Goal: Transaction & Acquisition: Purchase product/service

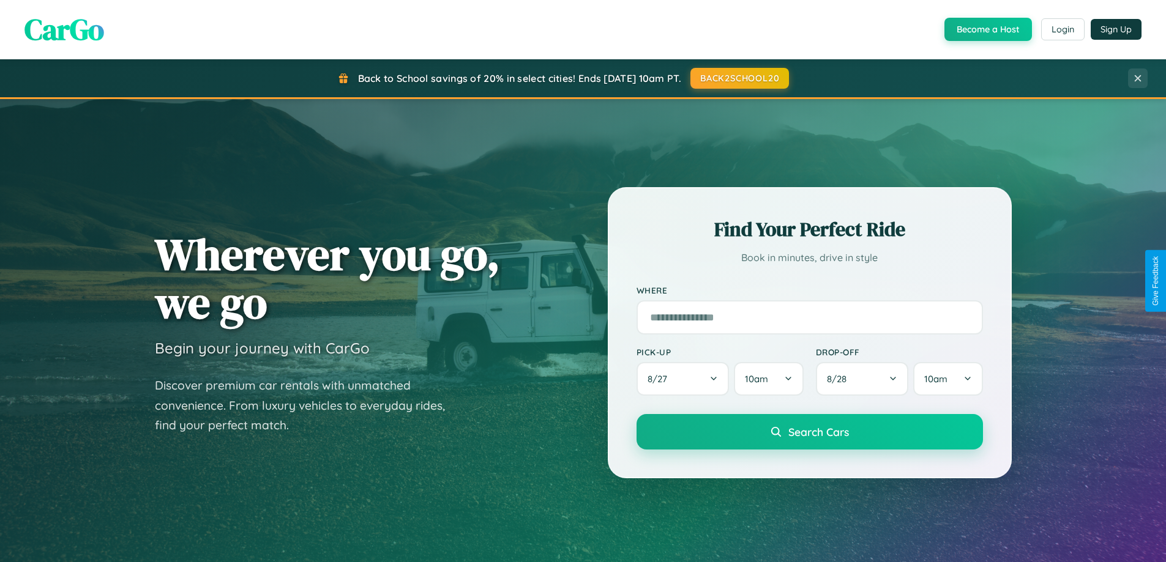
scroll to position [36, 0]
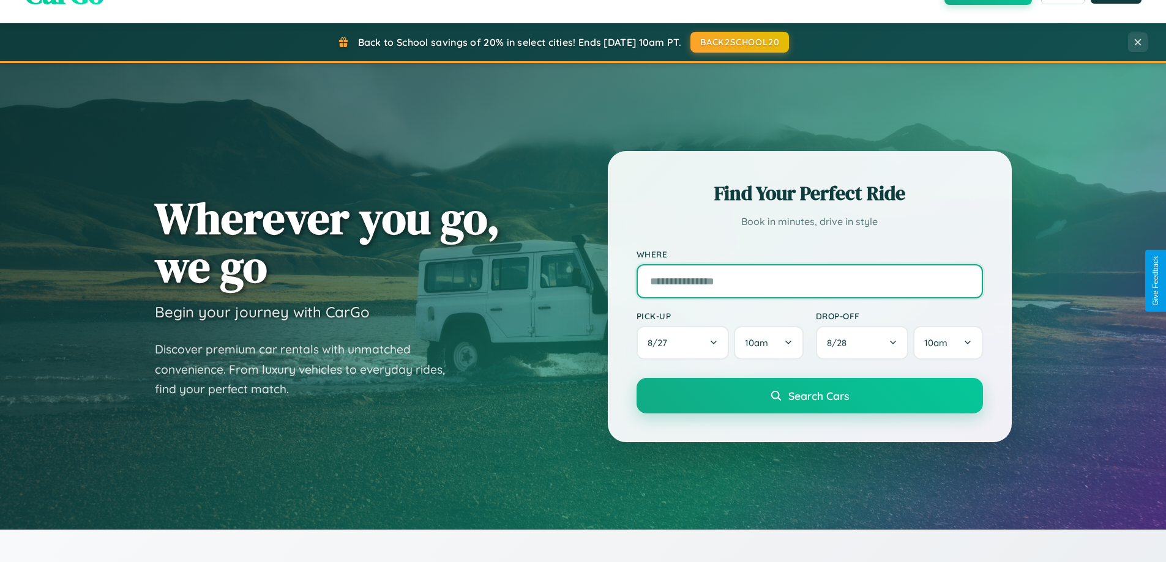
click at [809, 281] on input "text" at bounding box center [809, 281] width 346 height 34
type input "**********"
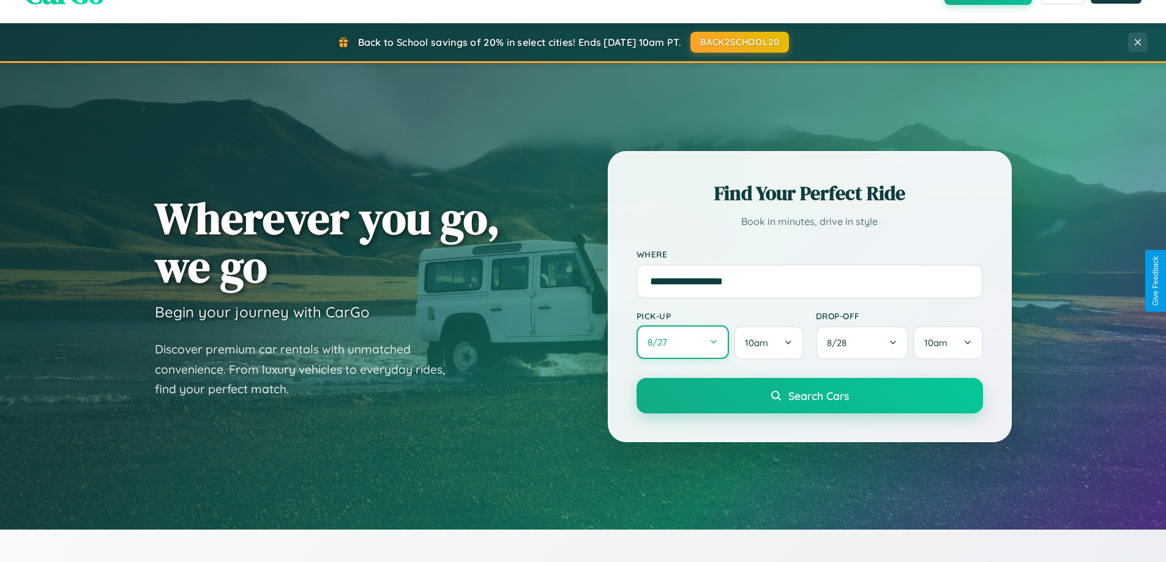
click at [682, 343] on button "8 / 27" at bounding box center [682, 343] width 93 height 34
select select "*"
select select "****"
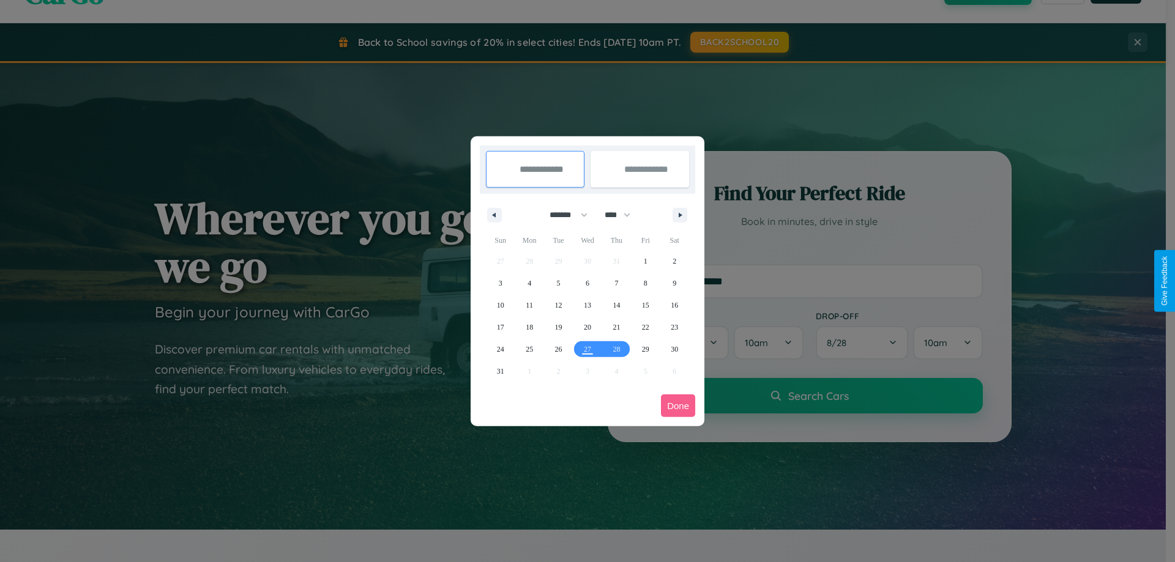
drag, startPoint x: 563, startPoint y: 215, endPoint x: 587, endPoint y: 245, distance: 39.2
click at [563, 215] on select "******* ******** ***** ***** *** **** **** ****** ********* ******* ******** **…" at bounding box center [566, 215] width 52 height 20
select select "*"
drag, startPoint x: 623, startPoint y: 215, endPoint x: 587, endPoint y: 245, distance: 46.9
click at [623, 215] on select "**** **** **** **** **** **** **** **** **** **** **** **** **** **** **** ****…" at bounding box center [616, 215] width 37 height 20
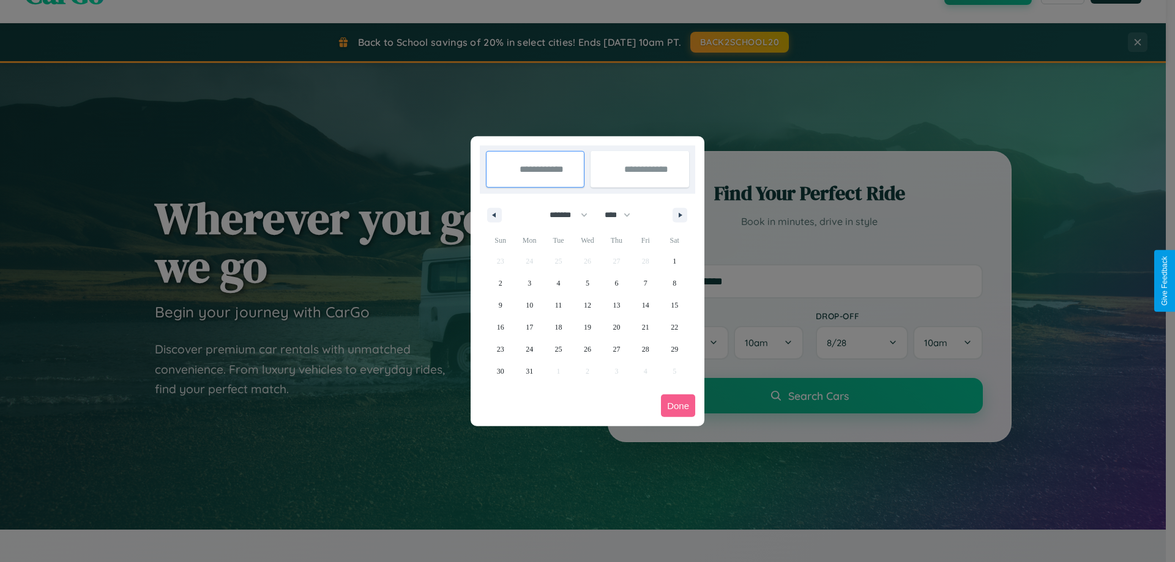
select select "****"
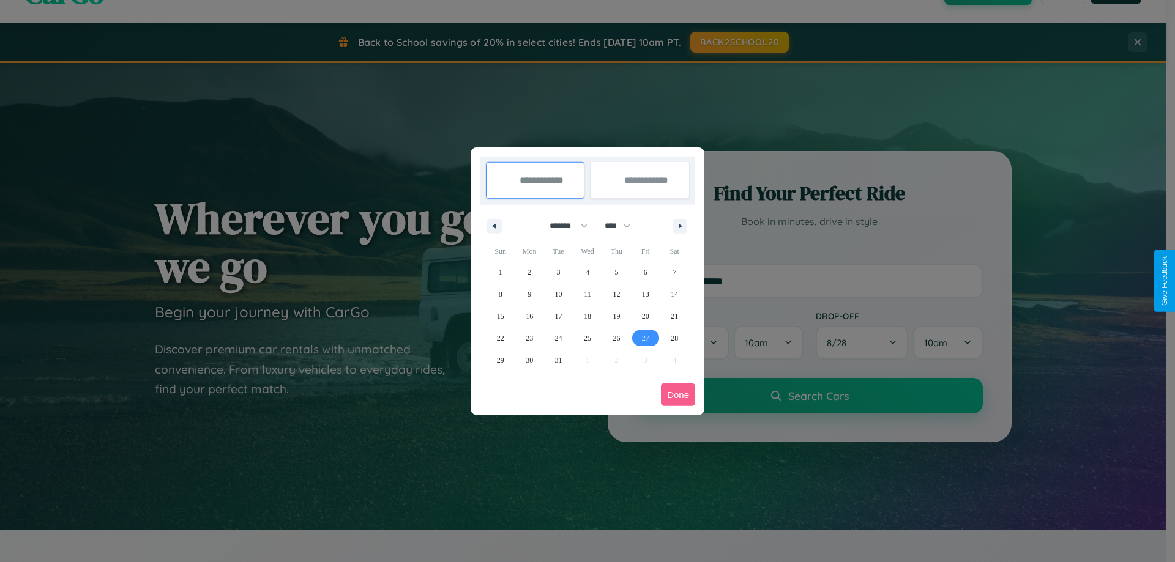
click at [645, 338] on span "27" at bounding box center [645, 338] width 7 height 22
type input "**********"
click at [680, 226] on icon "button" at bounding box center [682, 226] width 6 height 5
select select "*"
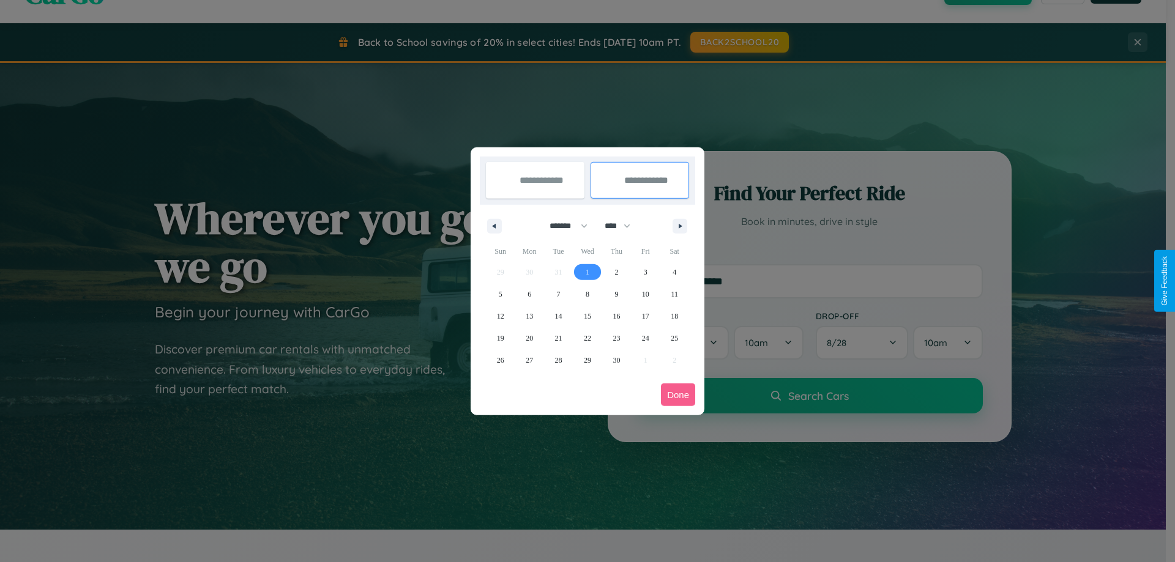
click at [587, 272] on span "1" at bounding box center [588, 272] width 4 height 22
type input "**********"
select select "*"
click at [678, 395] on button "Done" at bounding box center [678, 395] width 34 height 23
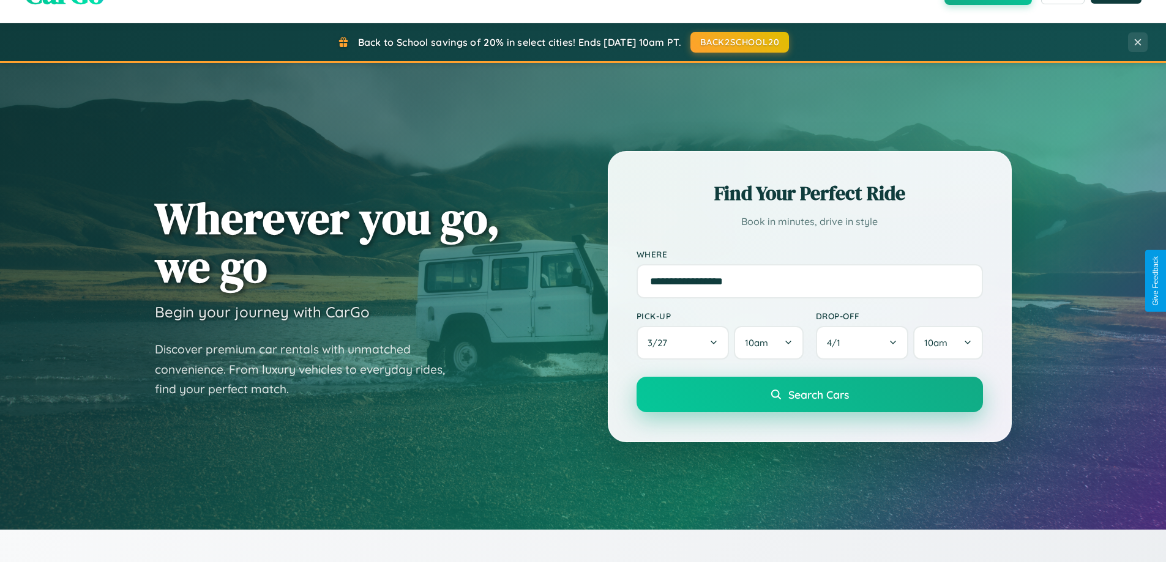
click at [809, 395] on span "Search Cars" at bounding box center [818, 394] width 61 height 13
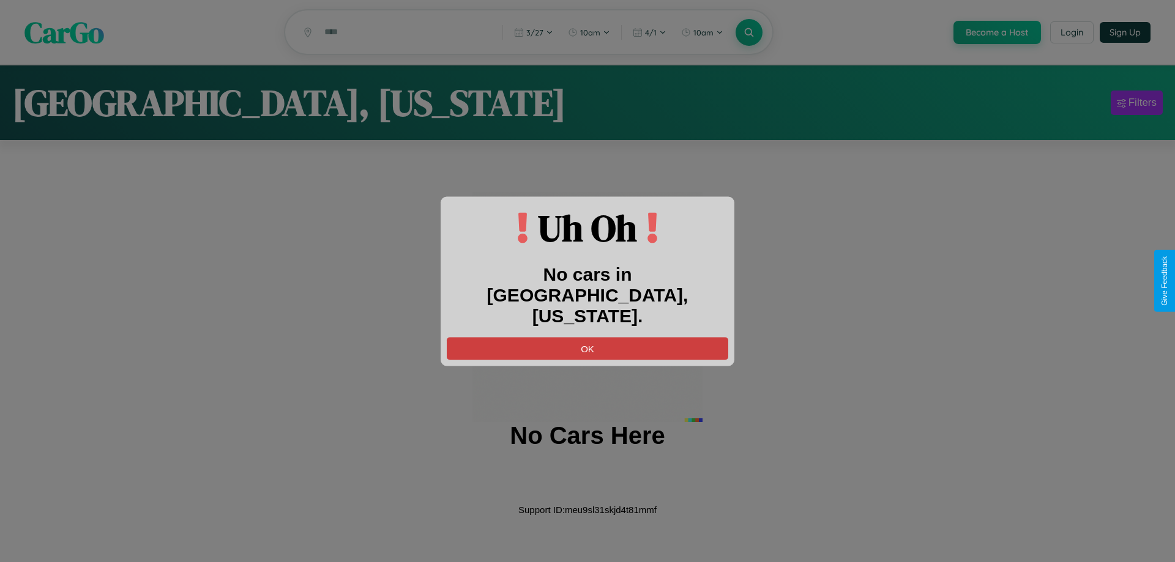
click at [587, 337] on button "OK" at bounding box center [587, 348] width 281 height 23
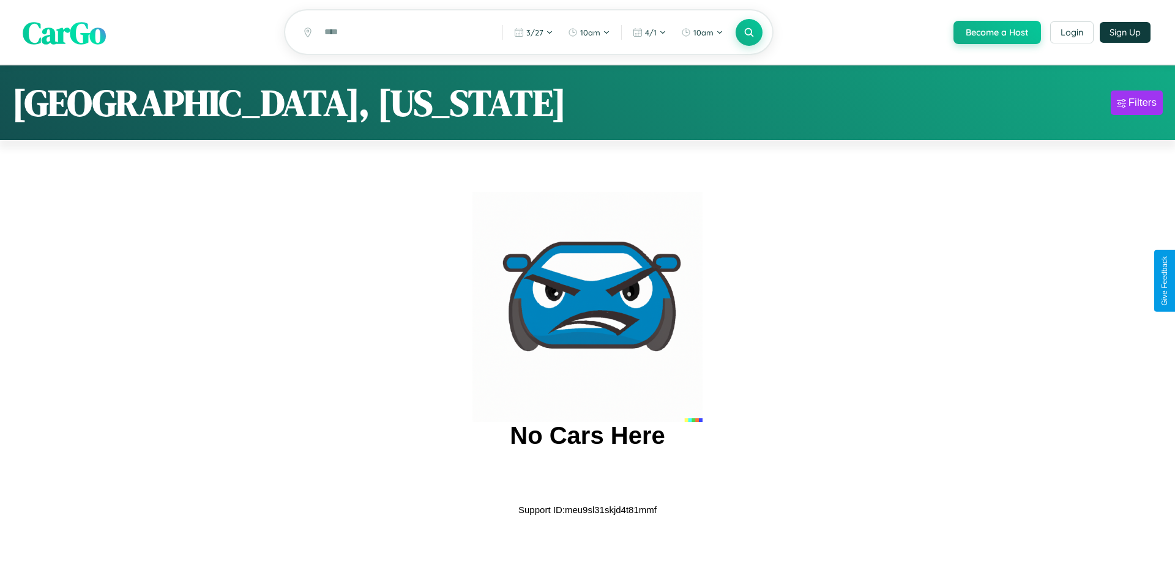
click at [64, 33] on span "CarGo" at bounding box center [64, 32] width 83 height 42
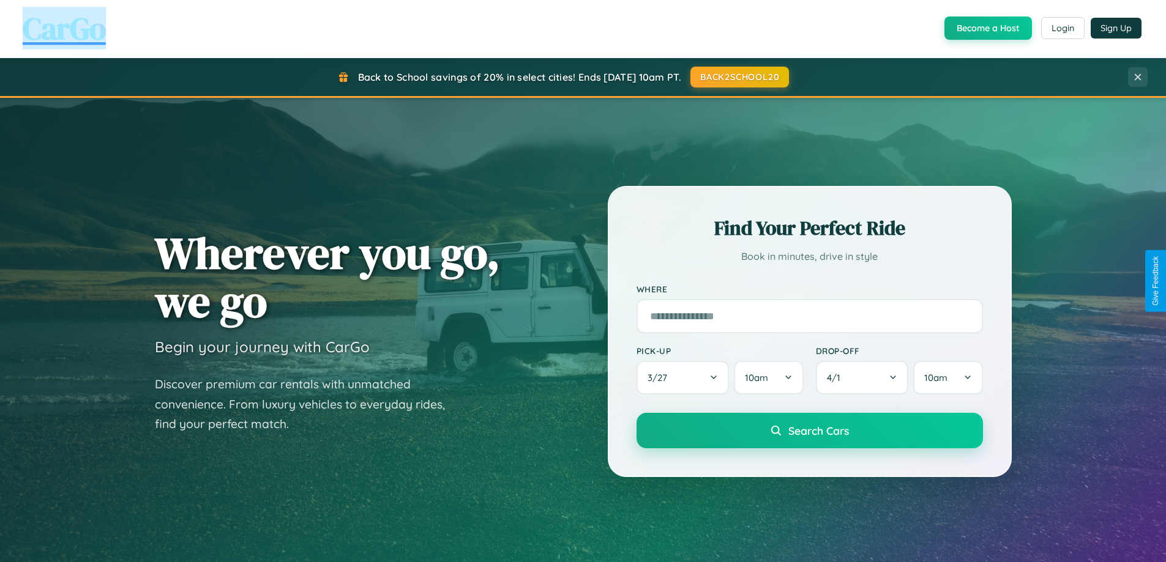
scroll to position [527, 0]
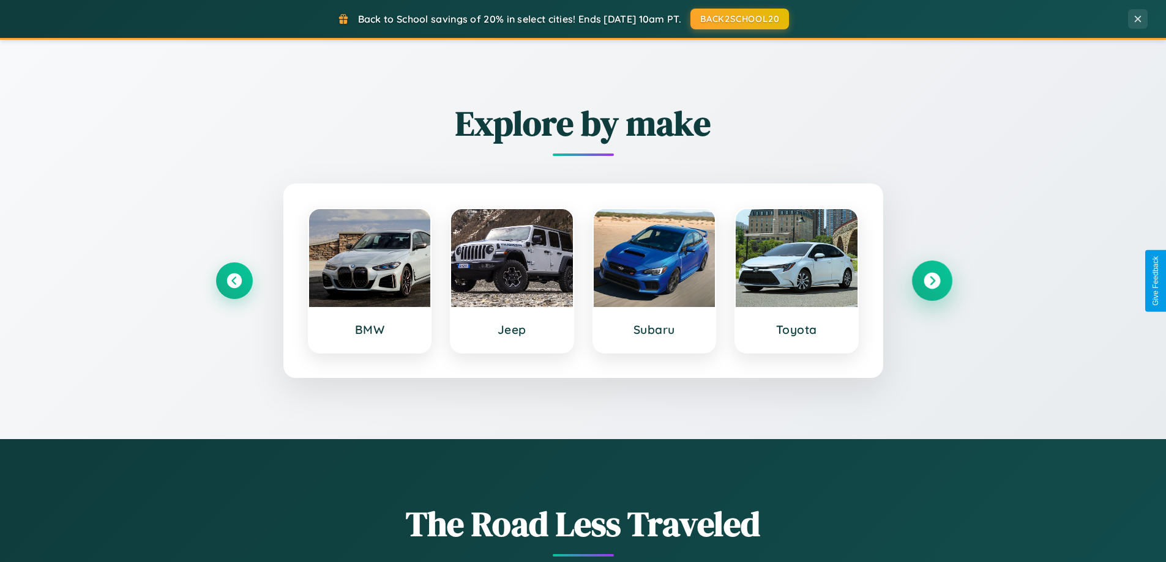
click at [931, 281] on icon at bounding box center [931, 281] width 17 height 17
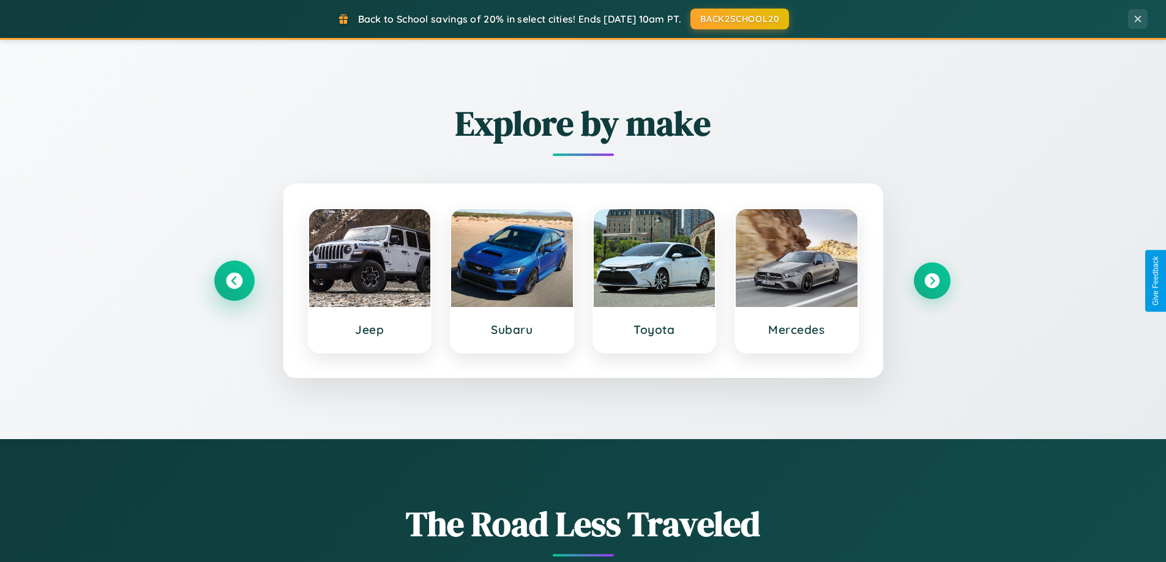
click at [234, 281] on icon at bounding box center [234, 281] width 17 height 17
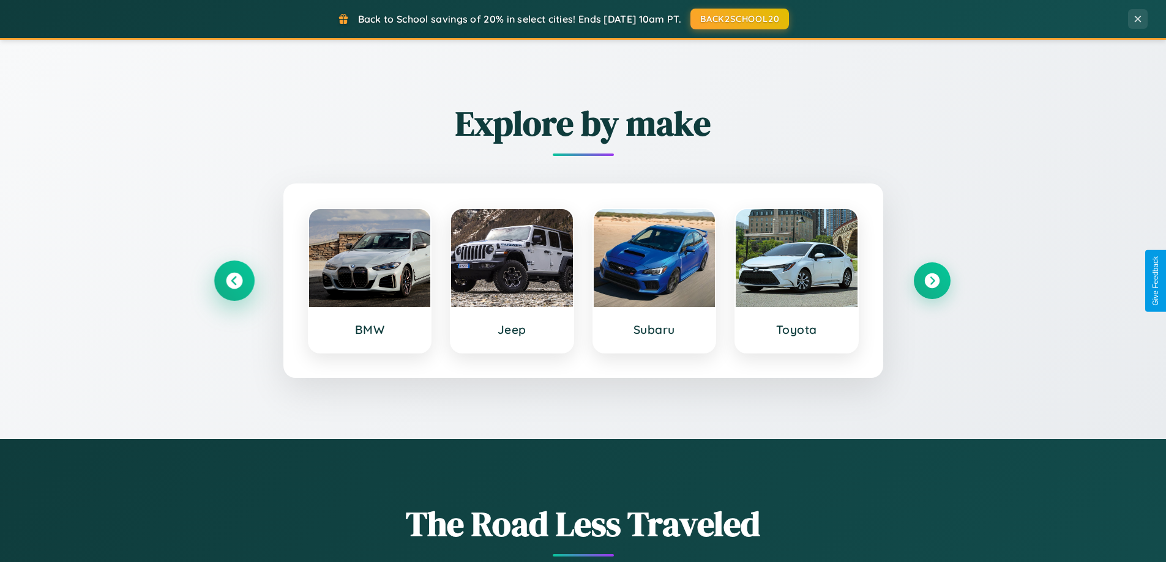
click at [234, 281] on icon at bounding box center [234, 281] width 17 height 17
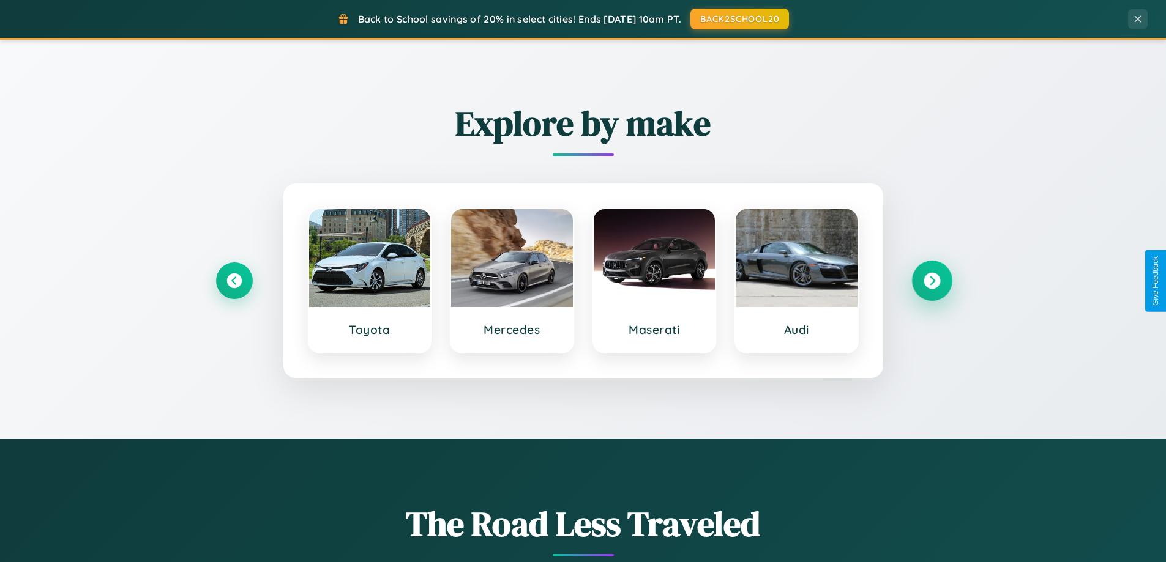
click at [931, 281] on icon at bounding box center [931, 281] width 17 height 17
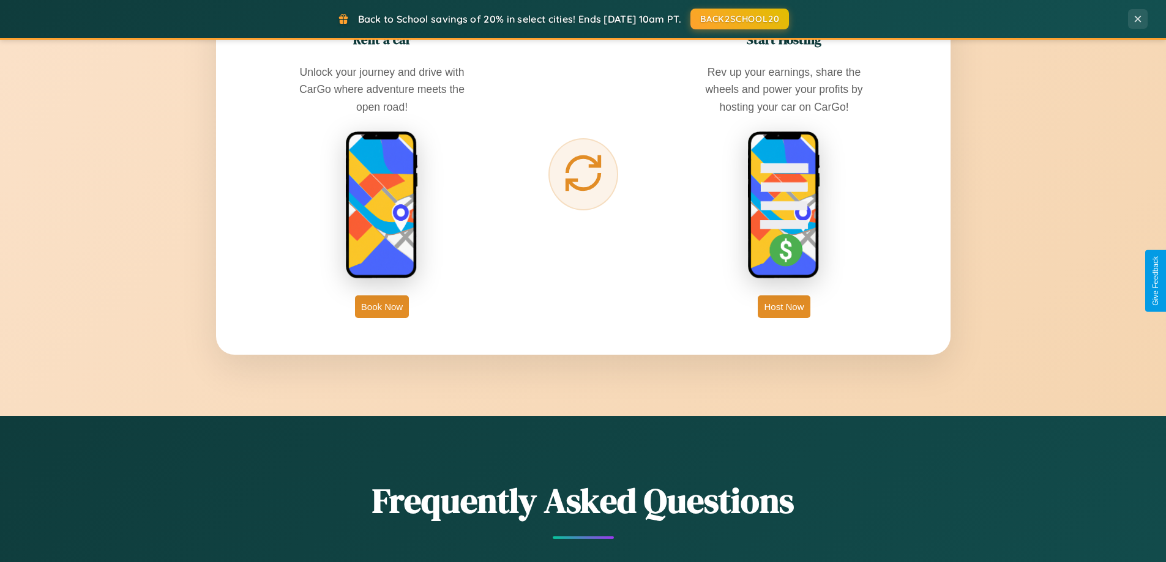
scroll to position [1966, 0]
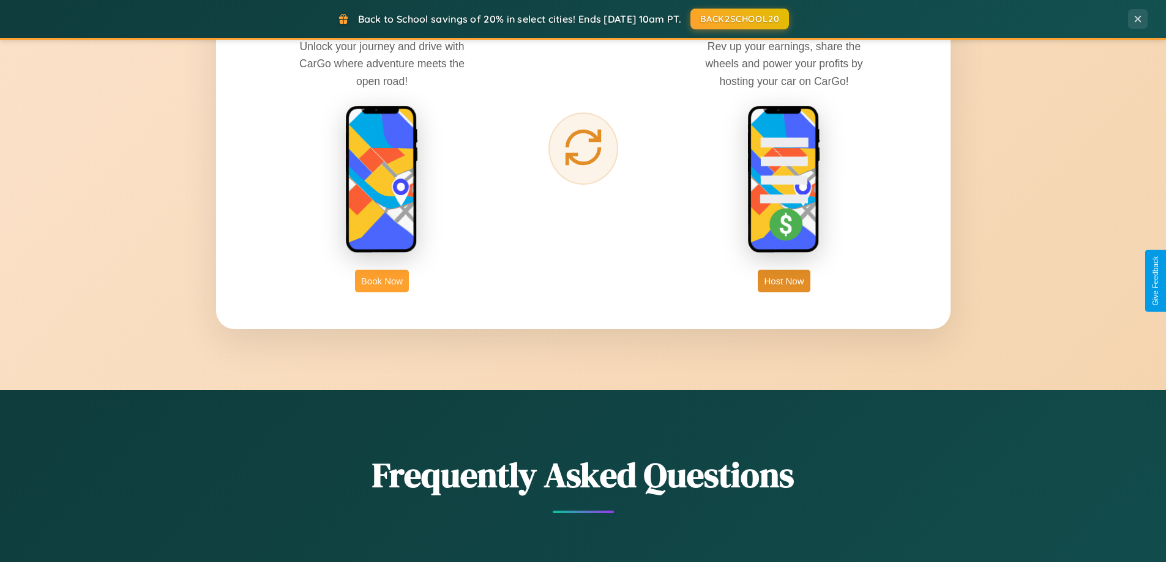
click at [382, 281] on button "Book Now" at bounding box center [382, 281] width 54 height 23
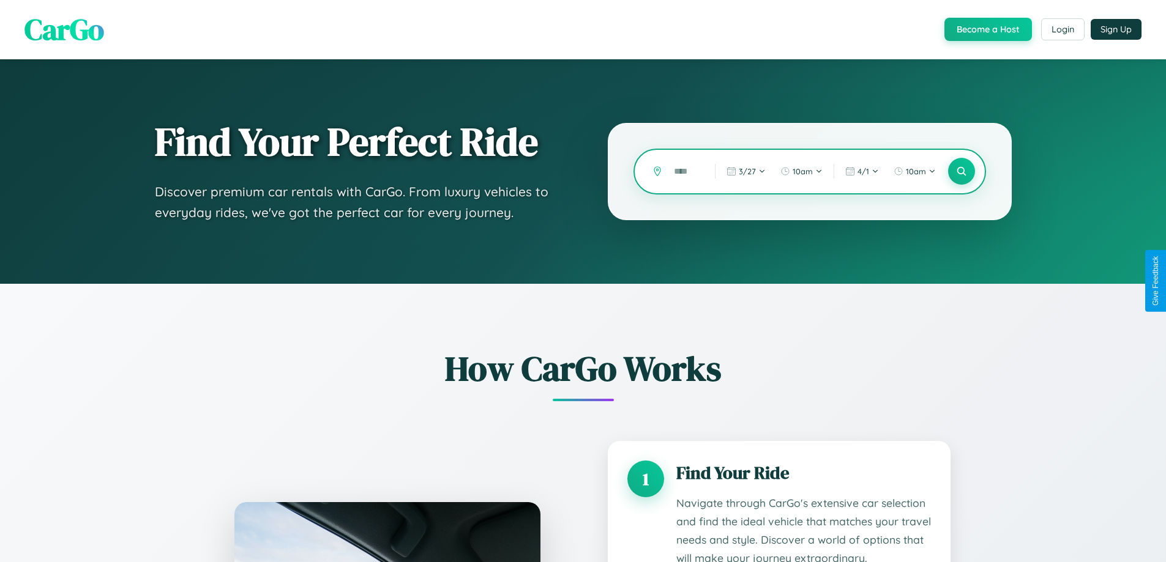
click at [685, 171] on input "text" at bounding box center [685, 171] width 35 height 21
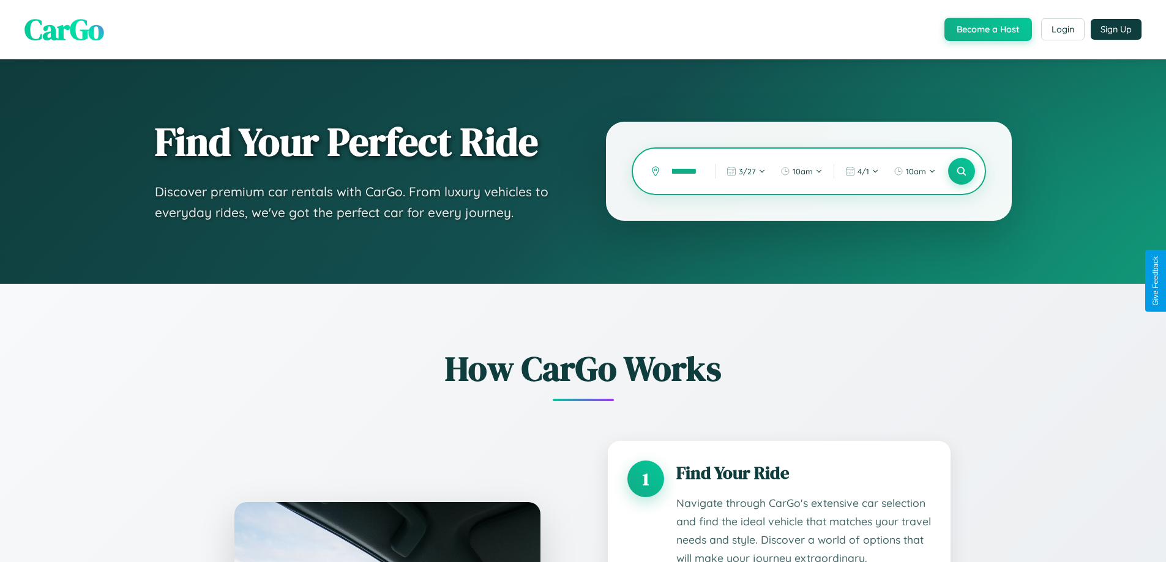
scroll to position [0, 25]
type input "**********"
click at [961, 171] on icon at bounding box center [961, 172] width 12 height 12
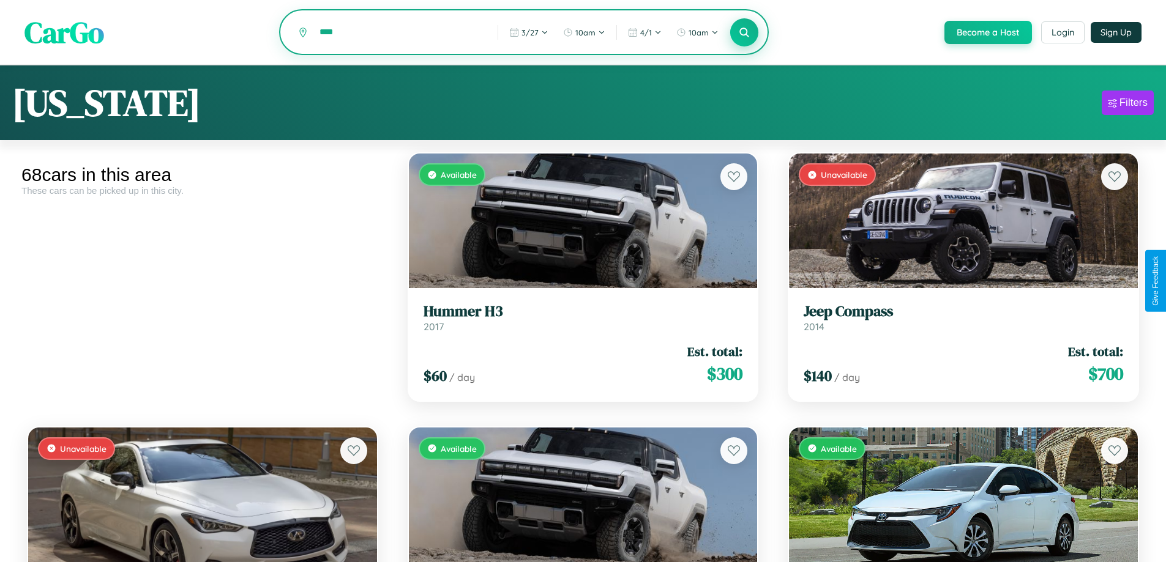
type input "****"
click at [743, 33] on icon at bounding box center [745, 32] width 12 height 12
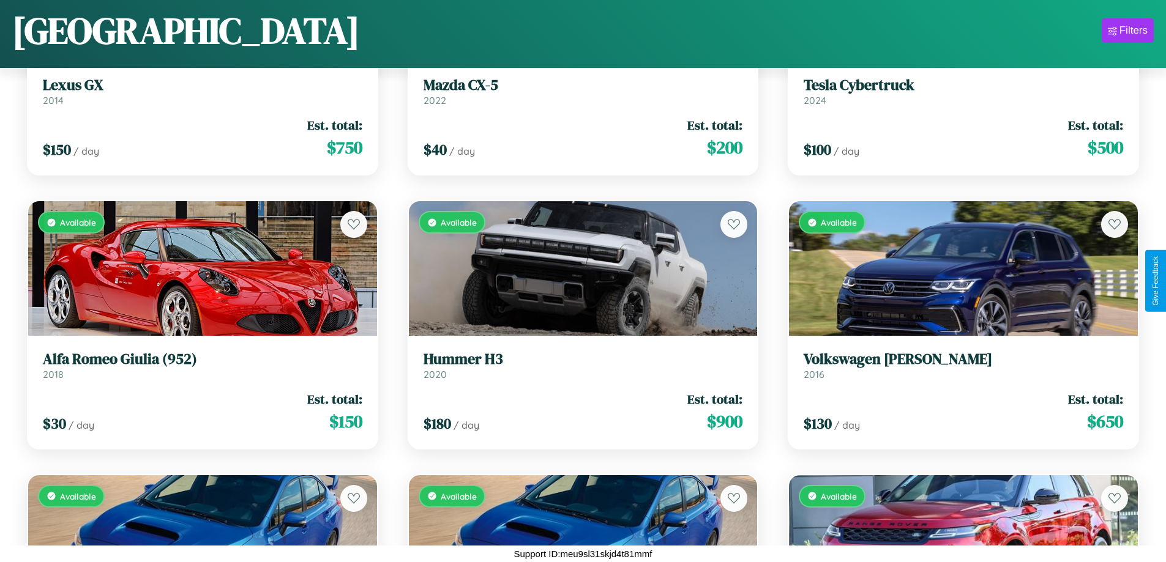
scroll to position [6200, 0]
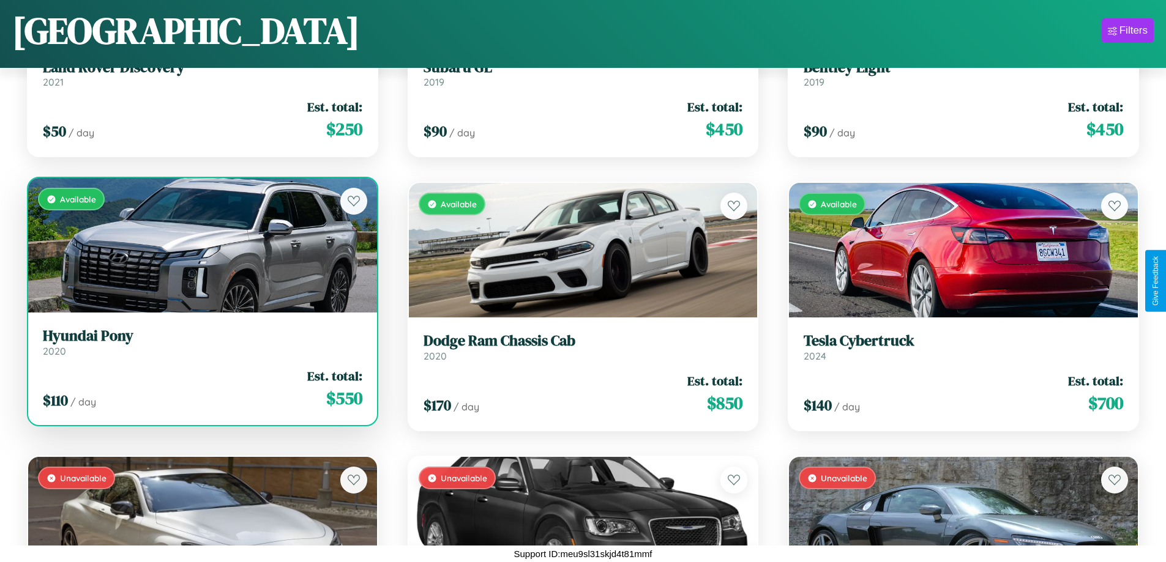
click at [201, 347] on link "Hyundai Pony 2020" at bounding box center [202, 342] width 319 height 30
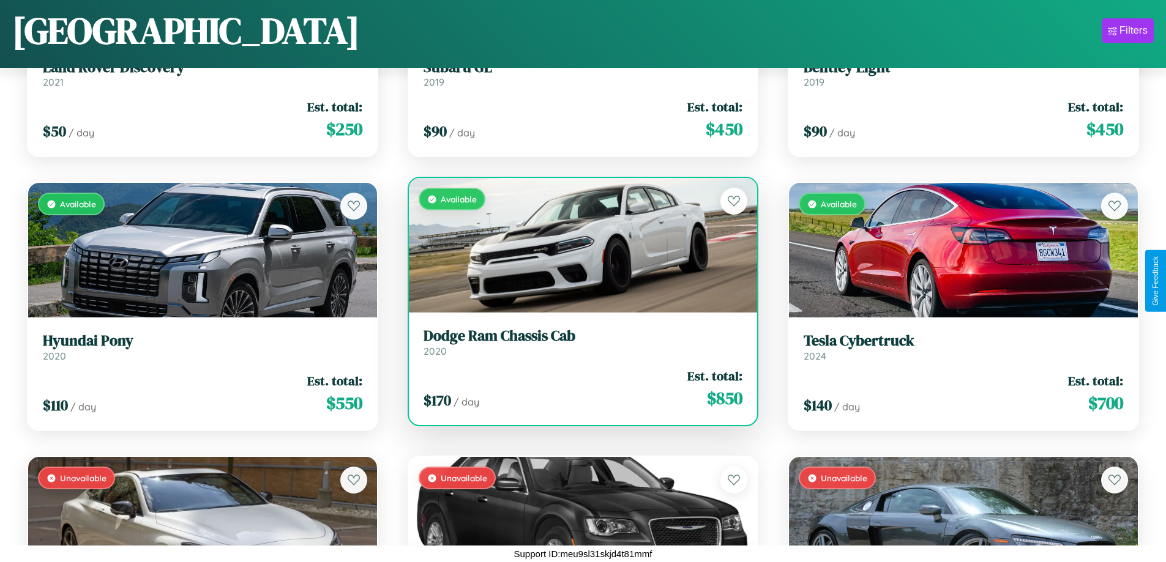
scroll to position [994, 0]
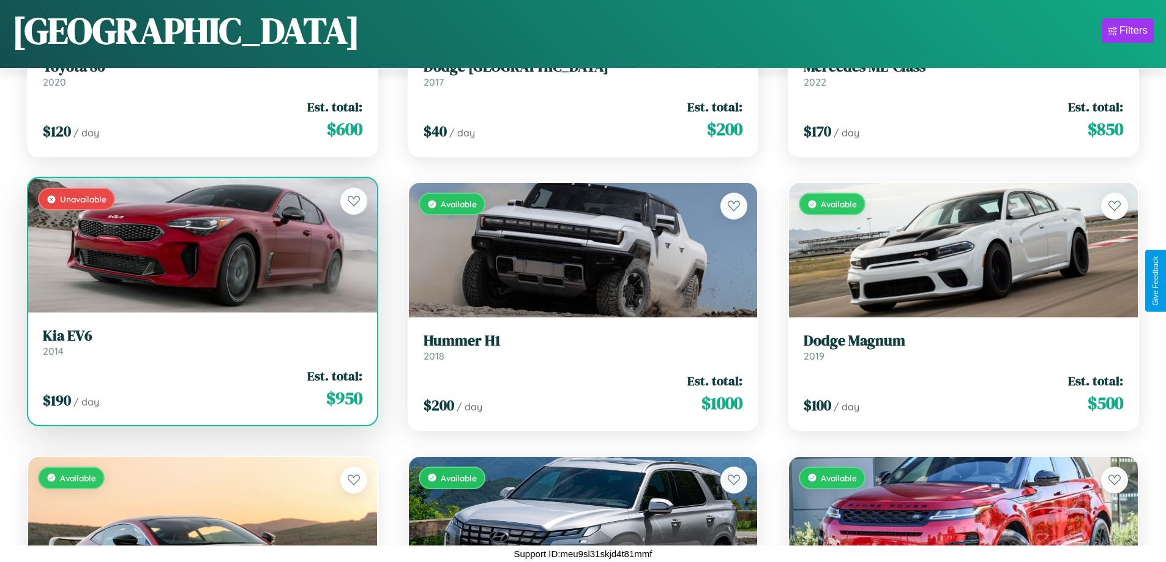
click at [201, 248] on div "Unavailable" at bounding box center [202, 245] width 349 height 135
click at [201, 245] on div "Unavailable" at bounding box center [202, 245] width 349 height 135
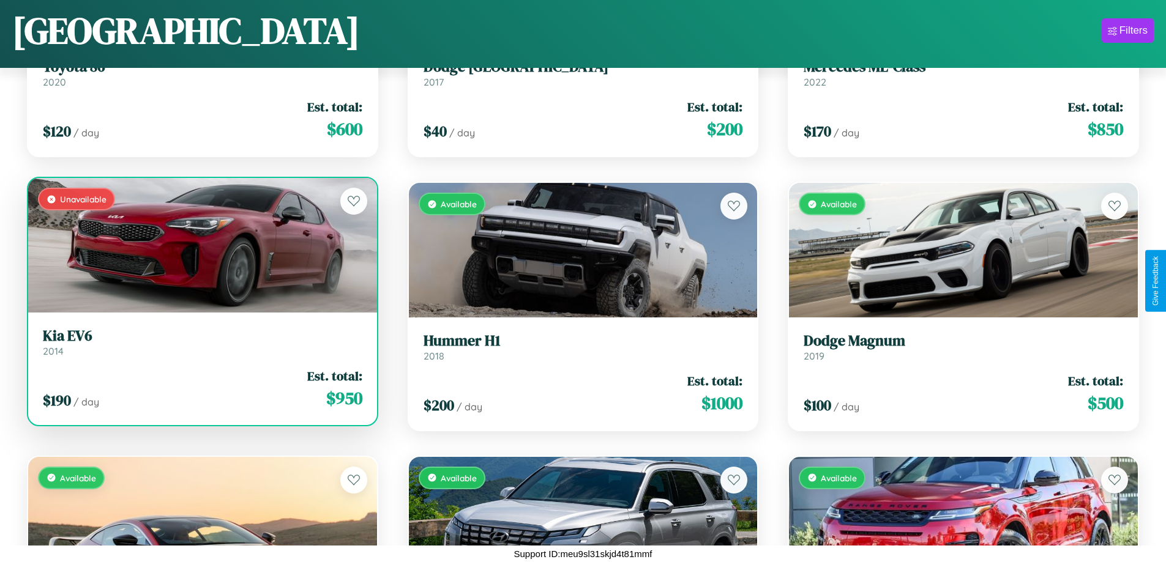
click at [201, 245] on div "Unavailable" at bounding box center [202, 245] width 349 height 135
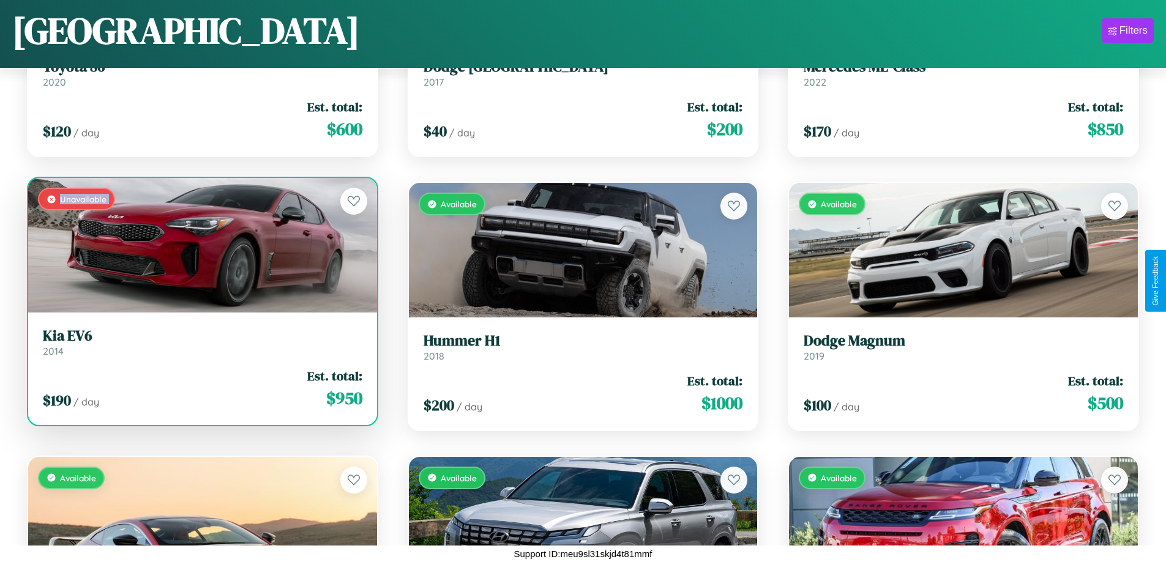
click at [201, 245] on div "Unavailable" at bounding box center [202, 245] width 349 height 135
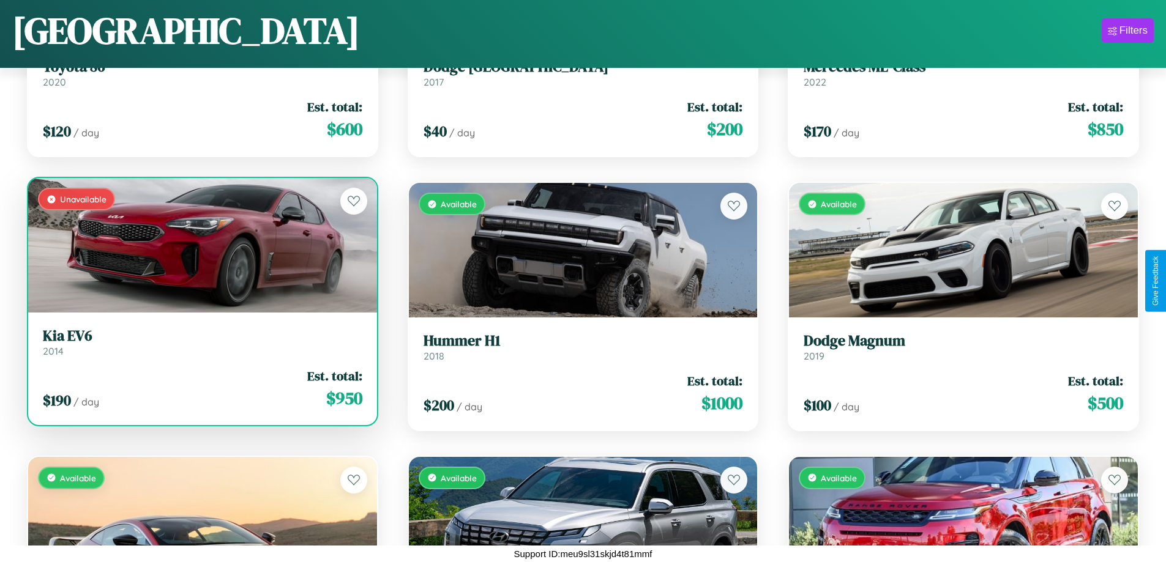
click at [201, 245] on div "Unavailable" at bounding box center [202, 245] width 349 height 135
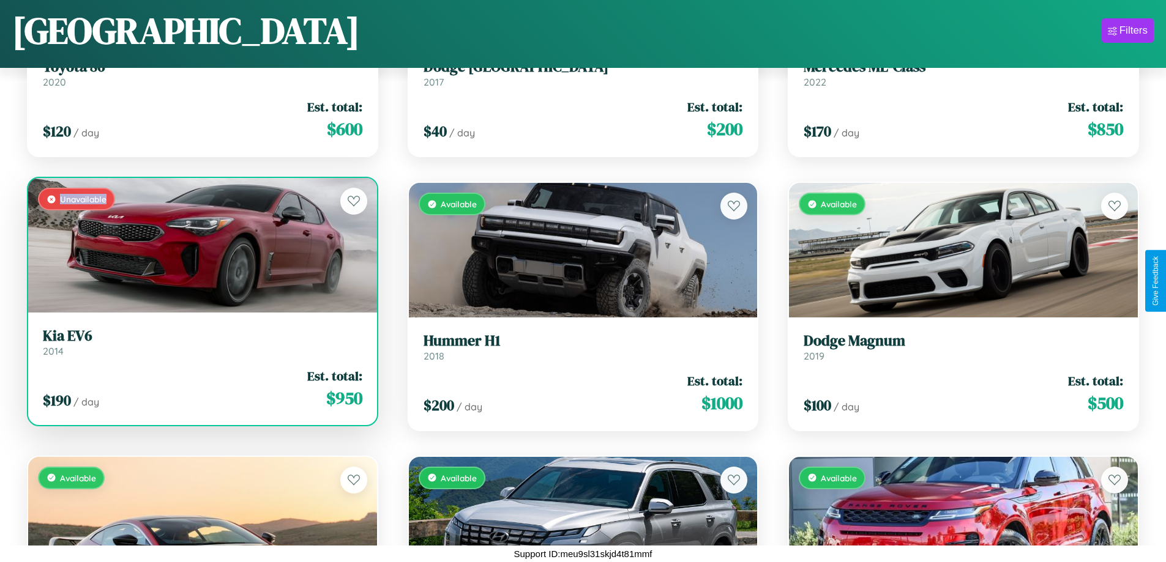
click at [201, 245] on div "Unavailable" at bounding box center [202, 245] width 349 height 135
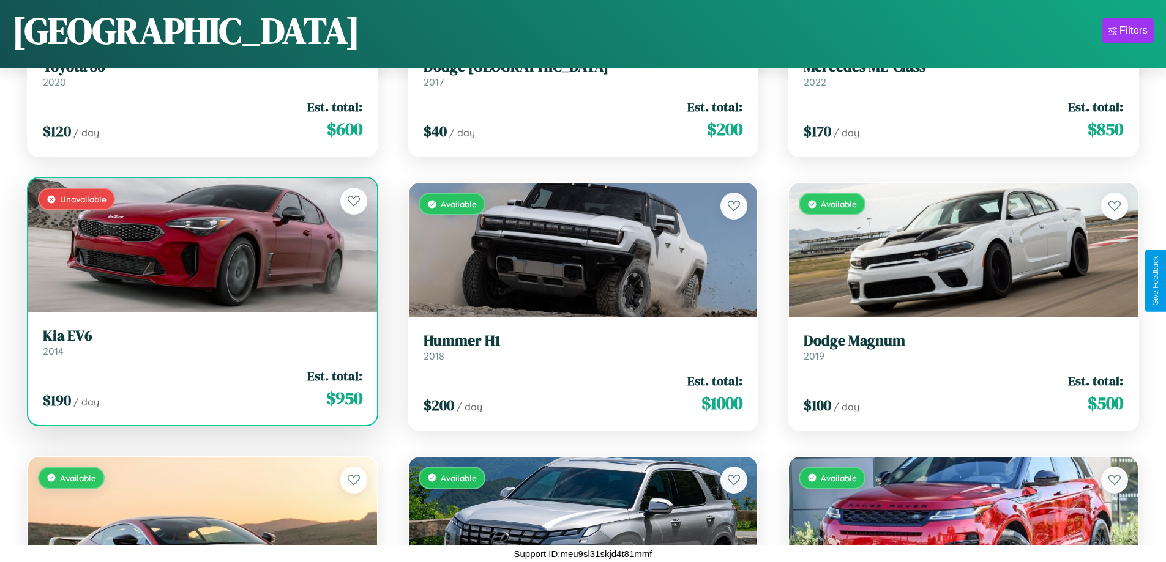
click at [201, 342] on h3 "Kia EV6" at bounding box center [202, 336] width 319 height 18
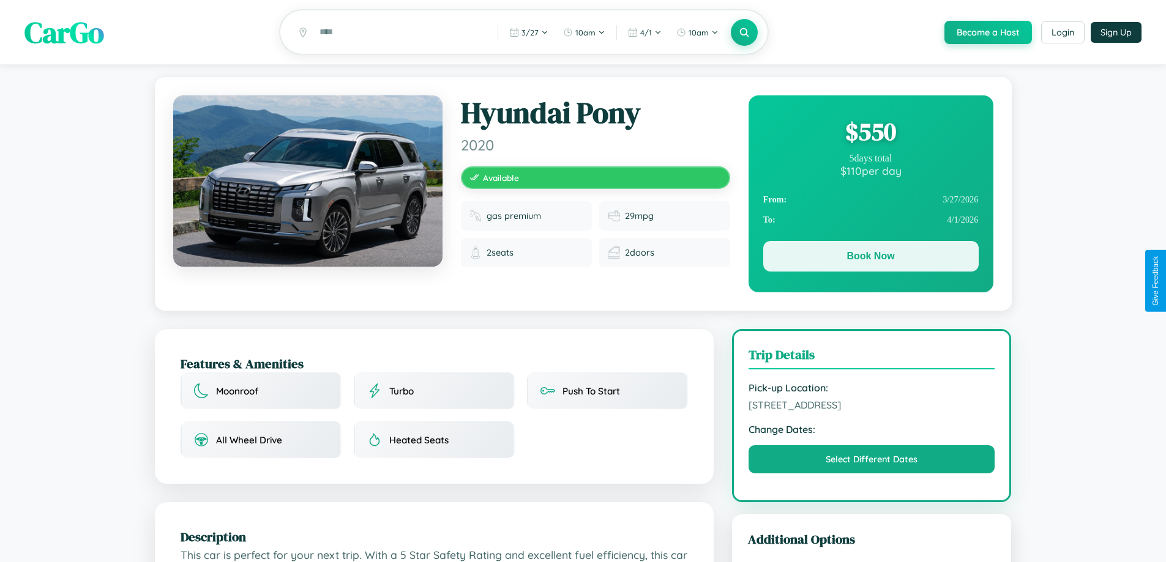
click at [870, 259] on button "Book Now" at bounding box center [870, 256] width 215 height 31
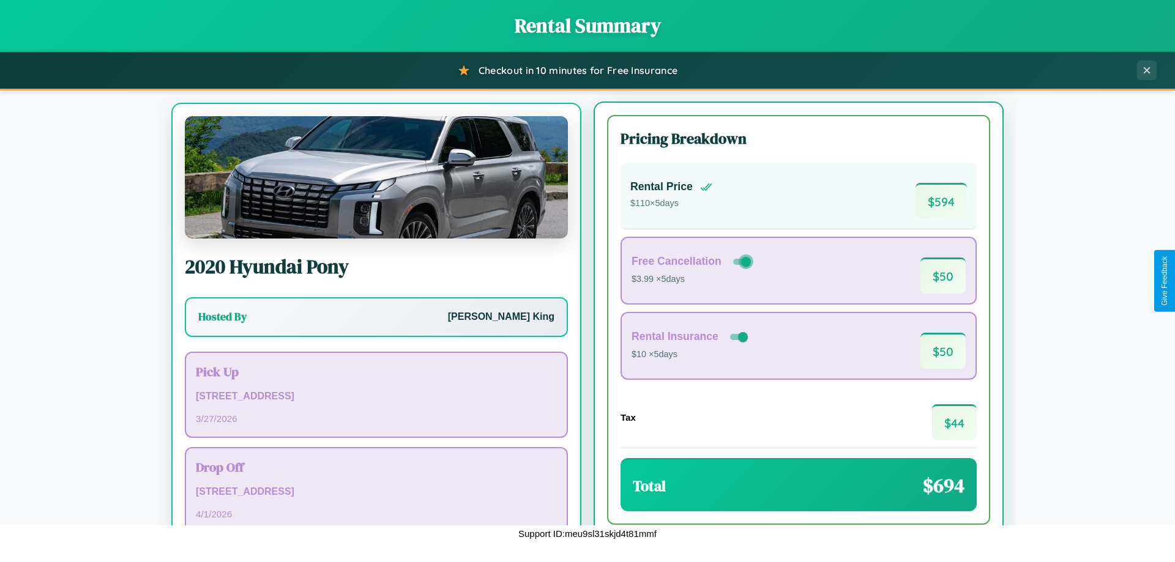
scroll to position [57, 0]
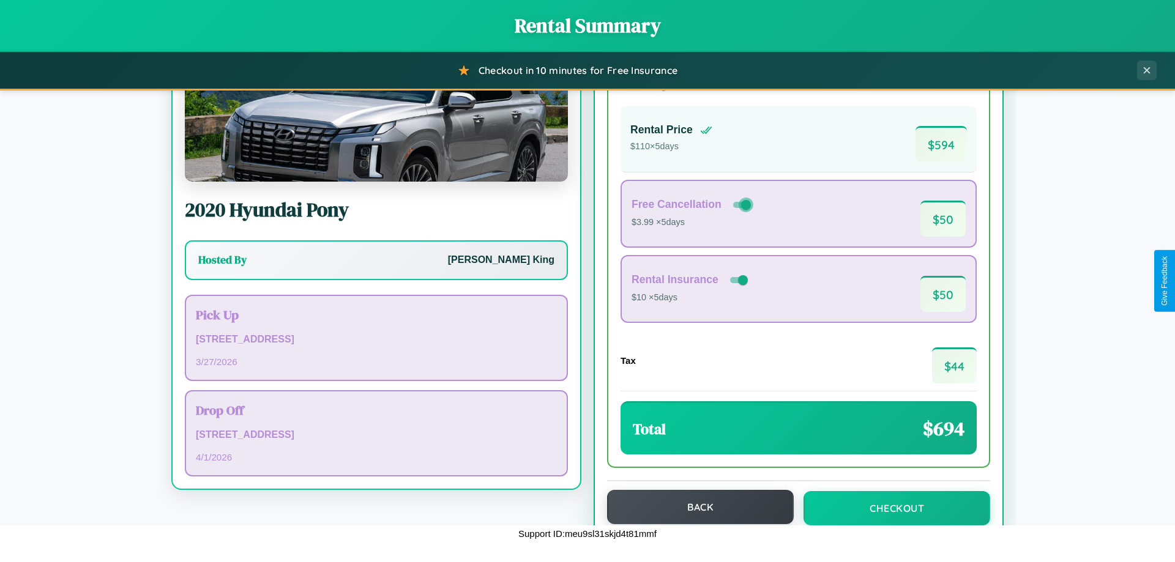
click at [695, 507] on button "Back" at bounding box center [700, 507] width 187 height 34
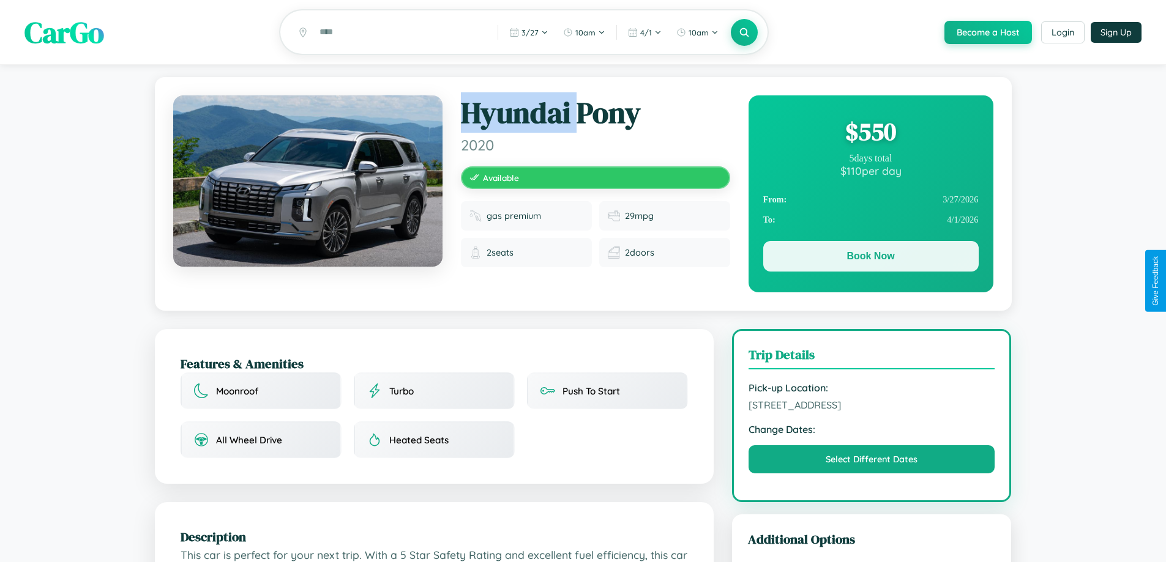
click at [870, 259] on button "Book Now" at bounding box center [870, 256] width 215 height 31
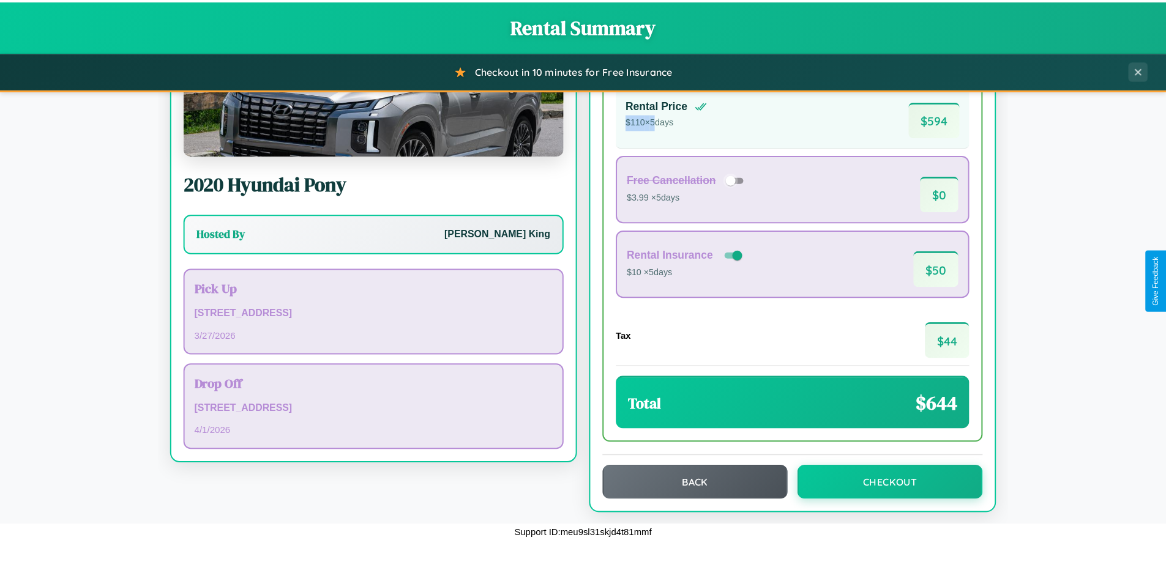
scroll to position [84, 0]
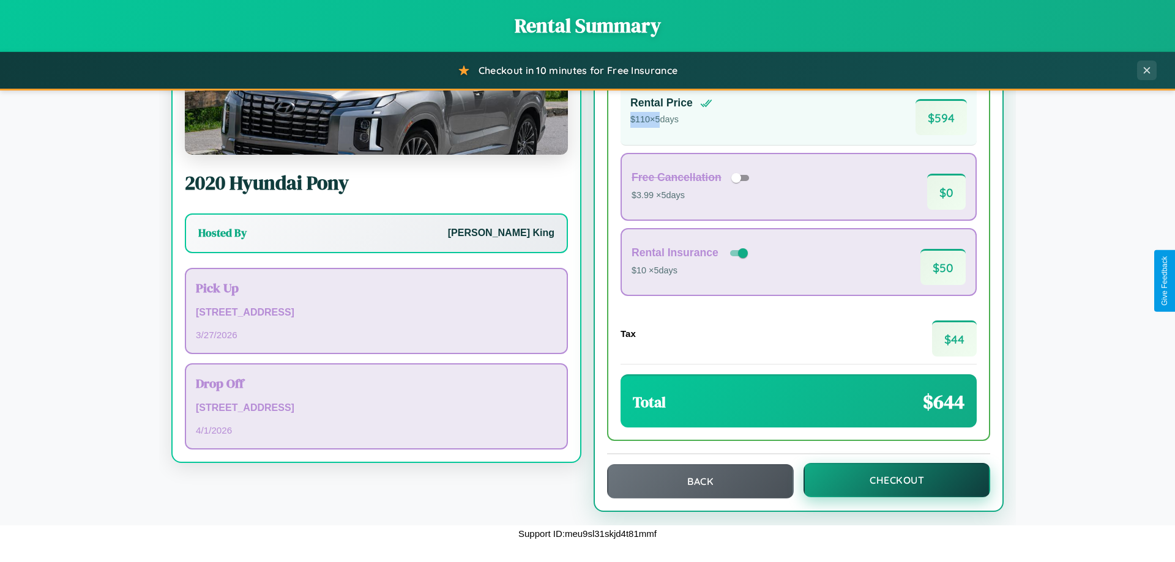
click at [888, 480] on button "Checkout" at bounding box center [896, 480] width 187 height 34
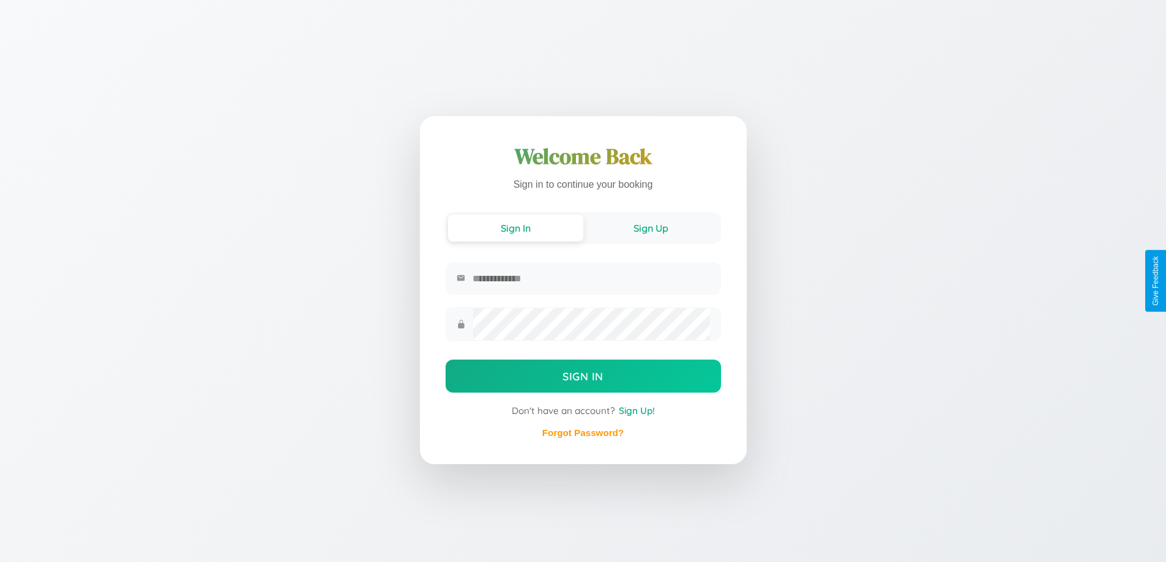
click at [650, 227] on button "Sign Up" at bounding box center [650, 228] width 135 height 27
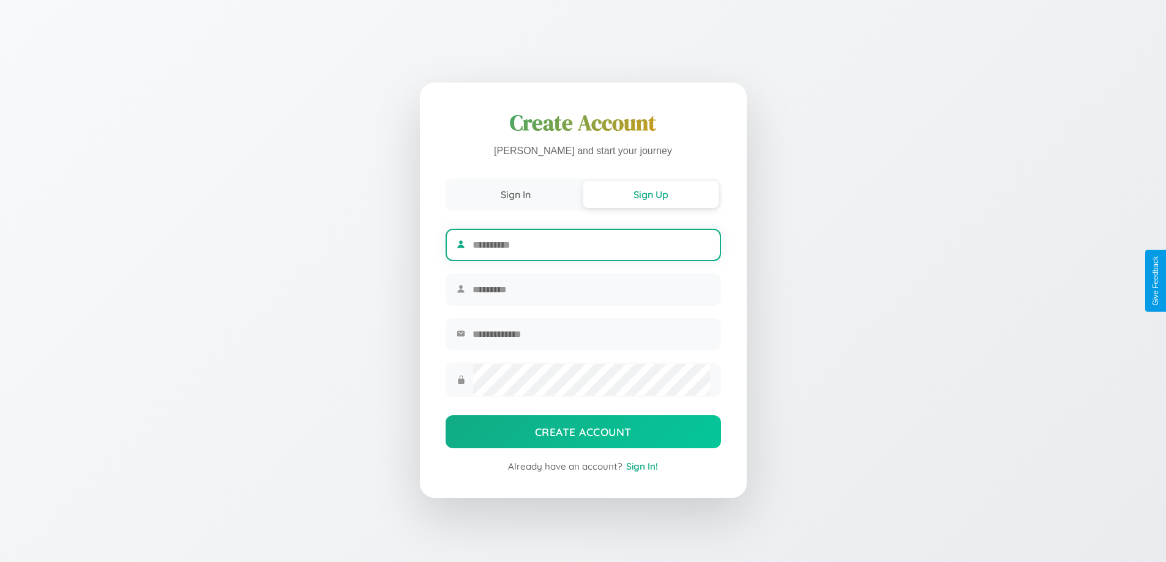
click at [590, 243] on input "text" at bounding box center [590, 245] width 237 height 30
type input "*****"
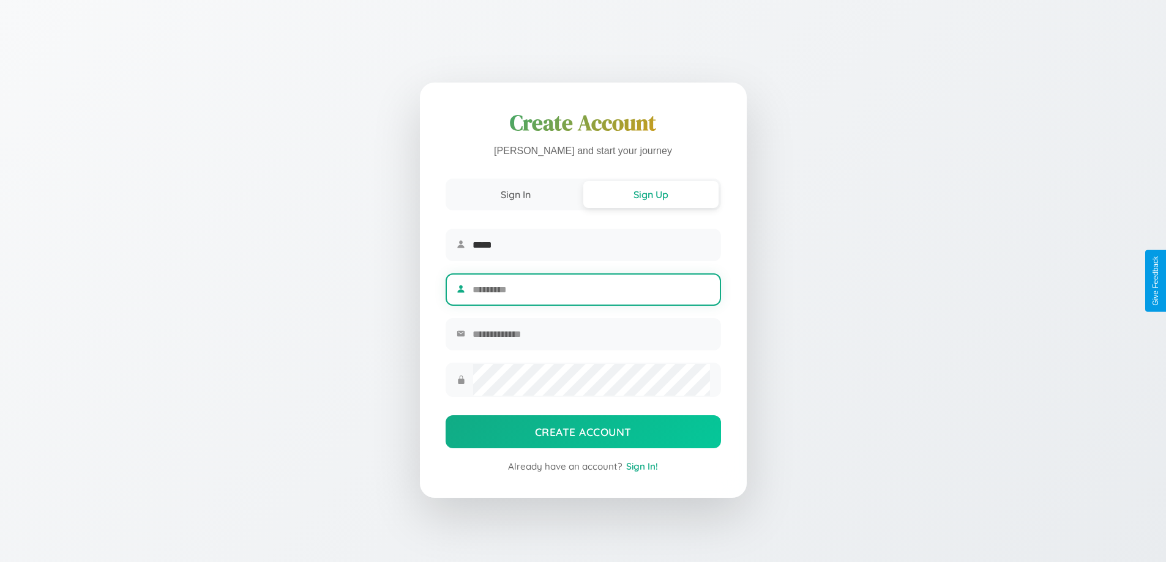
click at [590, 289] on input "text" at bounding box center [590, 290] width 237 height 30
type input "*****"
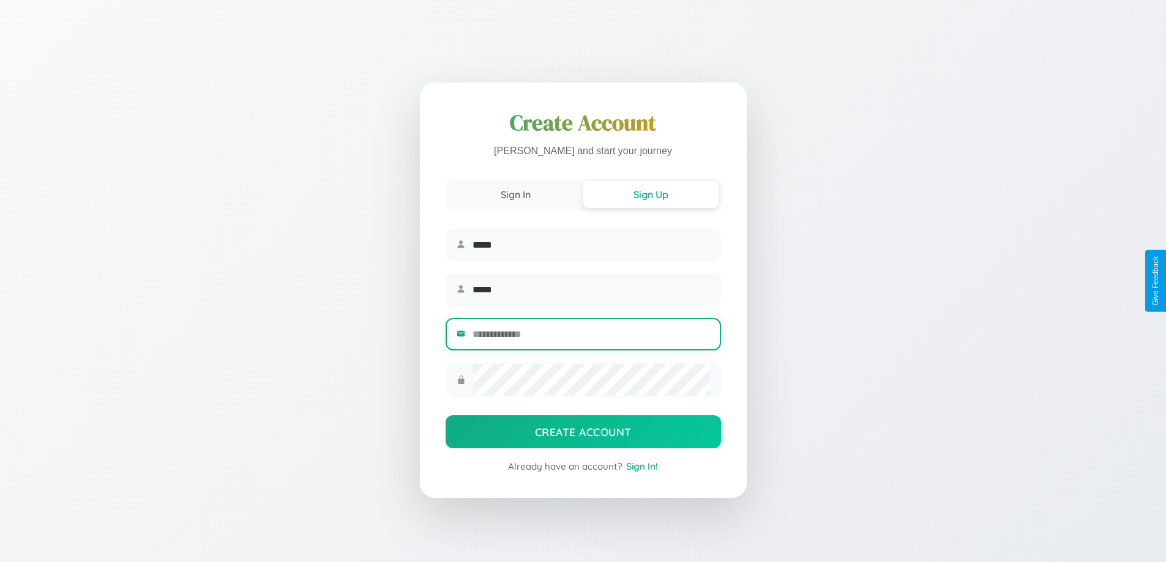
click at [590, 336] on input "email" at bounding box center [590, 334] width 237 height 30
type input "**********"
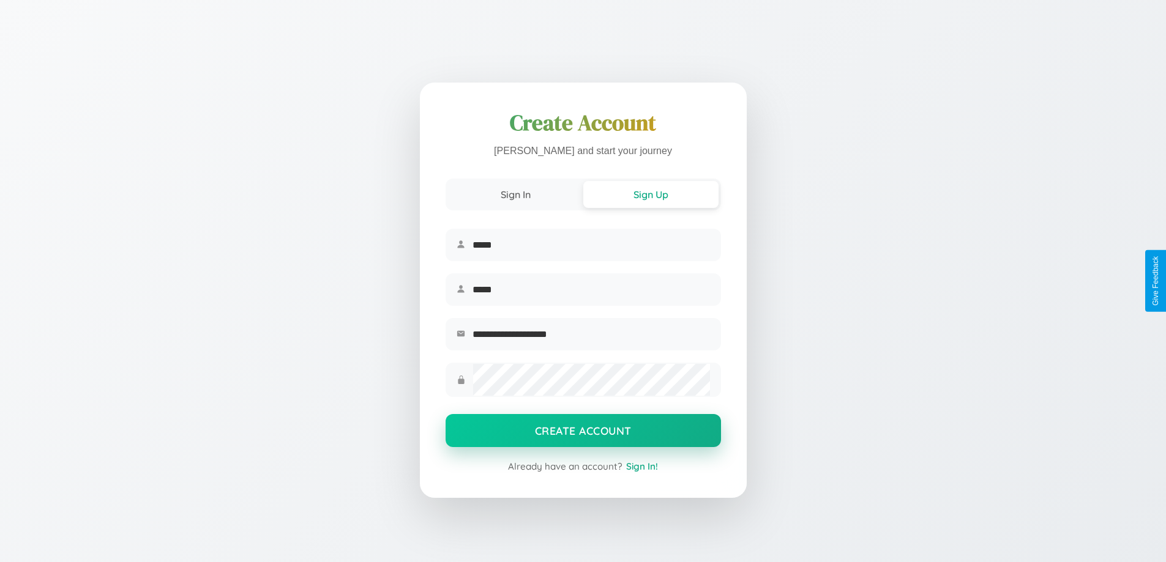
click at [583, 434] on button "Create Account" at bounding box center [582, 430] width 275 height 33
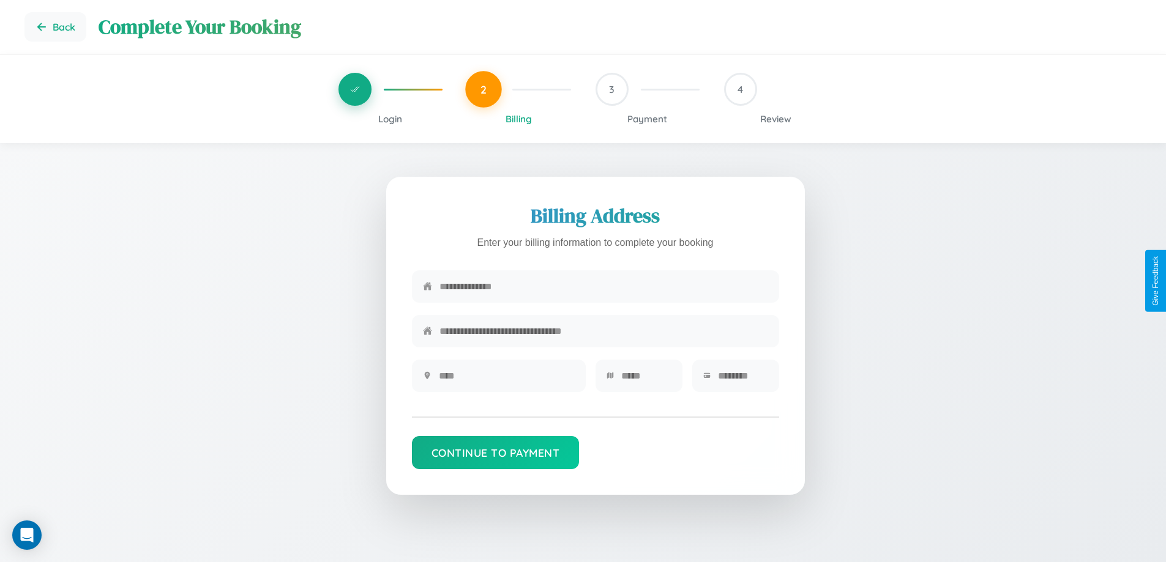
click at [603, 287] on input "text" at bounding box center [603, 287] width 329 height 30
type input "**********"
click at [506, 380] on input "text" at bounding box center [507, 376] width 136 height 30
type input "********"
click at [646, 380] on input "text" at bounding box center [646, 376] width 50 height 30
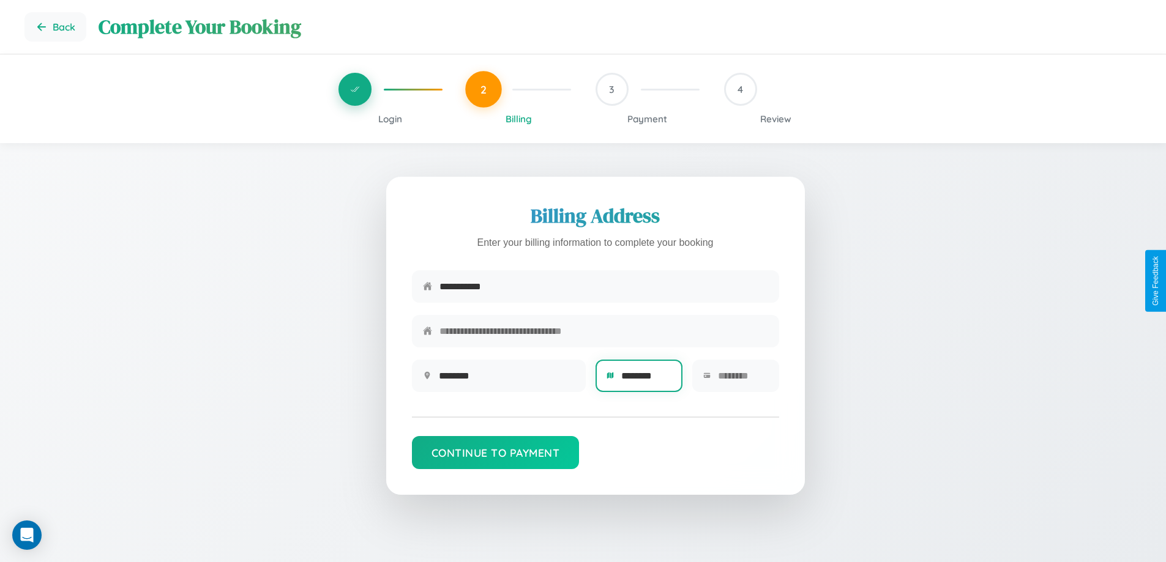
type input "********"
click at [742, 380] on input "text" at bounding box center [743, 376] width 50 height 30
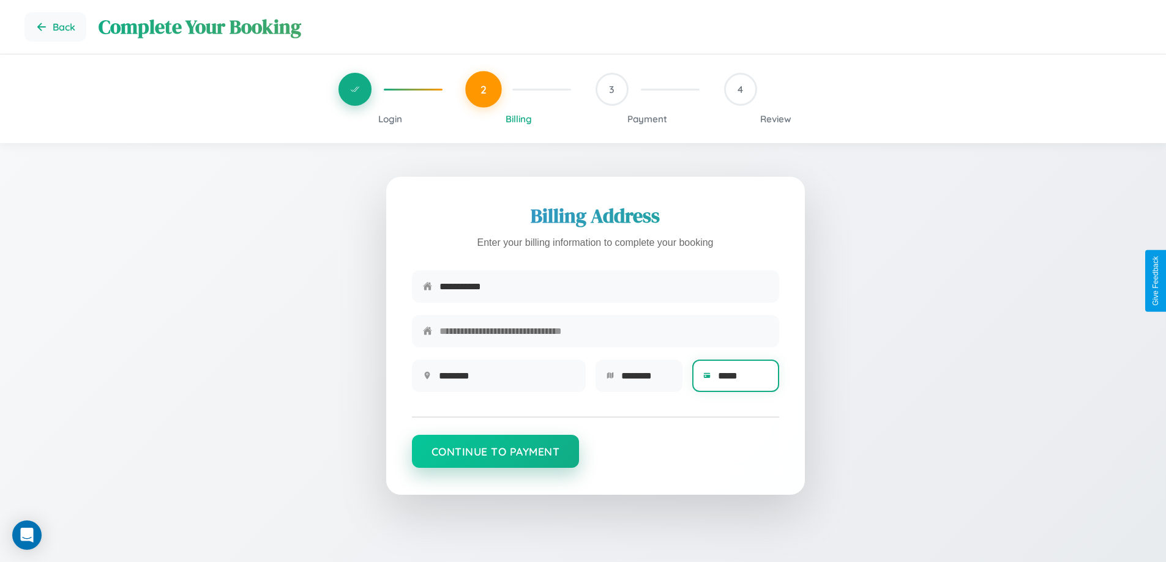
type input "*****"
click at [495, 458] on button "Continue to Payment" at bounding box center [496, 451] width 168 height 33
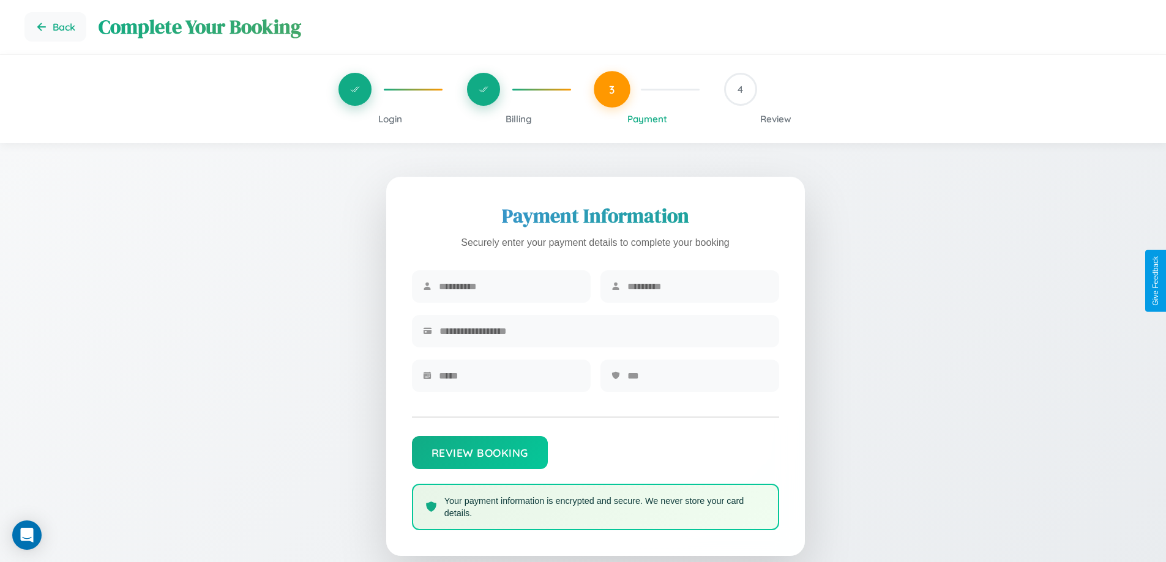
click at [508, 287] on input "text" at bounding box center [509, 287] width 141 height 30
type input "*******"
click at [697, 287] on input "text" at bounding box center [697, 287] width 141 height 30
type input "*********"
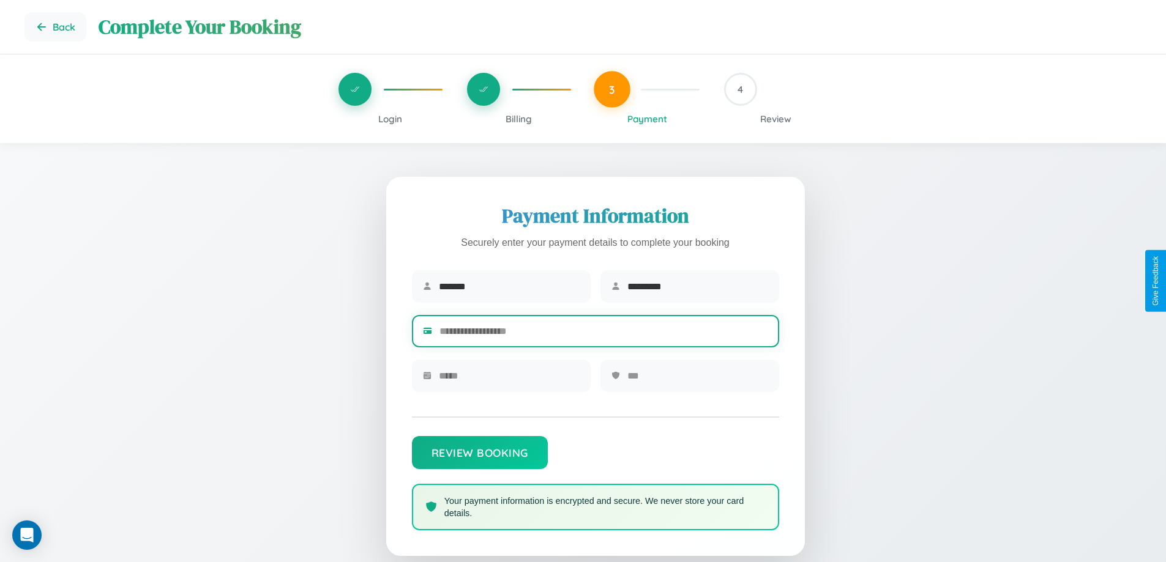
click at [603, 333] on input "text" at bounding box center [603, 331] width 329 height 30
type input "**********"
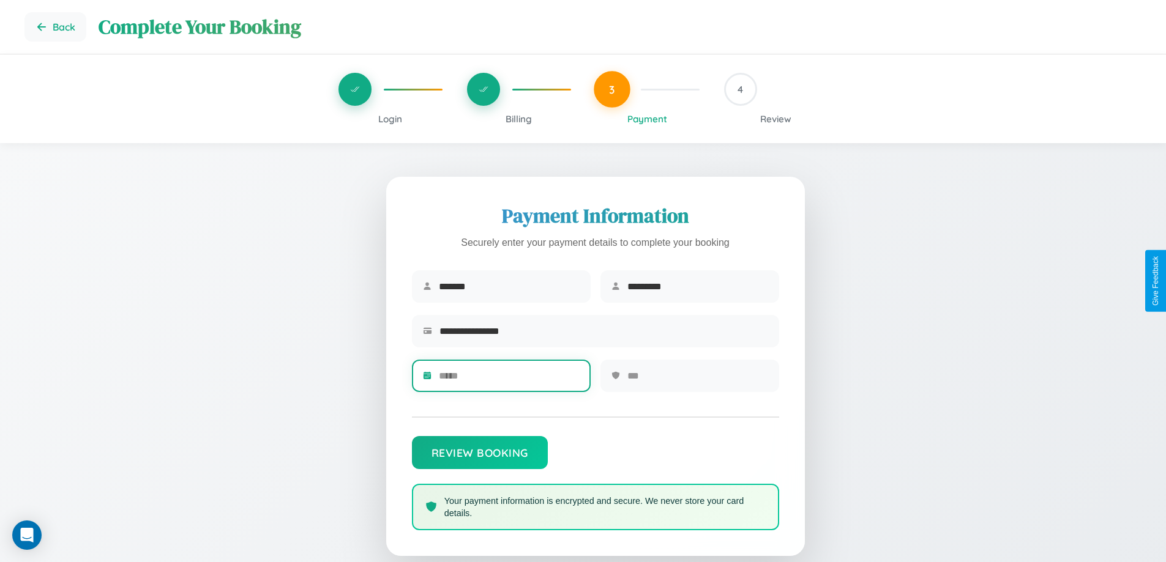
click at [508, 380] on input "text" at bounding box center [509, 376] width 141 height 30
type input "*****"
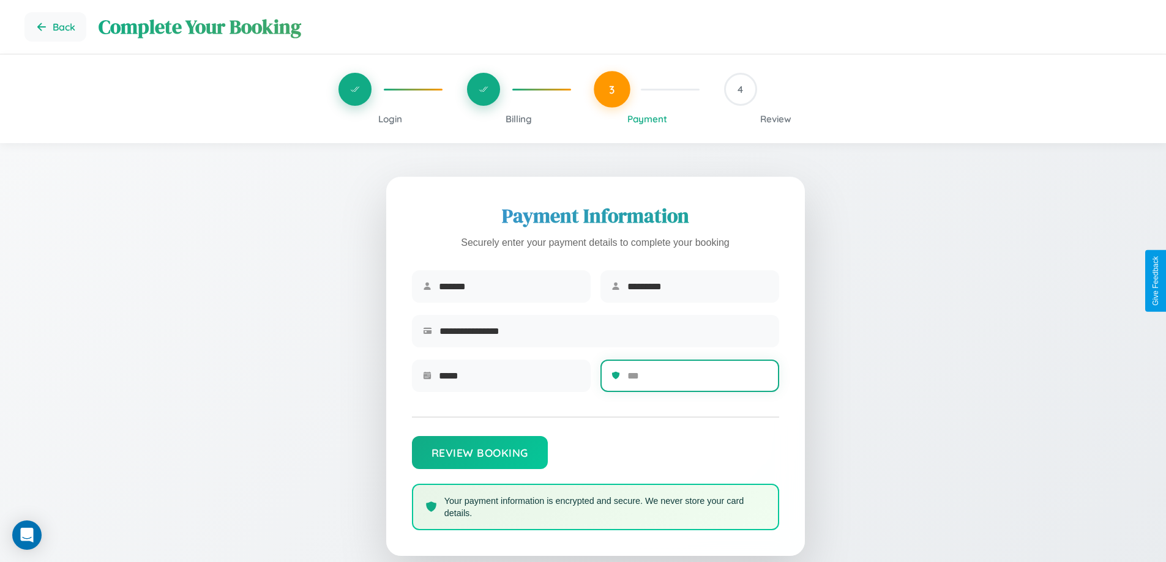
click at [697, 380] on input "text" at bounding box center [697, 376] width 141 height 30
type input "***"
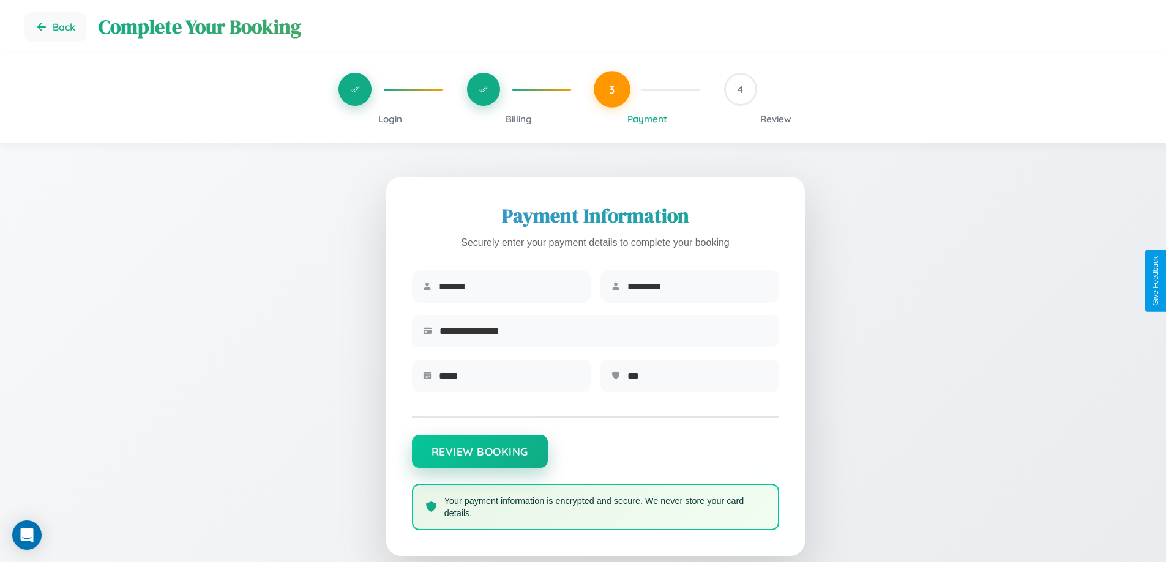
click at [479, 458] on button "Review Booking" at bounding box center [480, 451] width 136 height 33
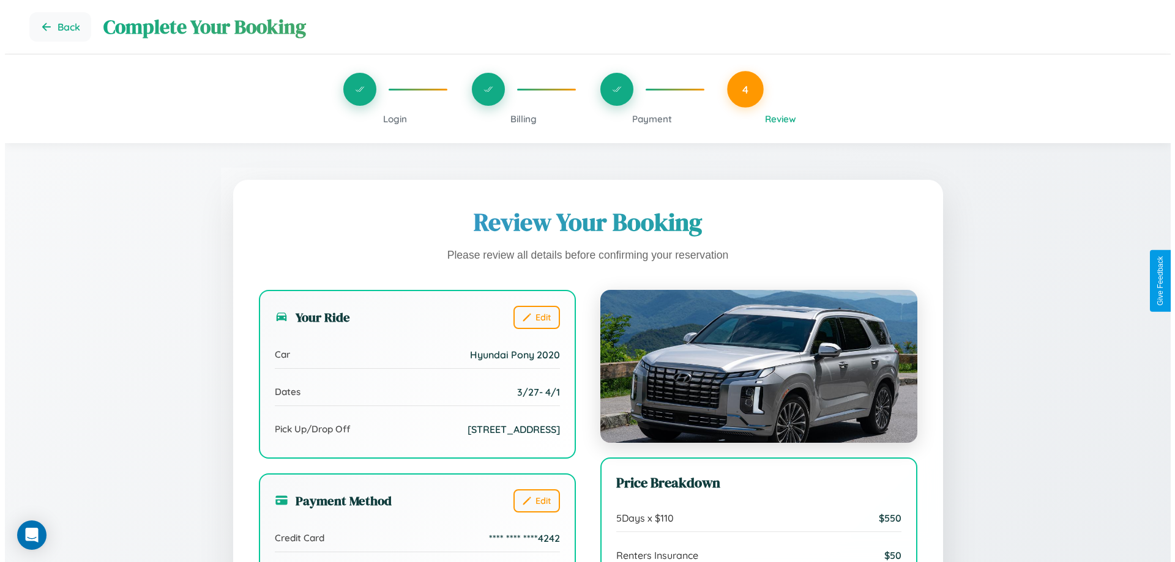
scroll to position [337, 0]
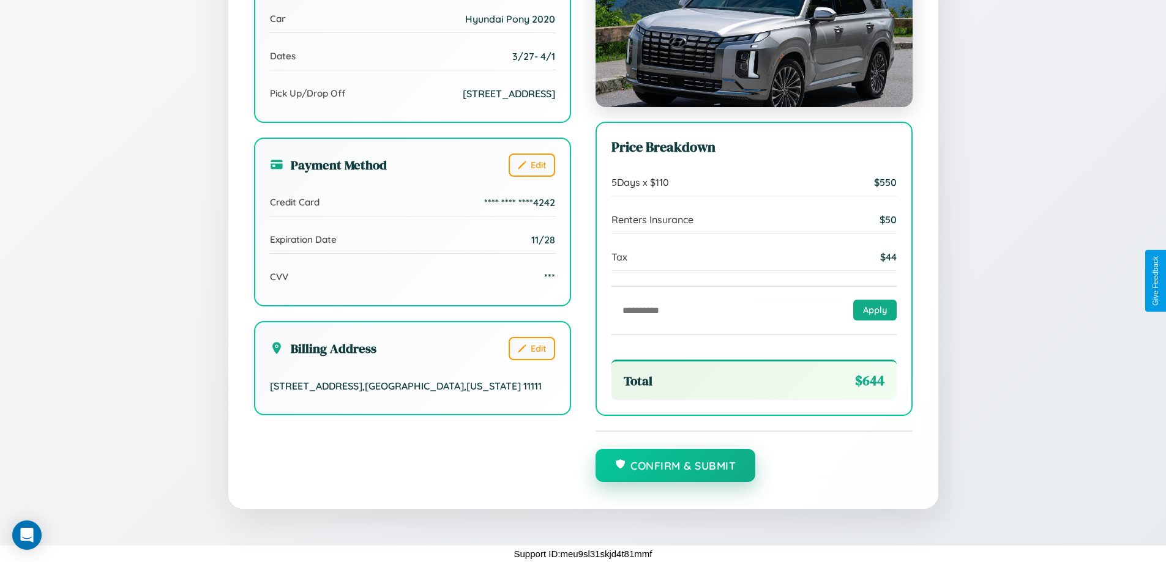
click at [675, 466] on button "Confirm & Submit" at bounding box center [675, 465] width 160 height 33
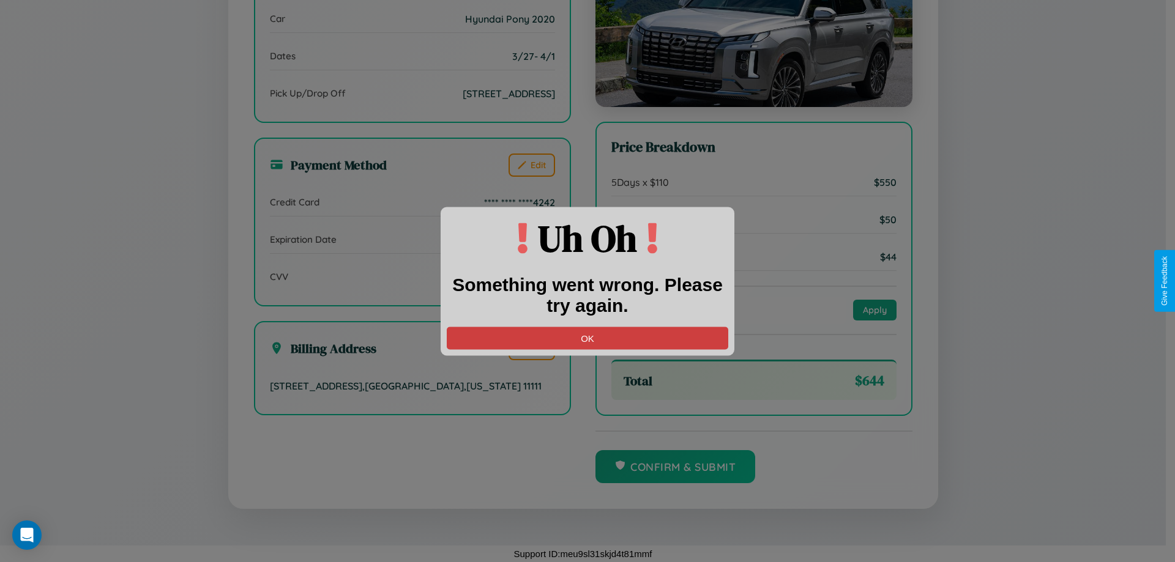
click at [587, 338] on button "OK" at bounding box center [587, 338] width 281 height 23
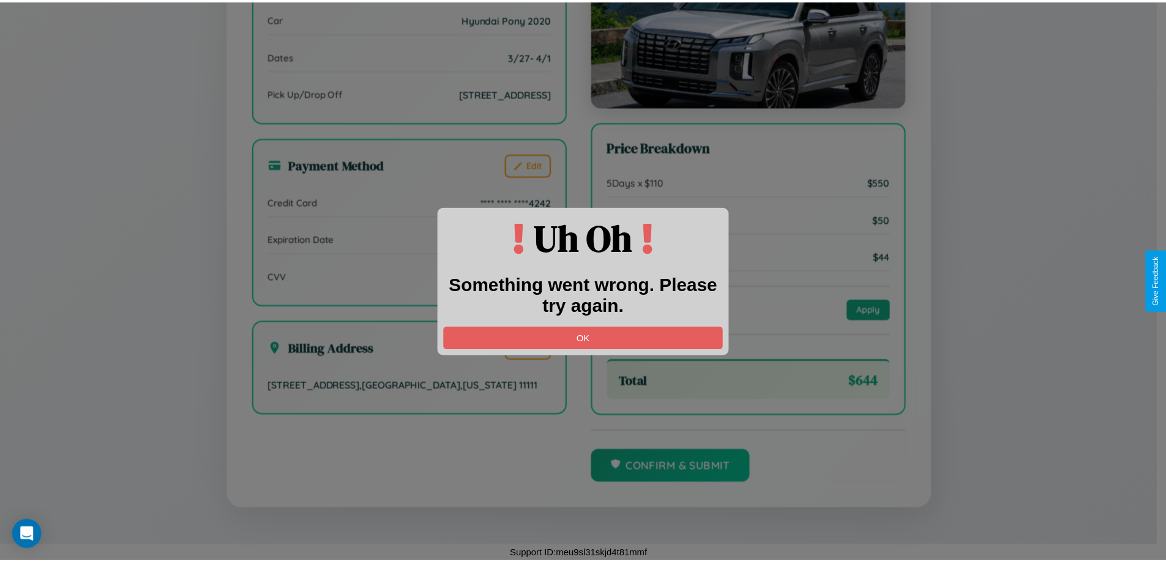
scroll to position [0, 0]
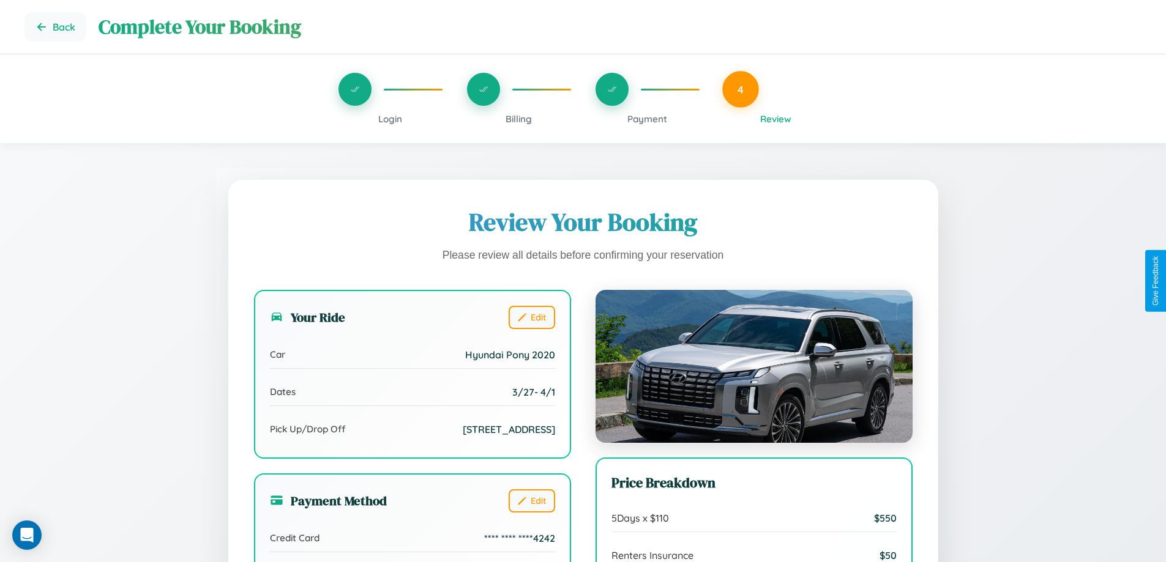
click at [518, 119] on span "Billing" at bounding box center [518, 119] width 26 height 12
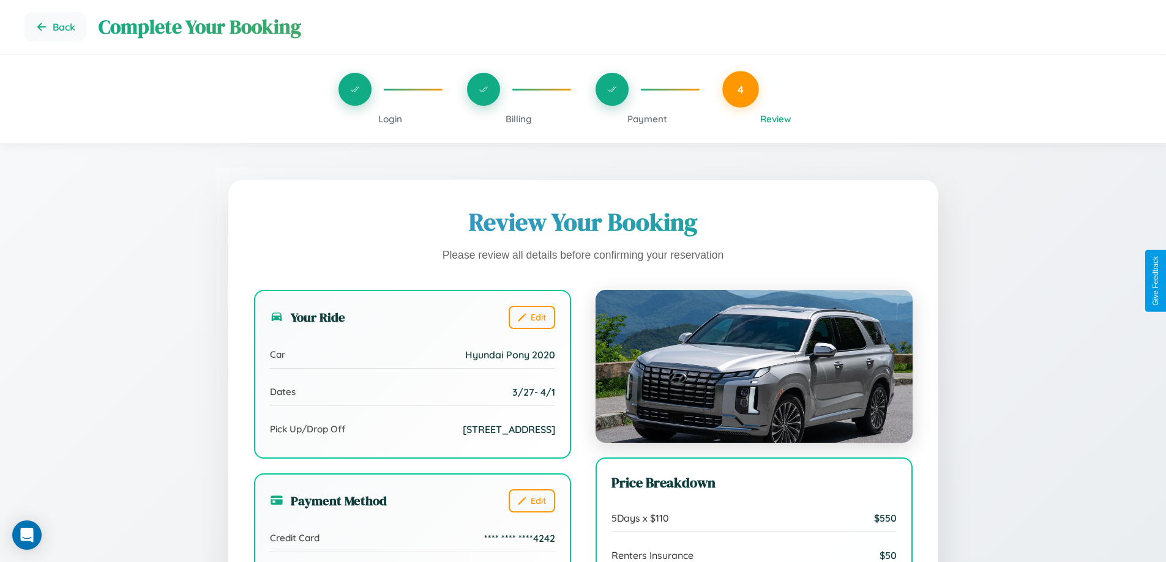
click at [518, 119] on span "Billing" at bounding box center [518, 119] width 26 height 12
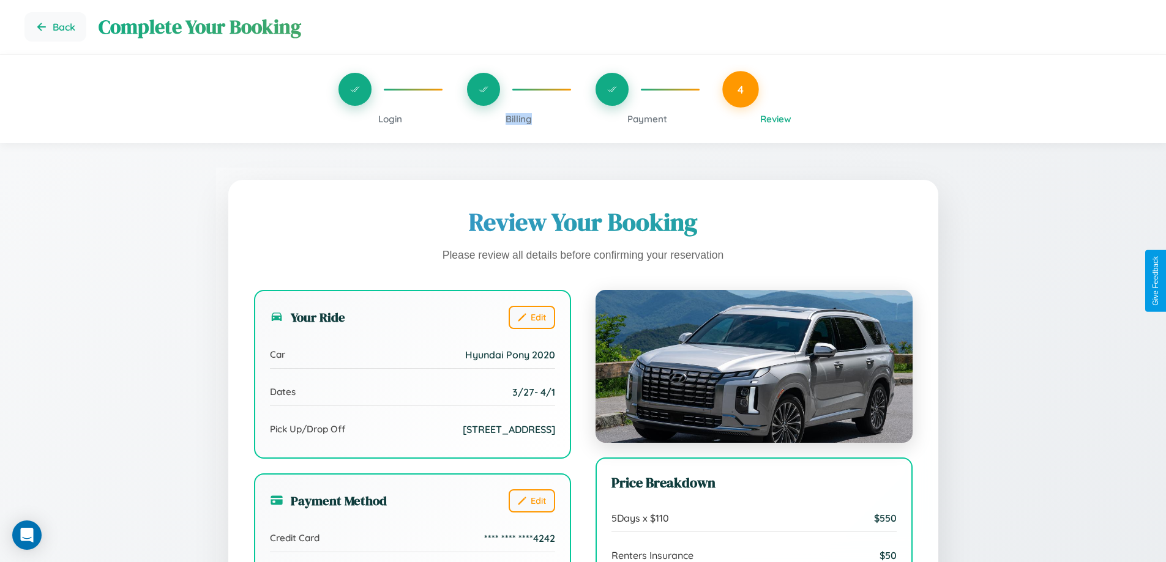
click at [518, 119] on span "Billing" at bounding box center [518, 119] width 26 height 12
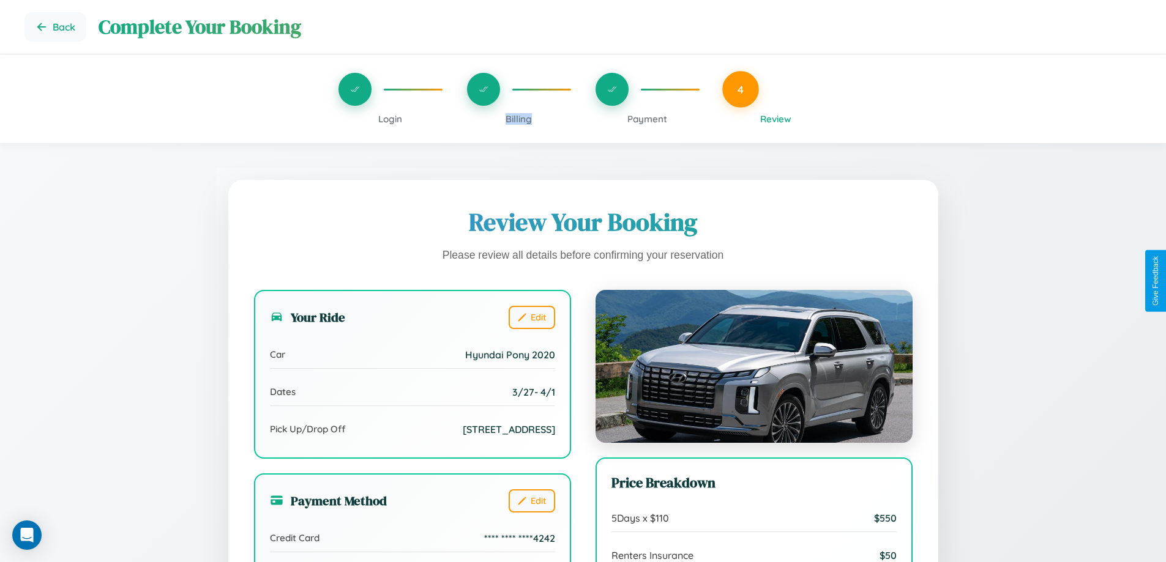
click at [518, 119] on span "Billing" at bounding box center [518, 119] width 26 height 12
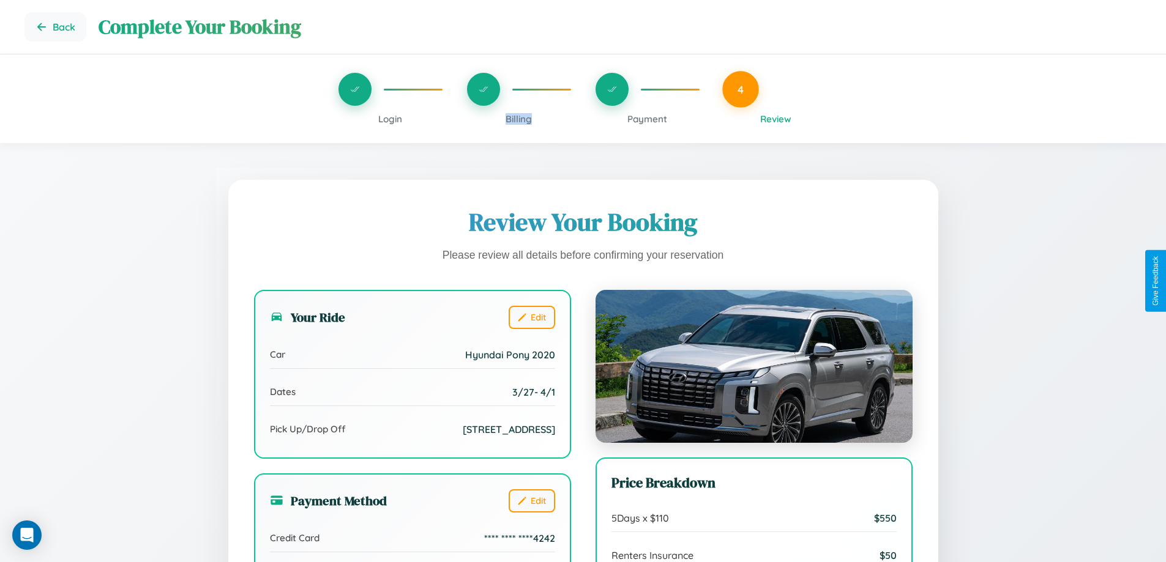
click at [518, 119] on span "Billing" at bounding box center [518, 119] width 26 height 12
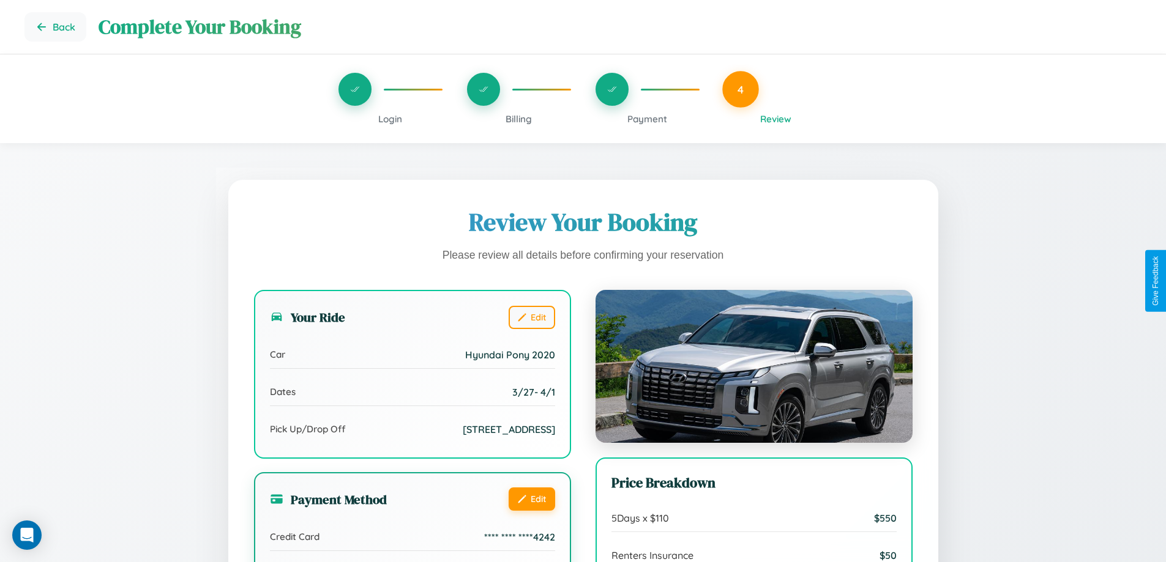
click at [531, 499] on button "Edit" at bounding box center [531, 499] width 47 height 23
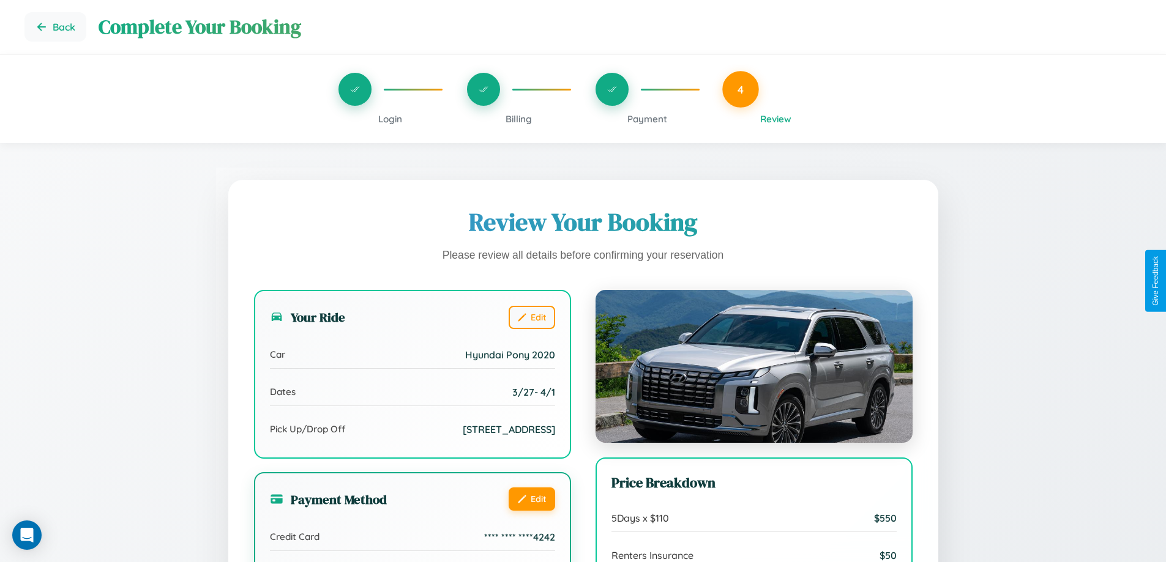
click at [531, 499] on button "Edit" at bounding box center [531, 499] width 47 height 23
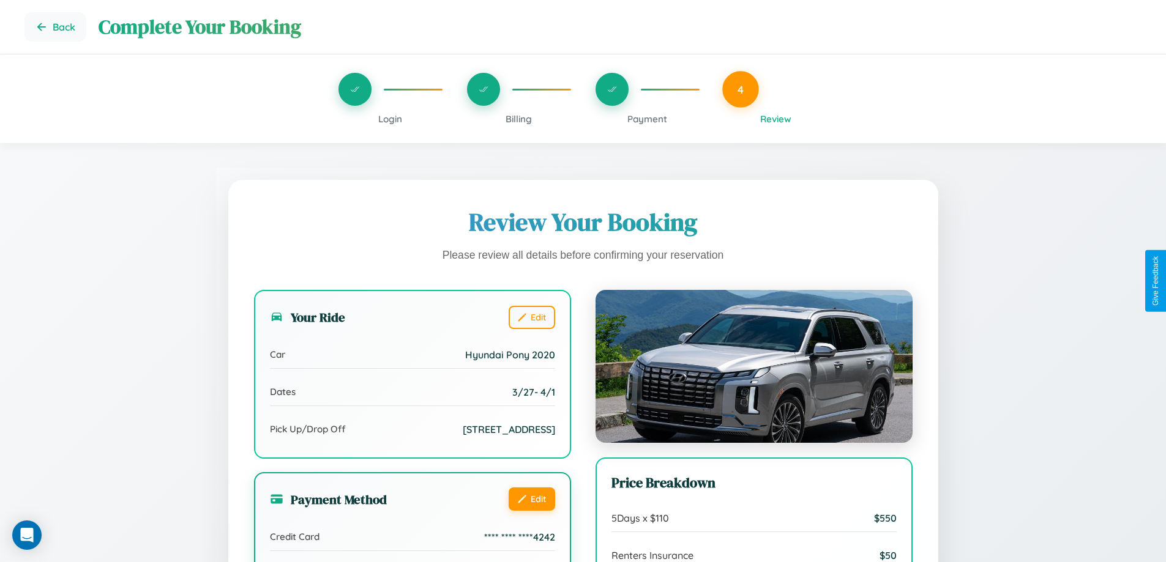
click at [531, 499] on button "Edit" at bounding box center [531, 499] width 47 height 23
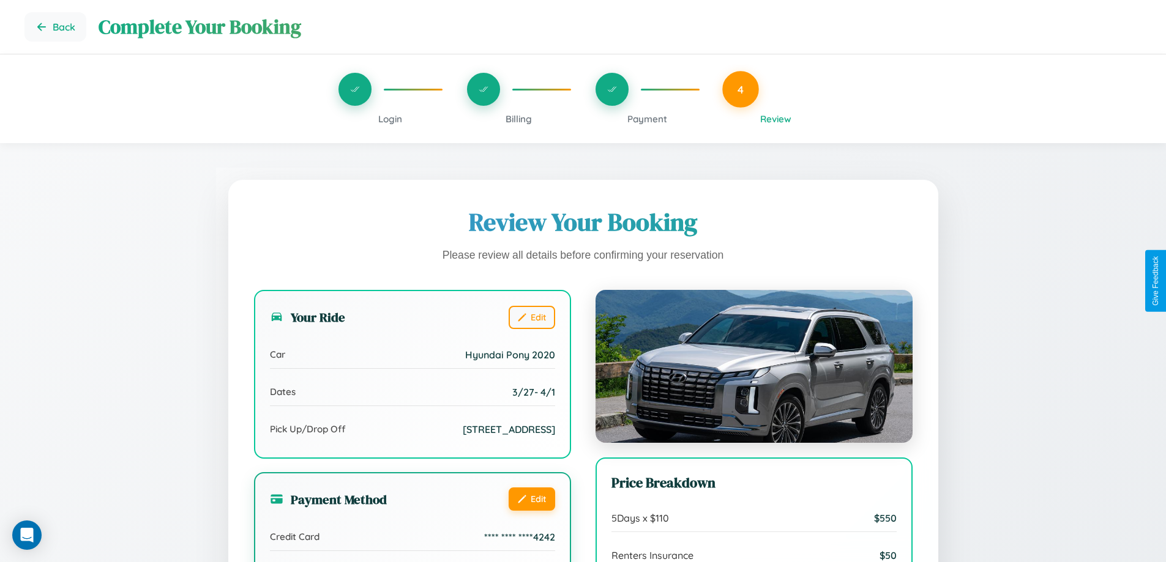
click at [531, 499] on button "Edit" at bounding box center [531, 499] width 47 height 23
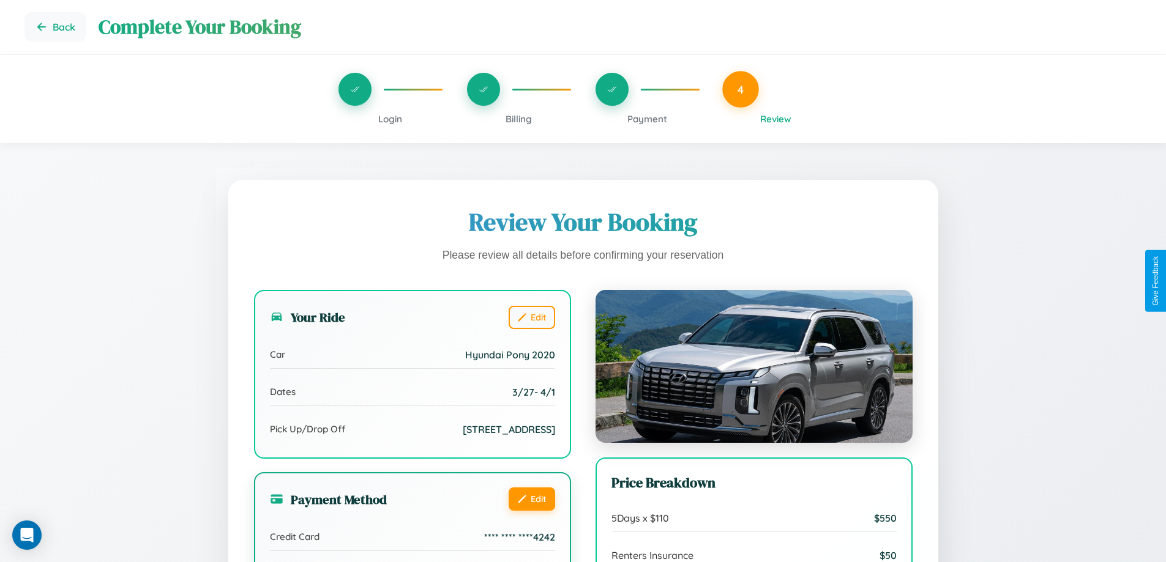
click at [531, 499] on button "Edit" at bounding box center [531, 499] width 47 height 23
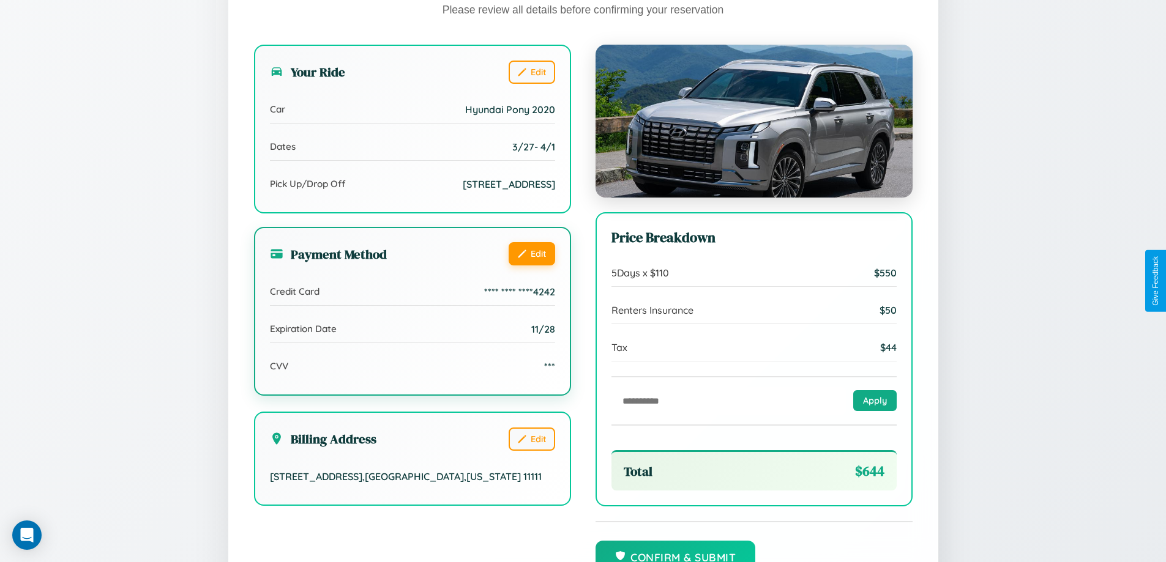
scroll to position [337, 0]
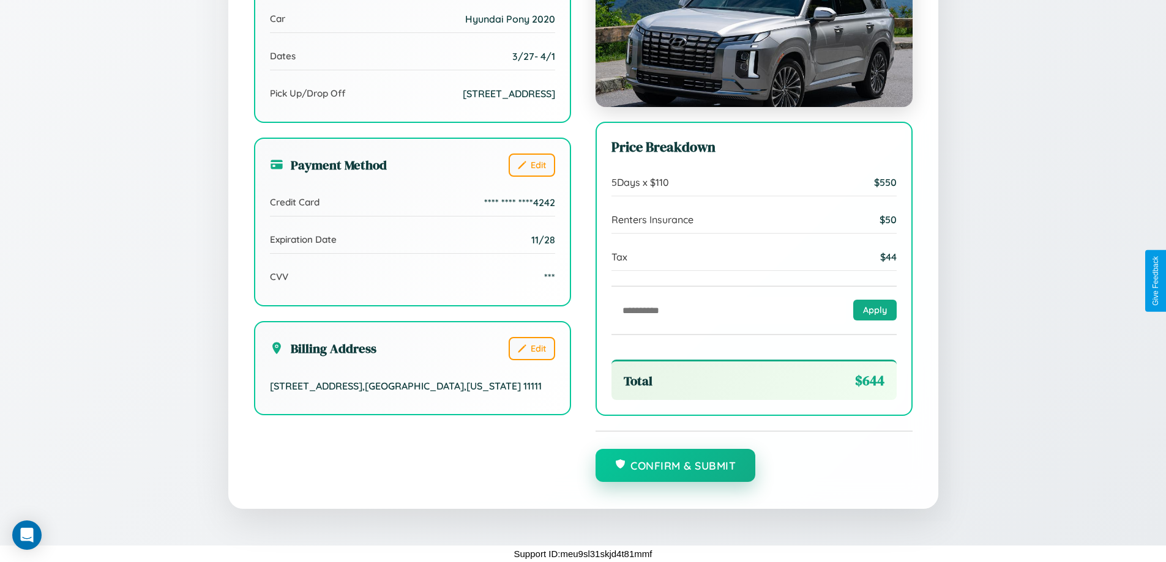
click at [675, 466] on button "Confirm & Submit" at bounding box center [675, 465] width 160 height 33
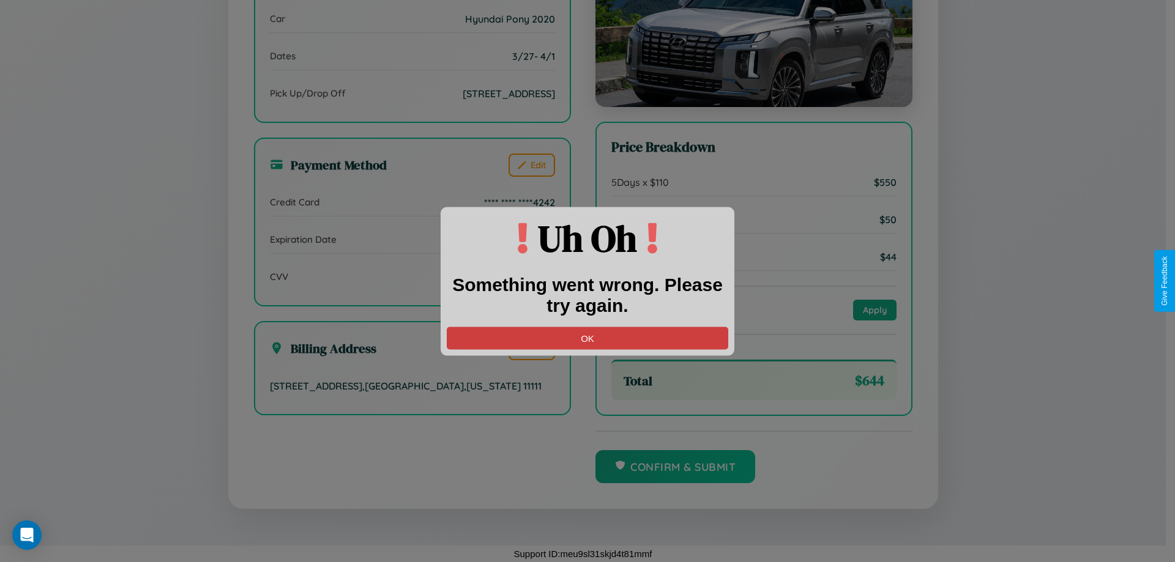
click at [587, 338] on button "OK" at bounding box center [587, 338] width 281 height 23
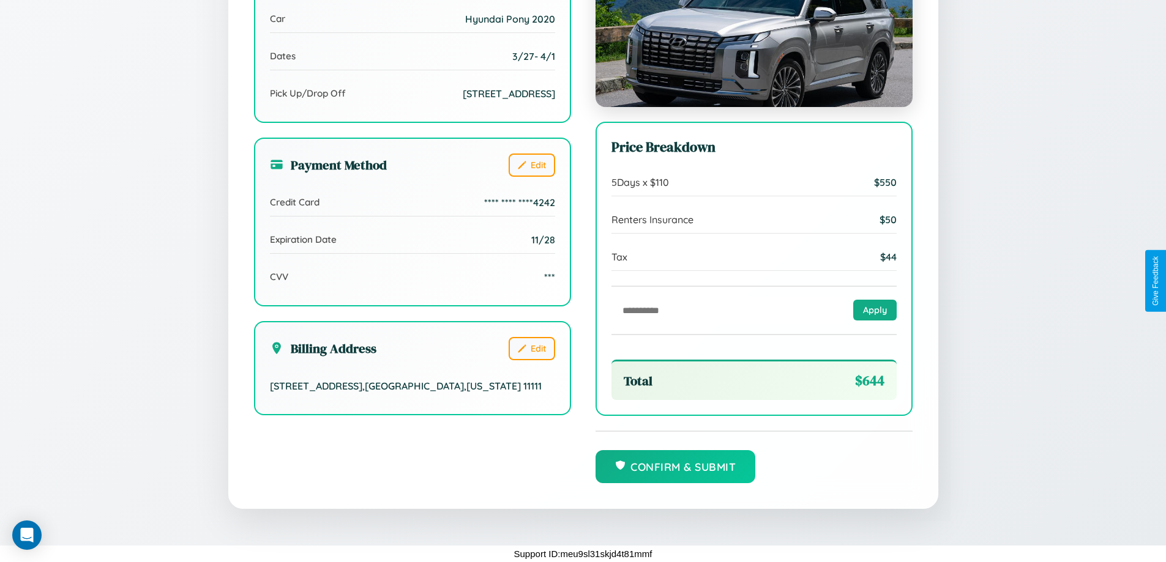
scroll to position [0, 0]
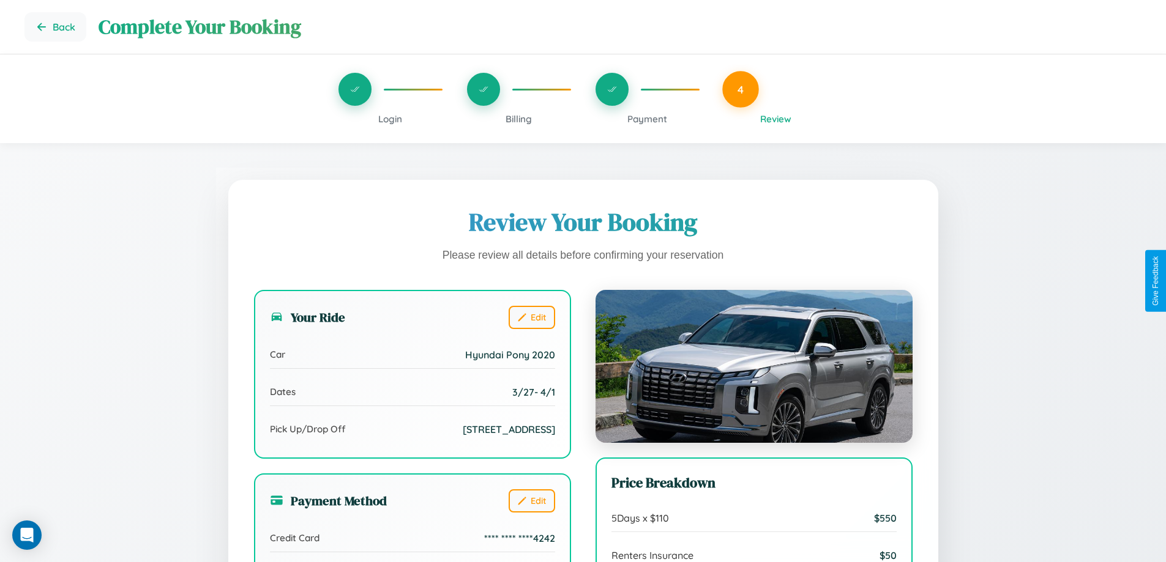
click at [518, 119] on span "Billing" at bounding box center [518, 119] width 26 height 12
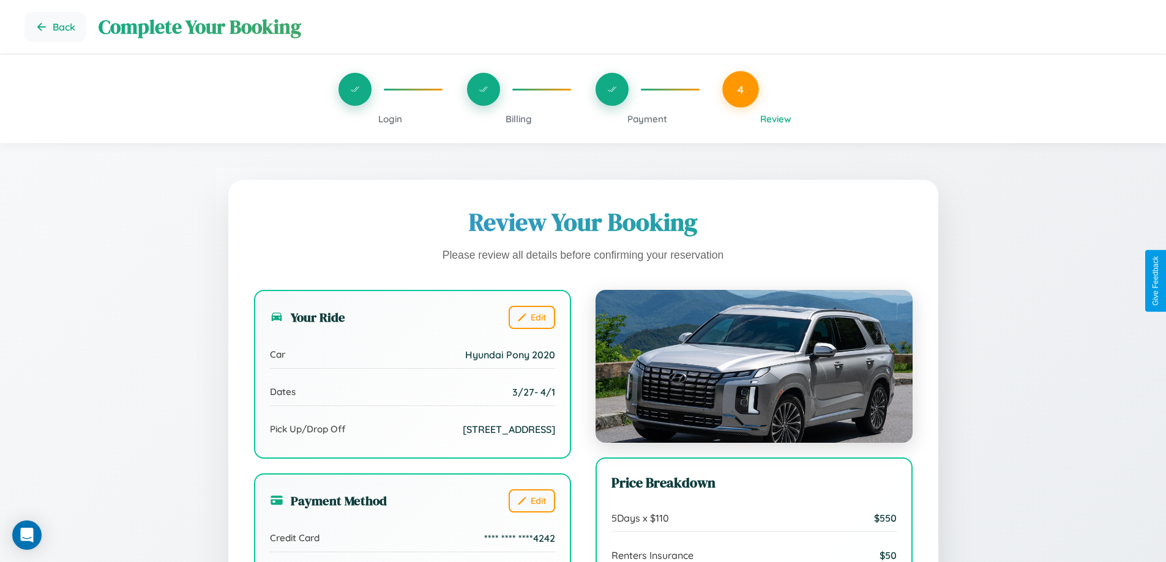
click at [518, 119] on span "Billing" at bounding box center [518, 119] width 26 height 12
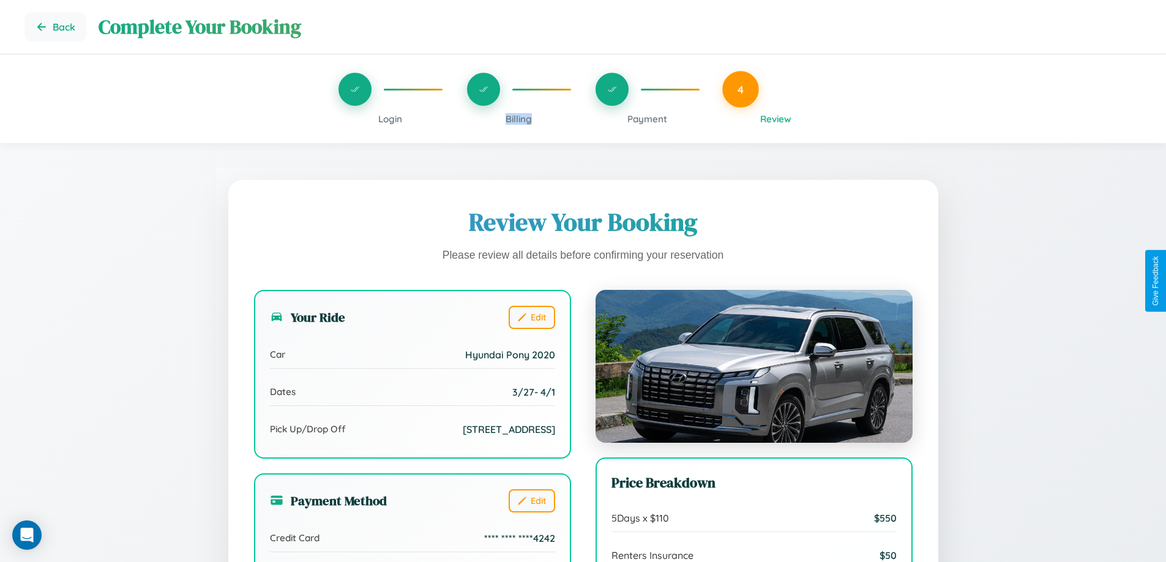
click at [518, 119] on span "Billing" at bounding box center [518, 119] width 26 height 12
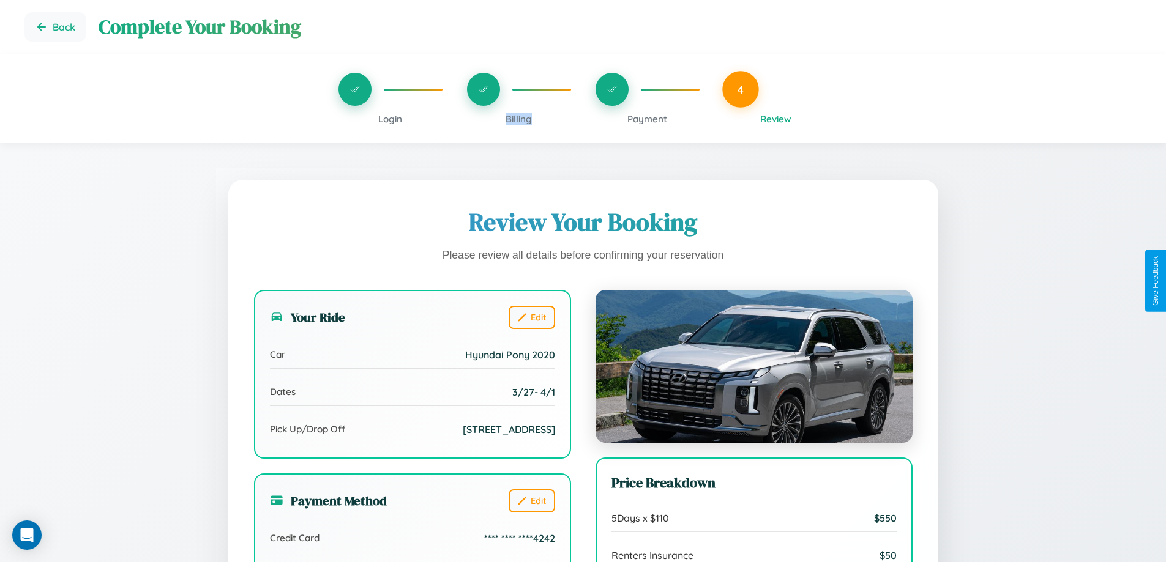
click at [518, 119] on span "Billing" at bounding box center [518, 119] width 26 height 12
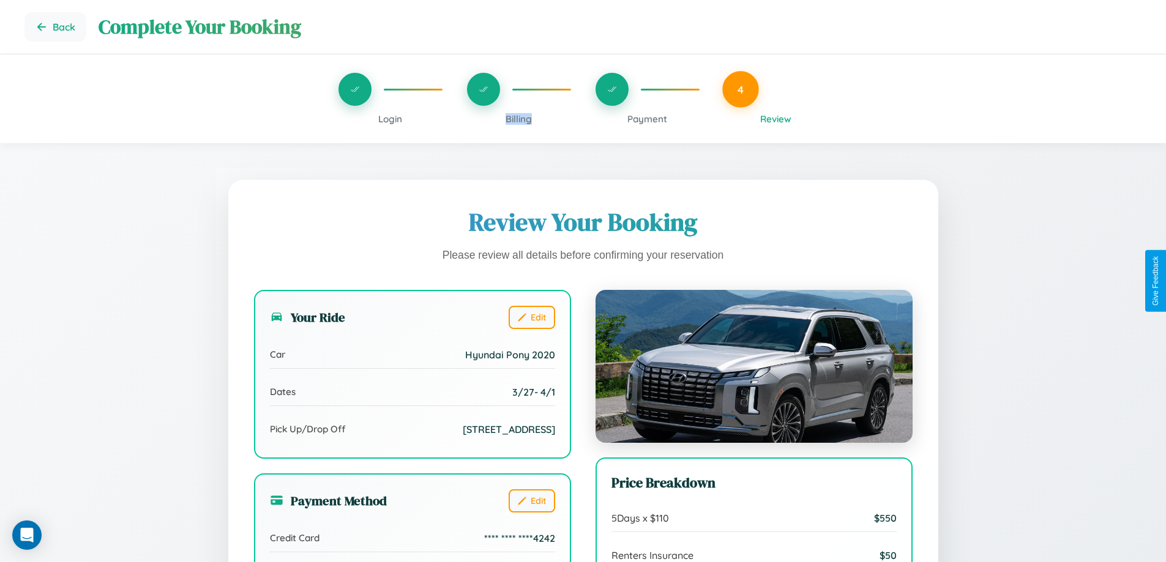
click at [518, 119] on span "Billing" at bounding box center [518, 119] width 26 height 12
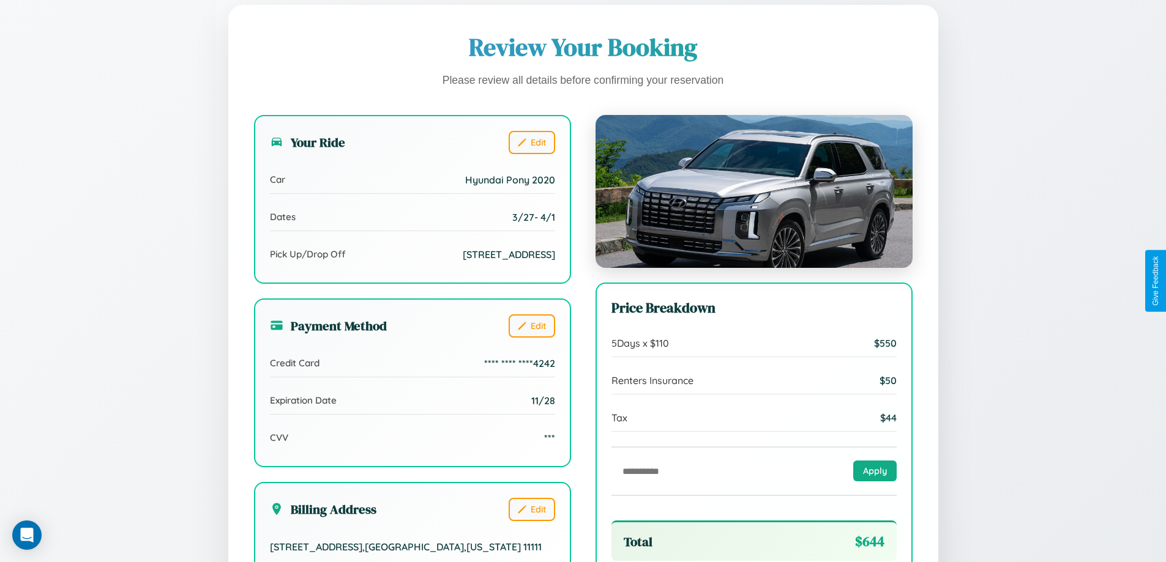
scroll to position [337, 0]
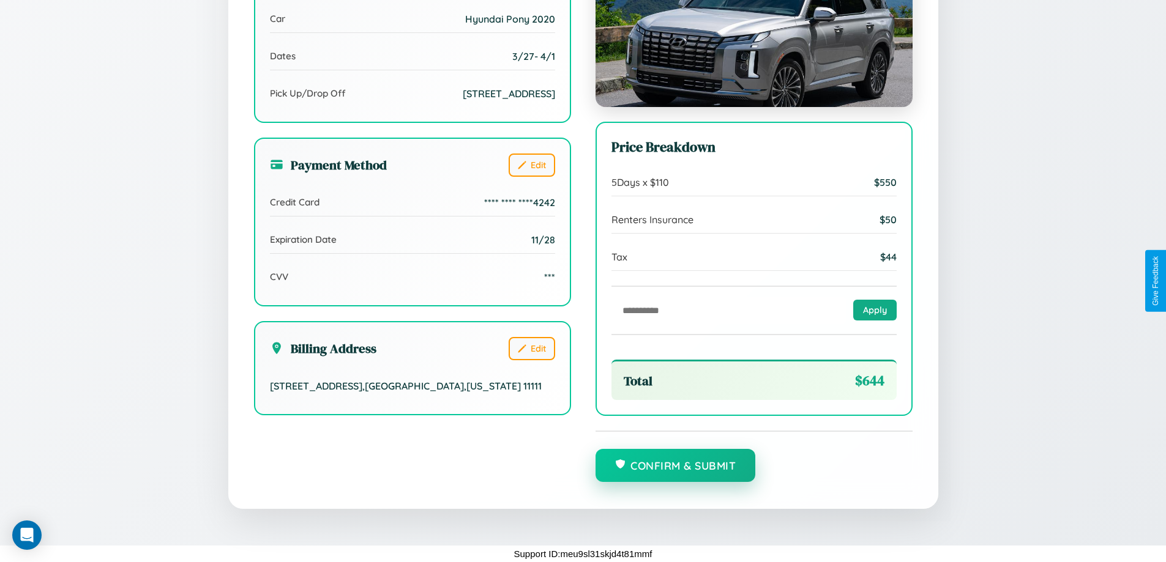
click at [675, 466] on button "Confirm & Submit" at bounding box center [675, 465] width 160 height 33
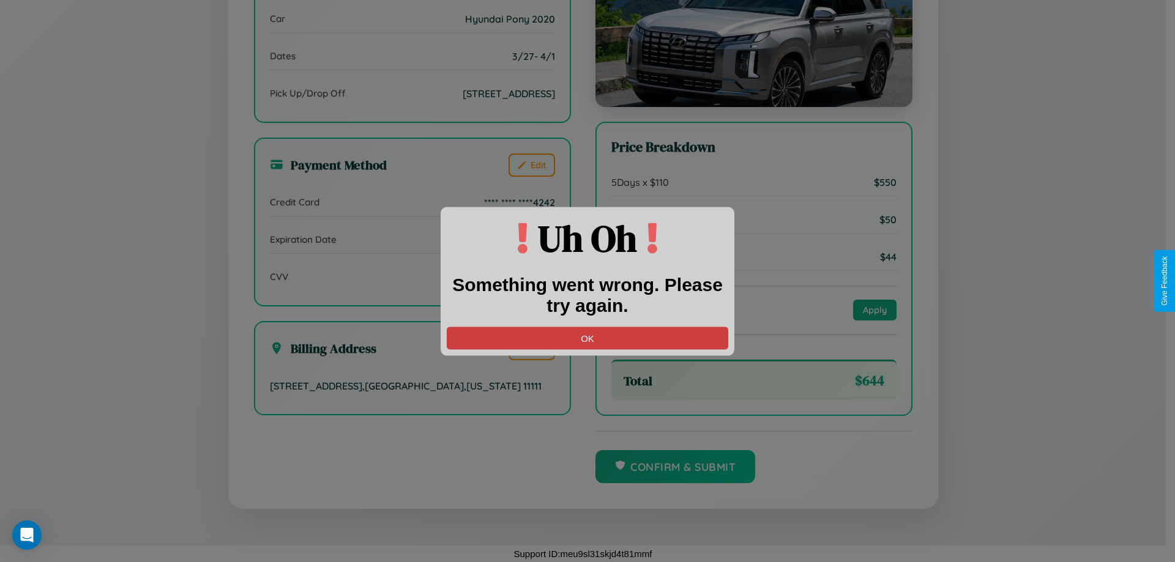
click at [587, 338] on button "OK" at bounding box center [587, 338] width 281 height 23
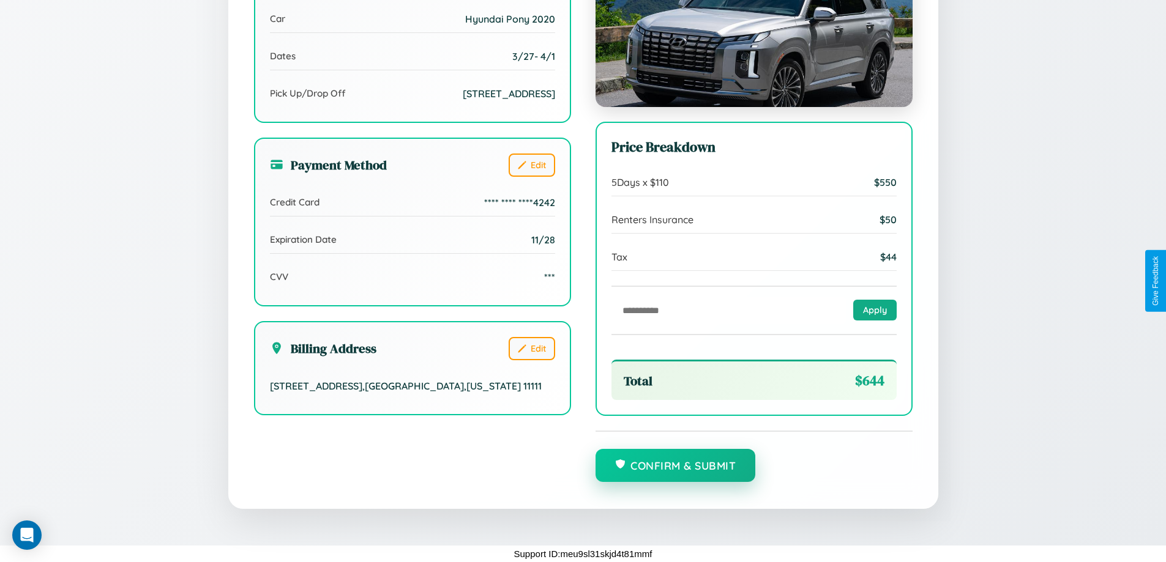
click at [675, 466] on button "Confirm & Submit" at bounding box center [675, 465] width 160 height 33
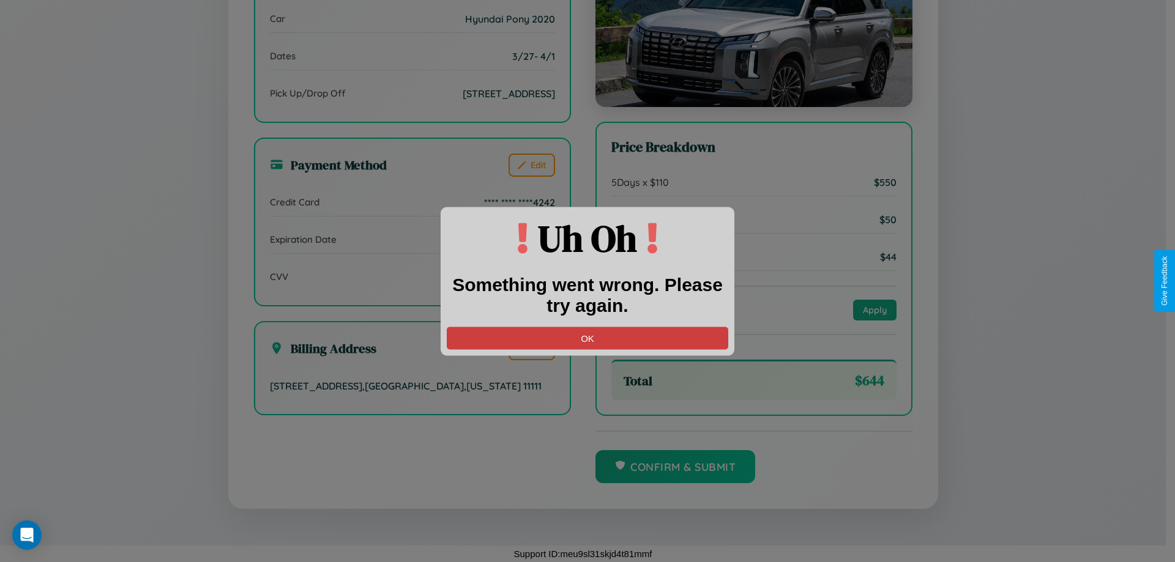
click at [587, 338] on button "OK" at bounding box center [587, 338] width 281 height 23
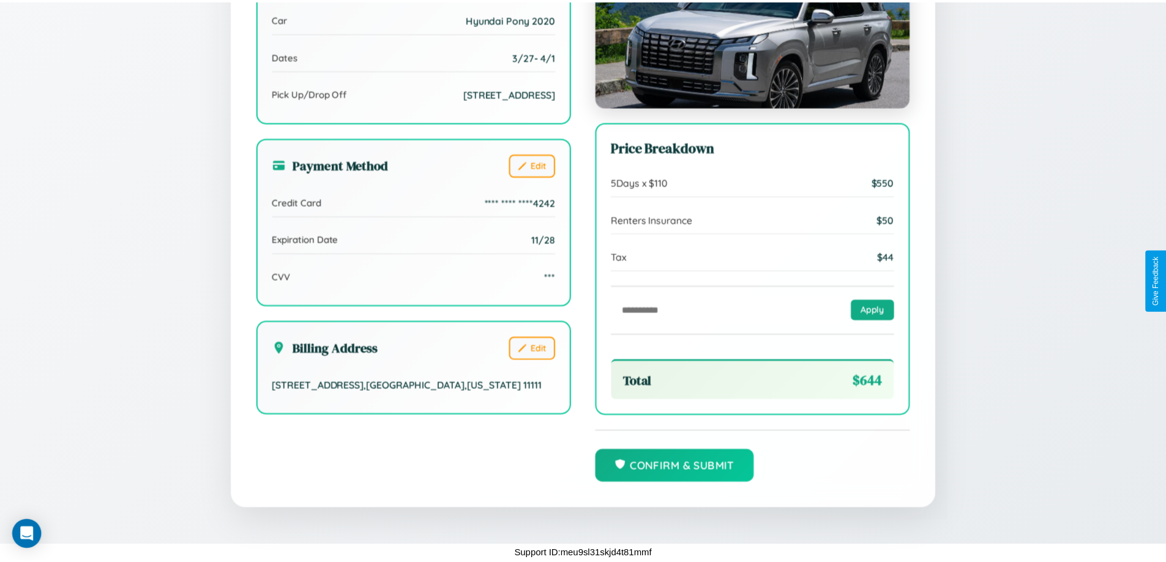
scroll to position [0, 0]
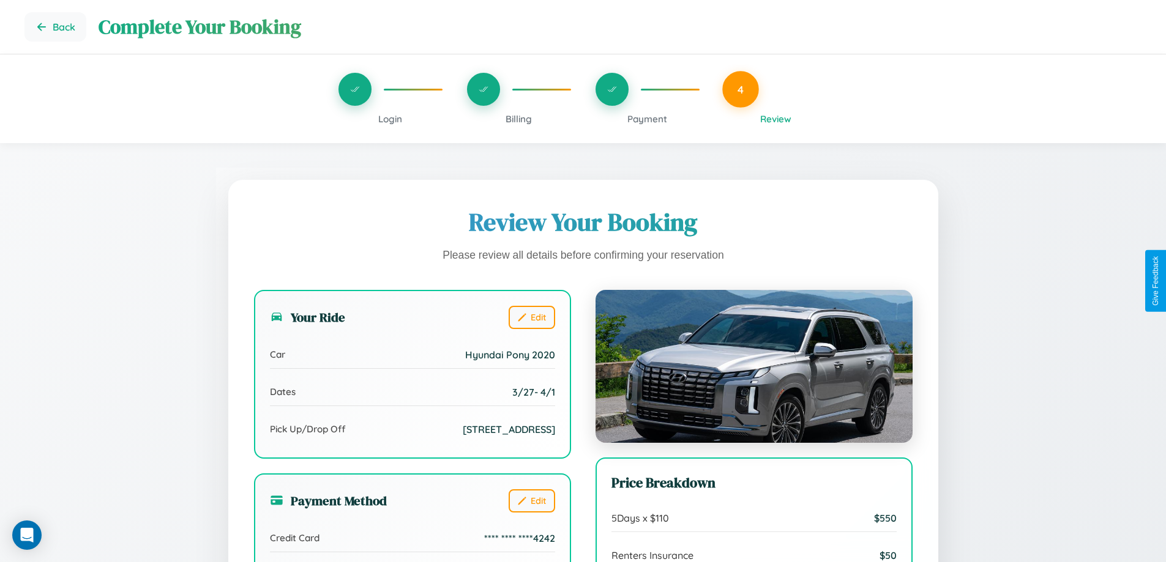
click at [647, 119] on span "Payment" at bounding box center [647, 119] width 40 height 12
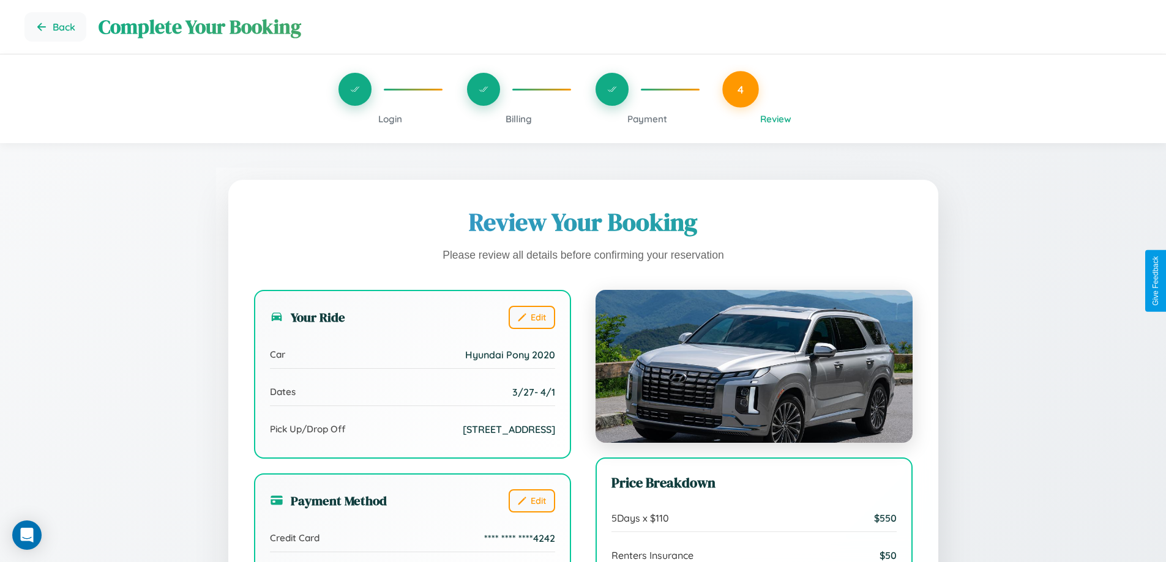
click at [647, 119] on span "Payment" at bounding box center [647, 119] width 40 height 12
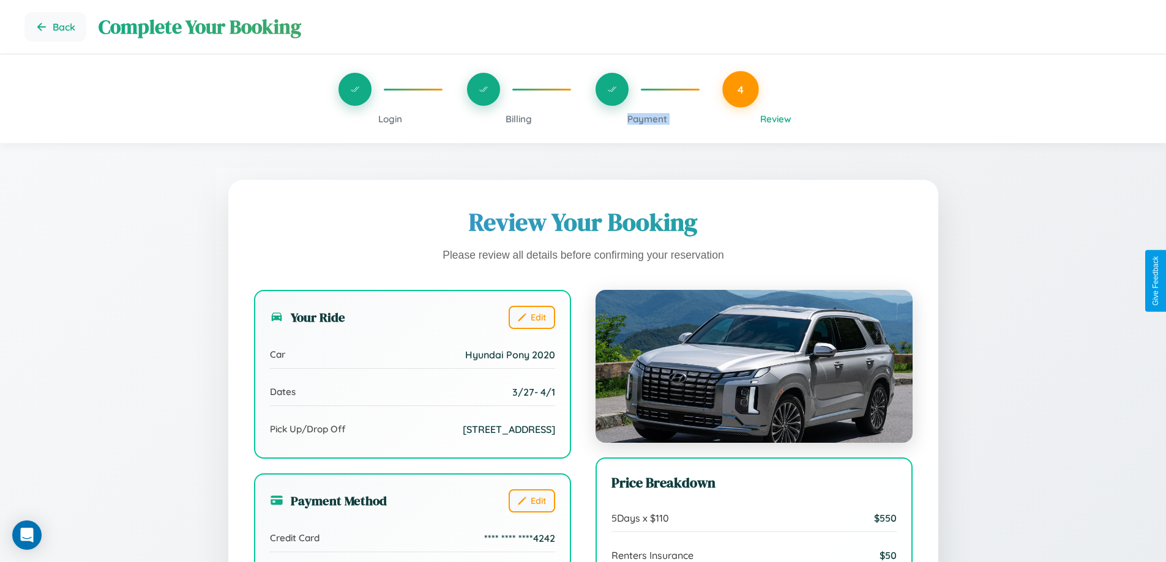
click at [647, 119] on span "Payment" at bounding box center [647, 119] width 40 height 12
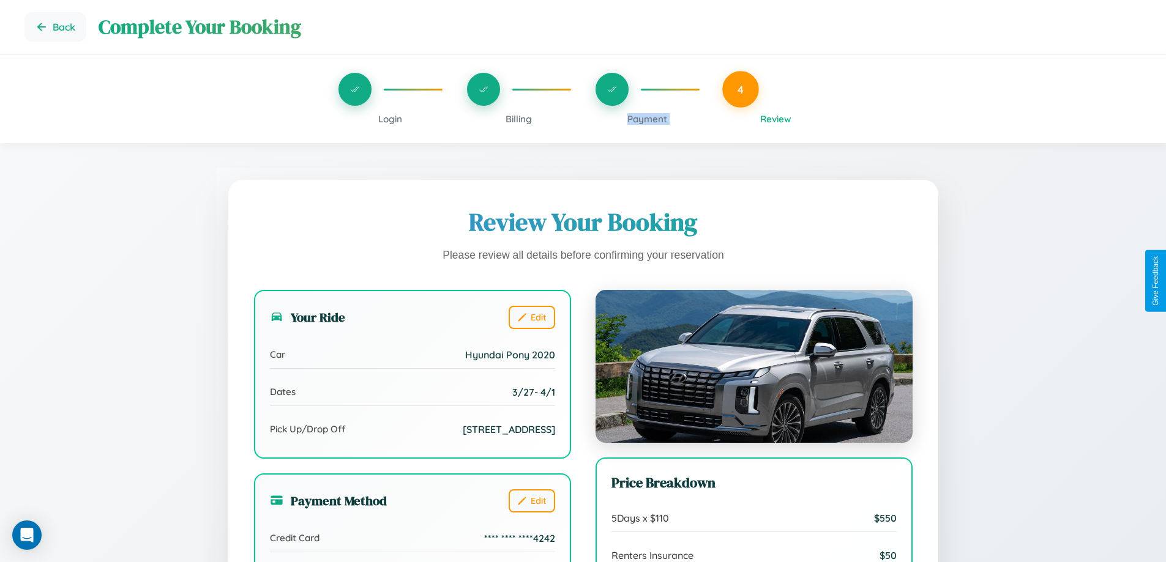
click at [647, 119] on span "Payment" at bounding box center [647, 119] width 40 height 12
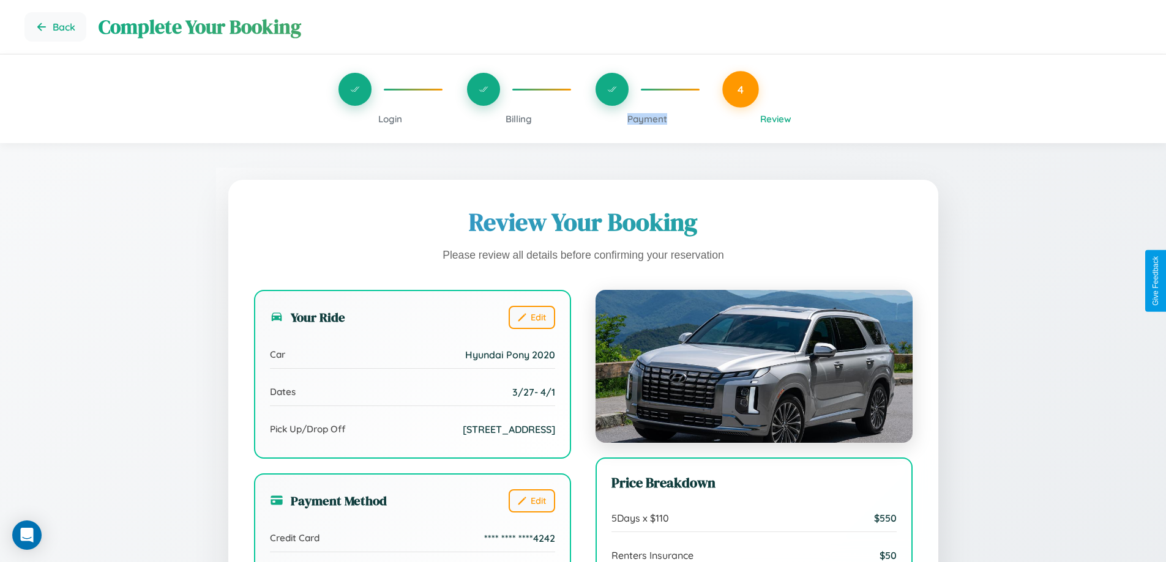
click at [647, 119] on span "Payment" at bounding box center [647, 119] width 40 height 12
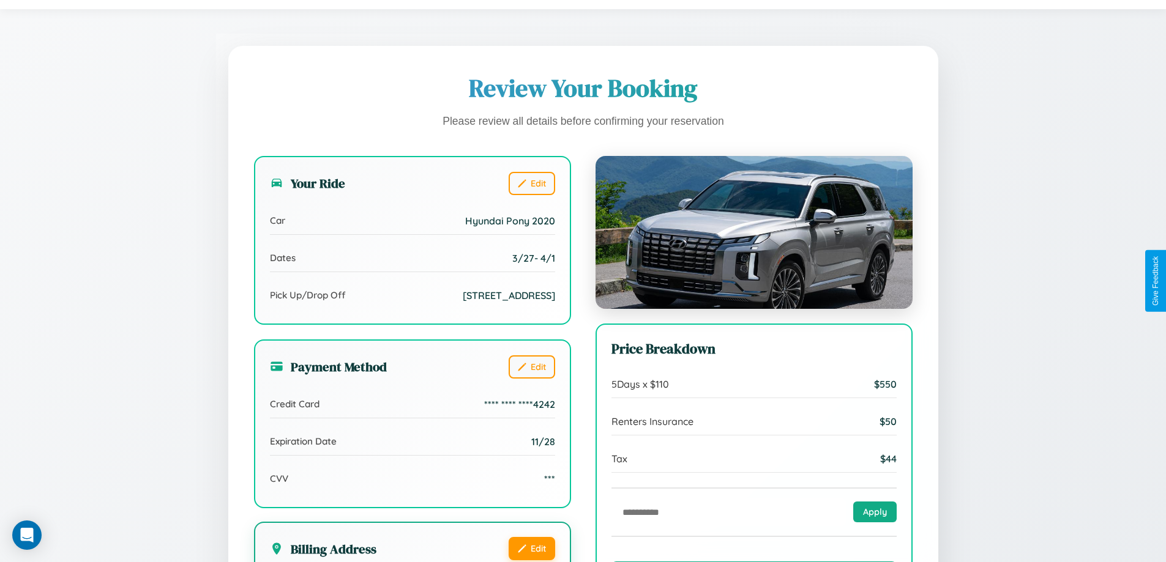
click at [531, 548] on button "Edit" at bounding box center [531, 548] width 47 height 23
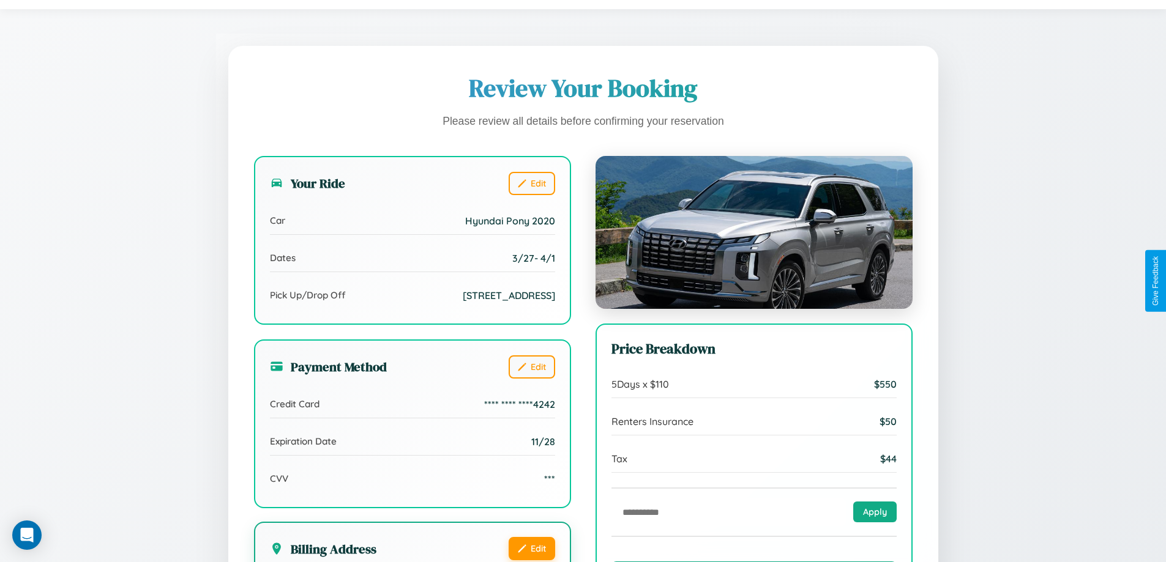
click at [531, 548] on button "Edit" at bounding box center [531, 548] width 47 height 23
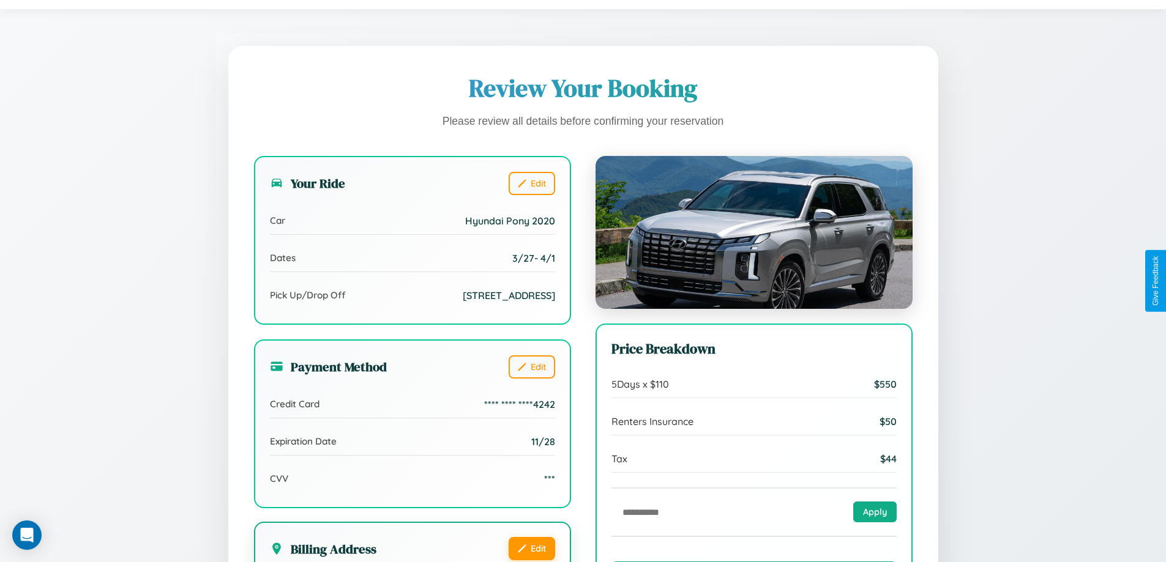
click at [531, 548] on button "Edit" at bounding box center [531, 548] width 47 height 23
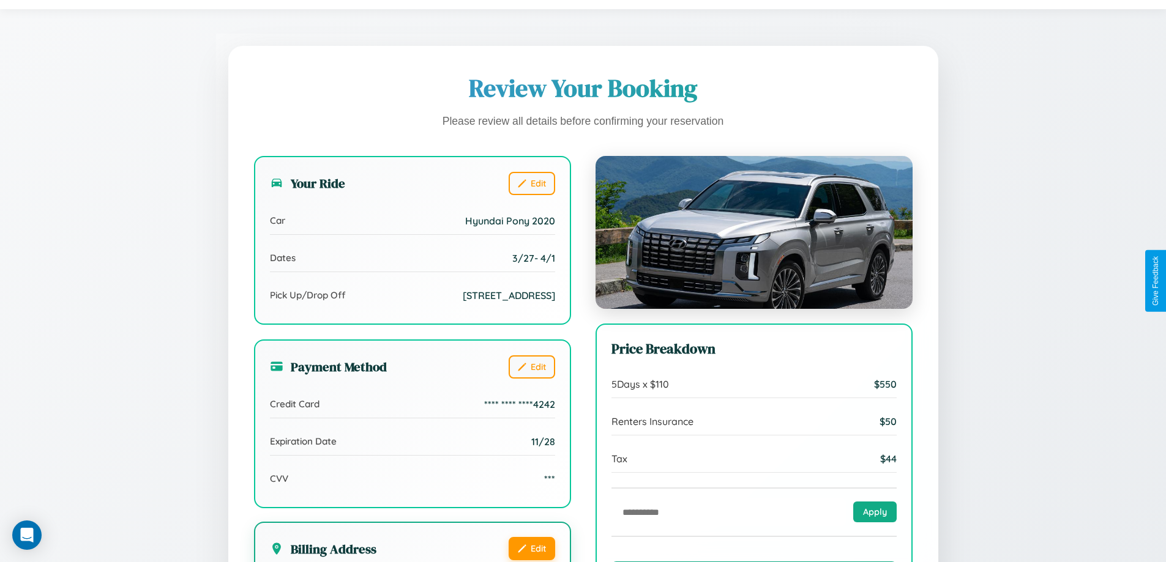
click at [531, 548] on button "Edit" at bounding box center [531, 548] width 47 height 23
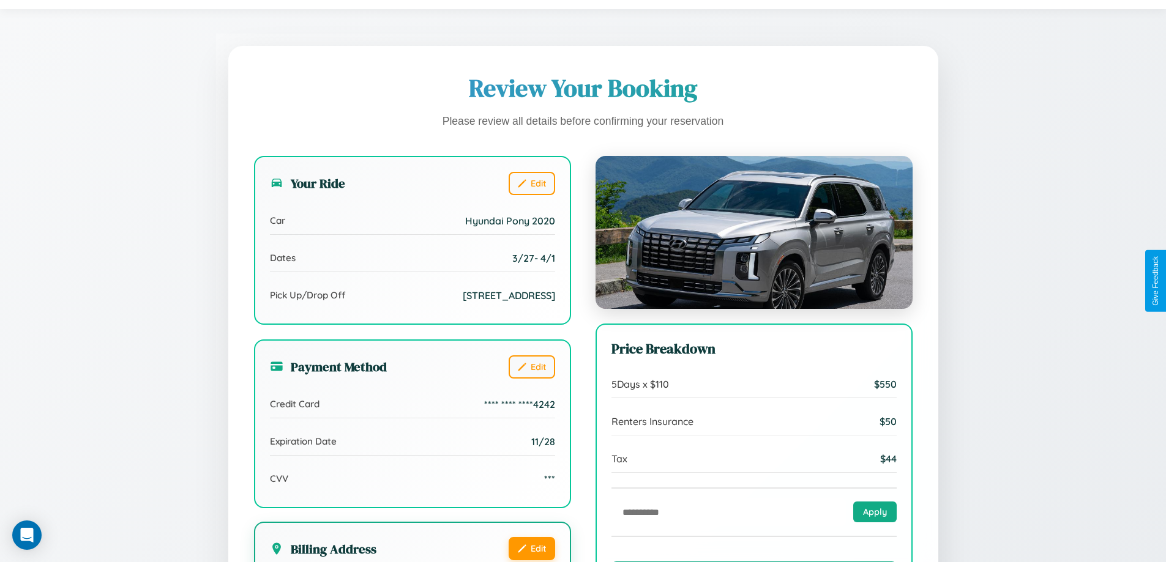
click at [531, 548] on button "Edit" at bounding box center [531, 548] width 47 height 23
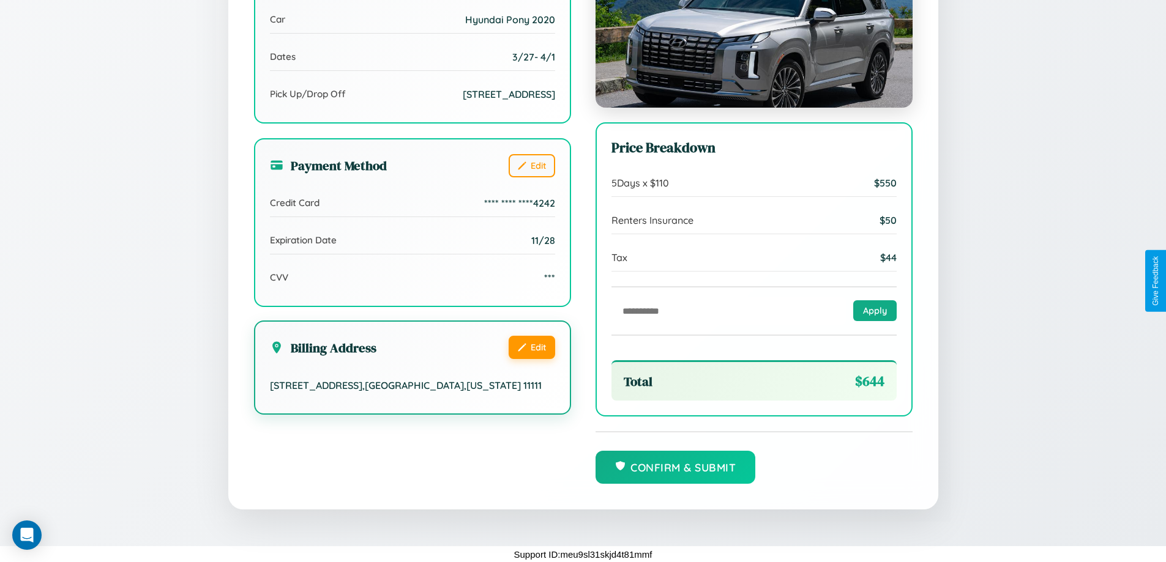
scroll to position [337, 0]
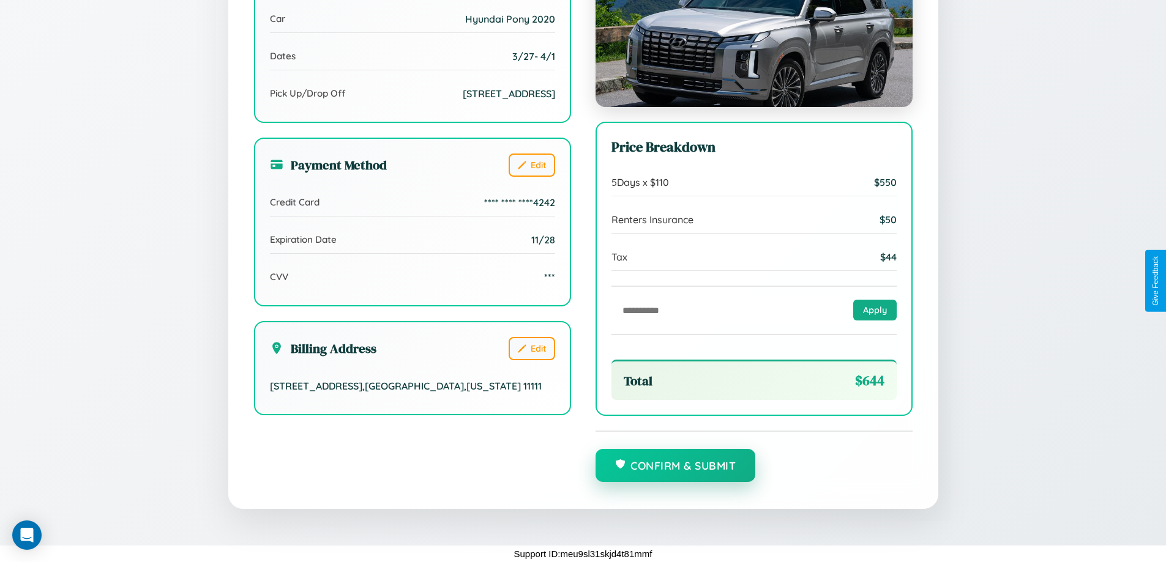
click at [675, 466] on button "Confirm & Submit" at bounding box center [675, 465] width 160 height 33
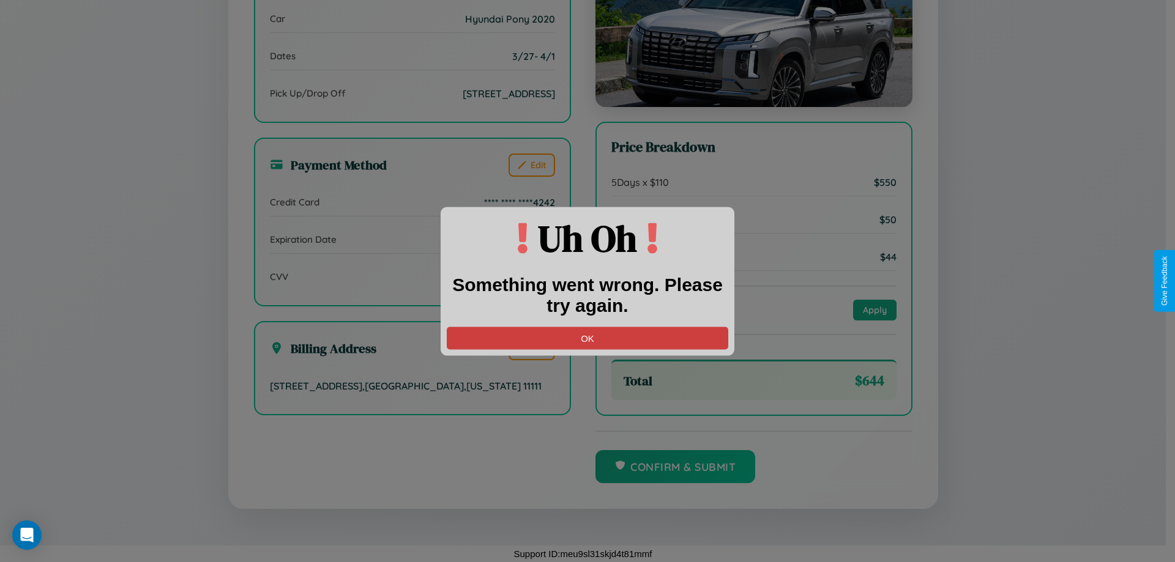
click at [587, 338] on button "OK" at bounding box center [587, 338] width 281 height 23
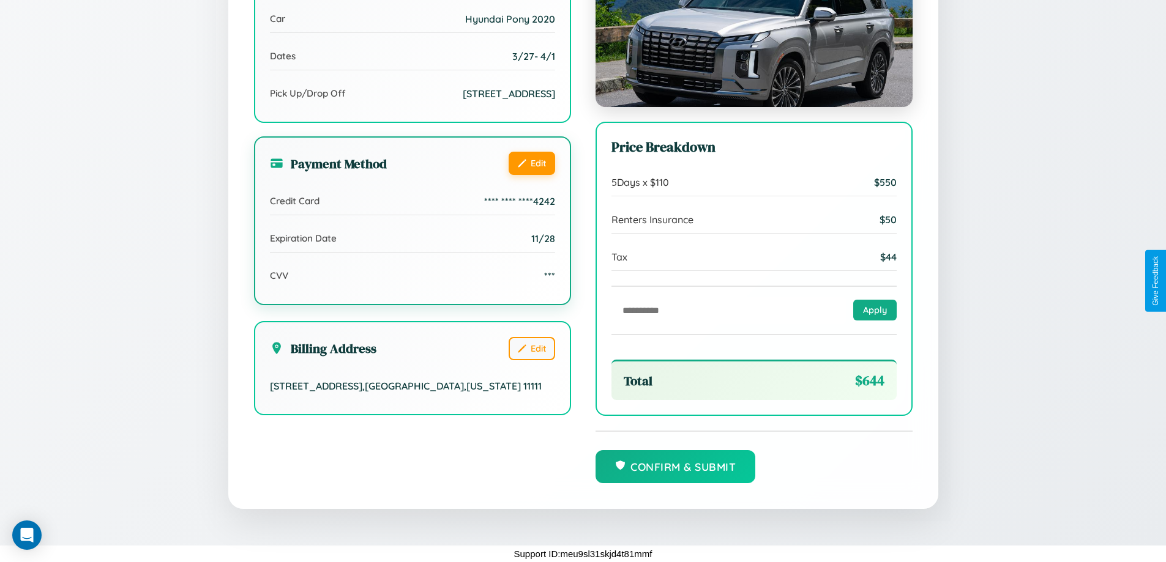
click at [531, 163] on button "Edit" at bounding box center [531, 163] width 47 height 23
click at [531, 162] on button "Edit" at bounding box center [531, 163] width 47 height 23
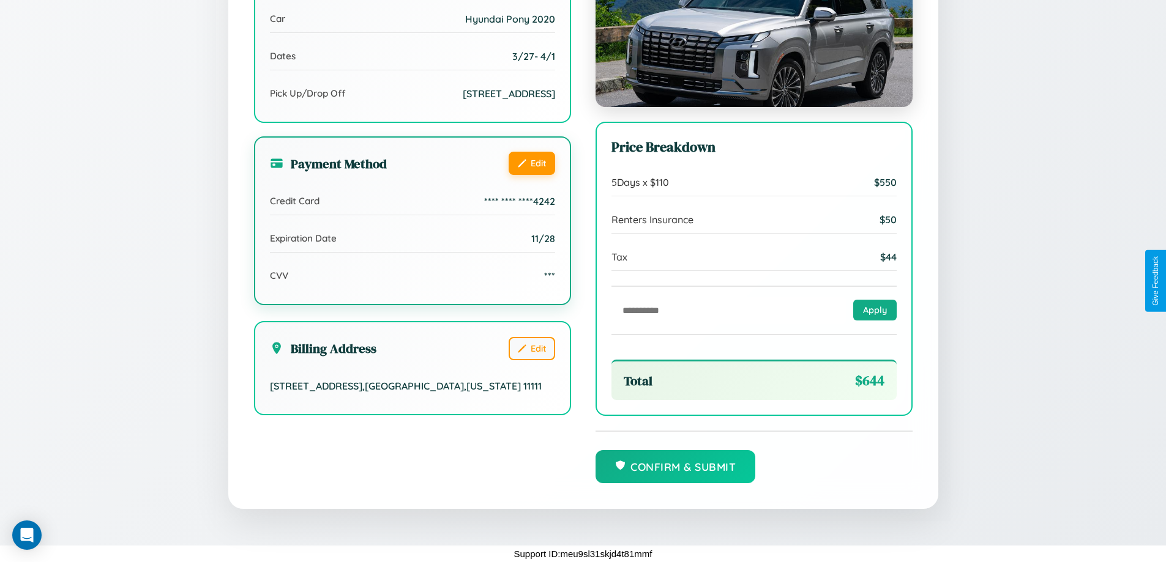
click at [531, 162] on button "Edit" at bounding box center [531, 163] width 47 height 23
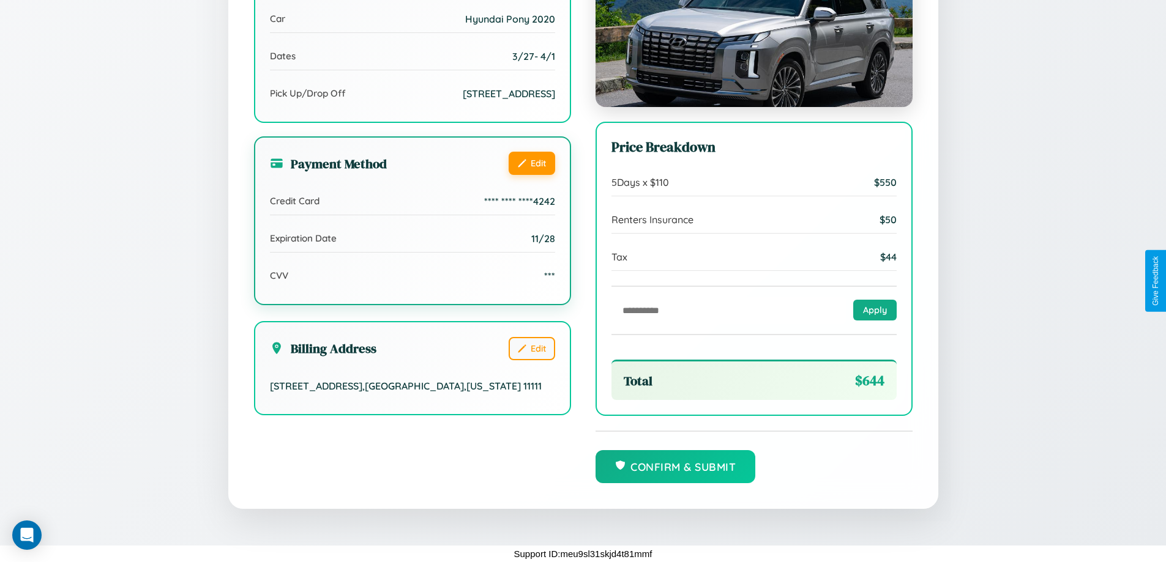
click at [531, 162] on button "Edit" at bounding box center [531, 163] width 47 height 23
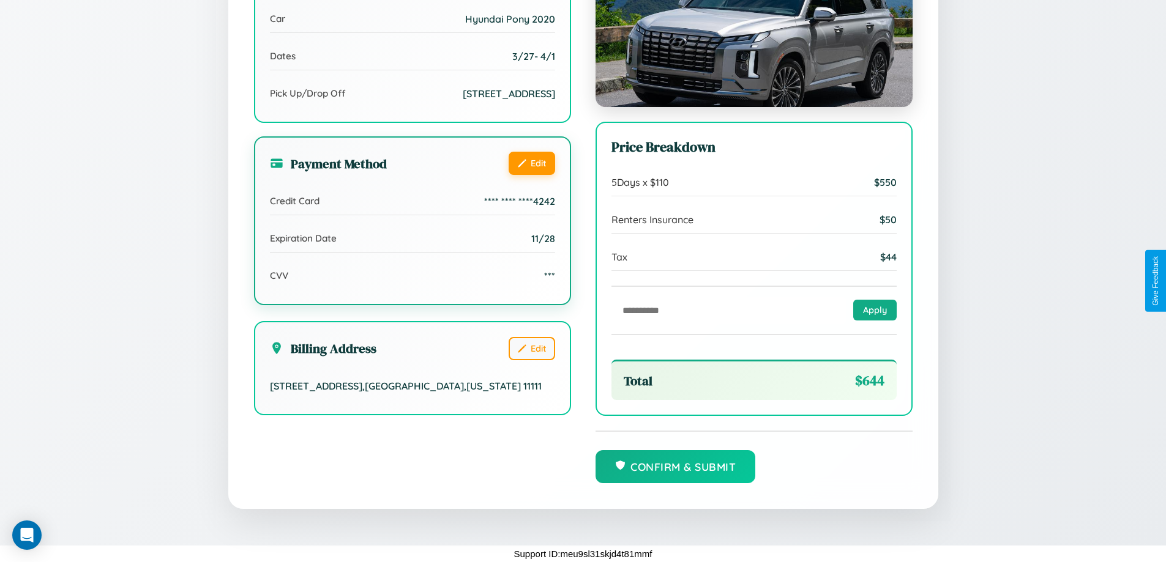
click at [531, 162] on button "Edit" at bounding box center [531, 163] width 47 height 23
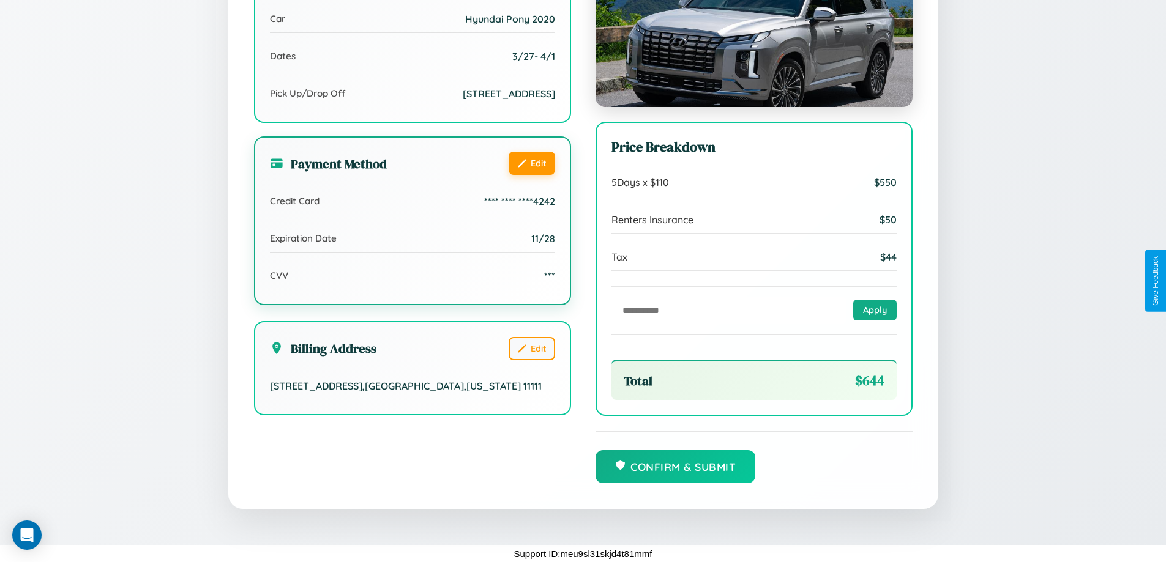
click at [531, 162] on button "Edit" at bounding box center [531, 163] width 47 height 23
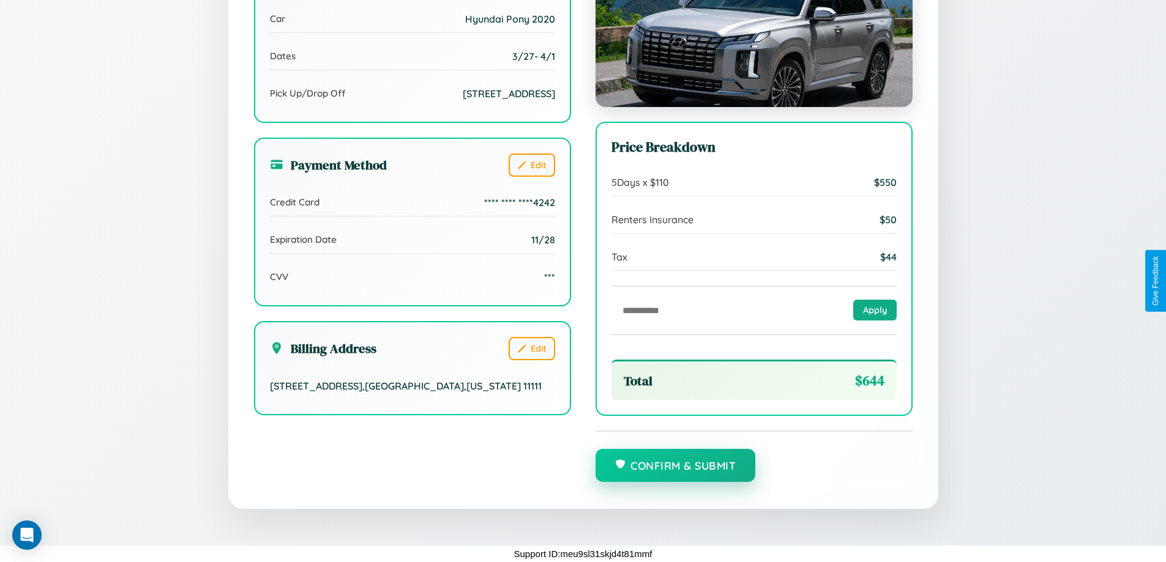
click at [675, 466] on button "Confirm & Submit" at bounding box center [675, 465] width 160 height 33
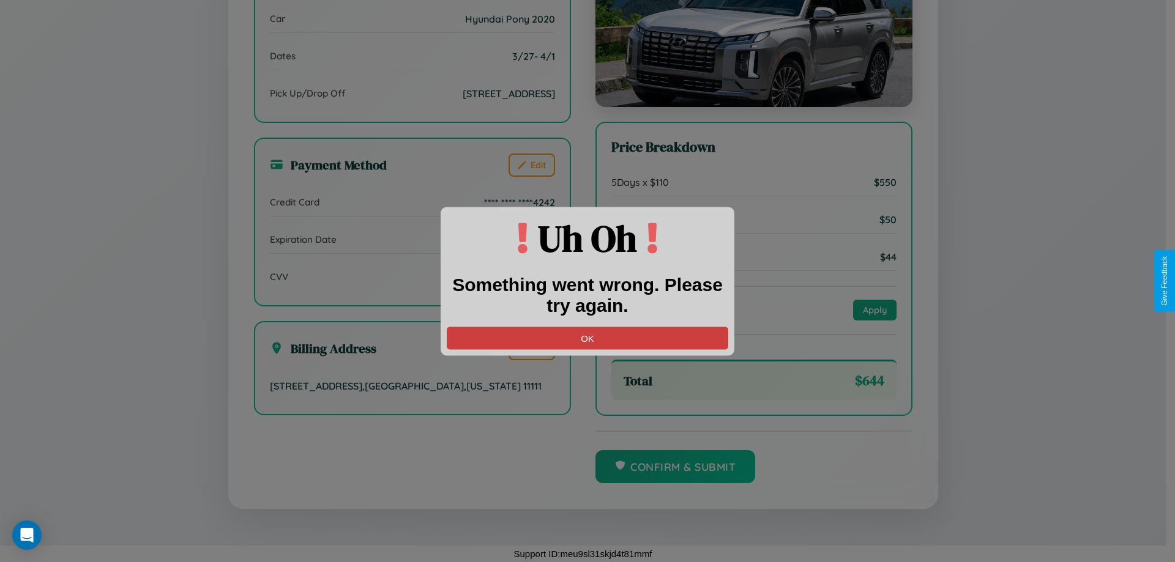
click at [587, 338] on button "OK" at bounding box center [587, 338] width 281 height 23
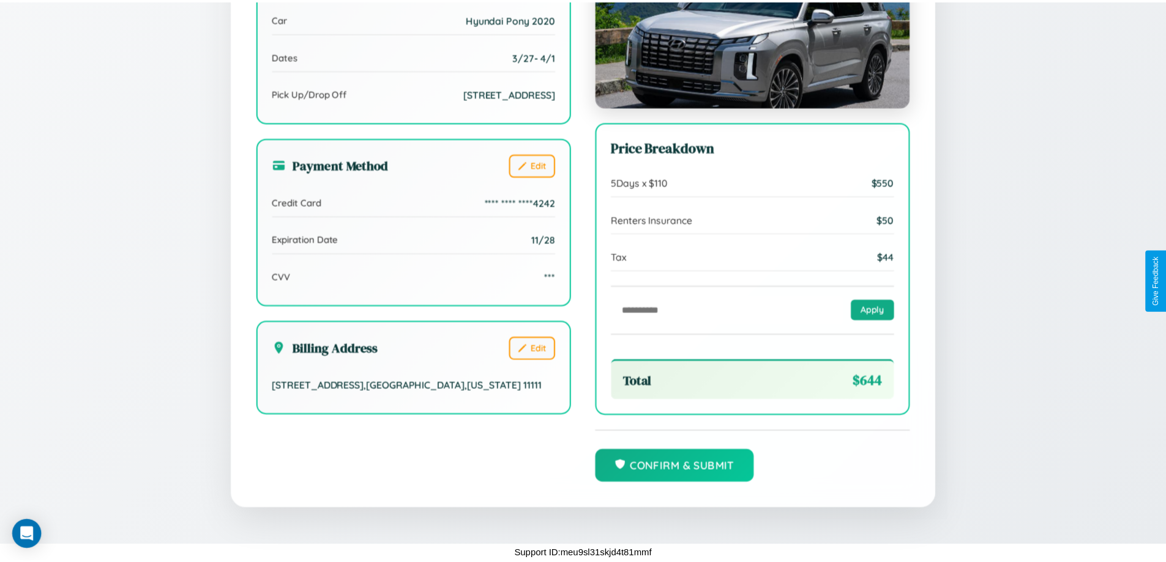
scroll to position [0, 0]
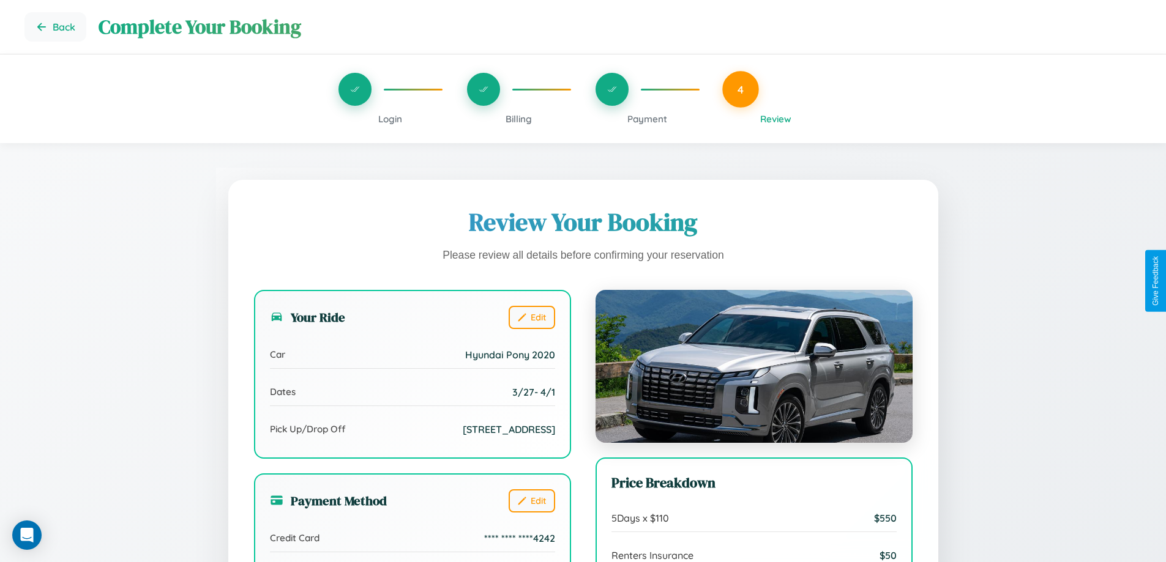
click at [647, 119] on span "Payment" at bounding box center [647, 119] width 40 height 12
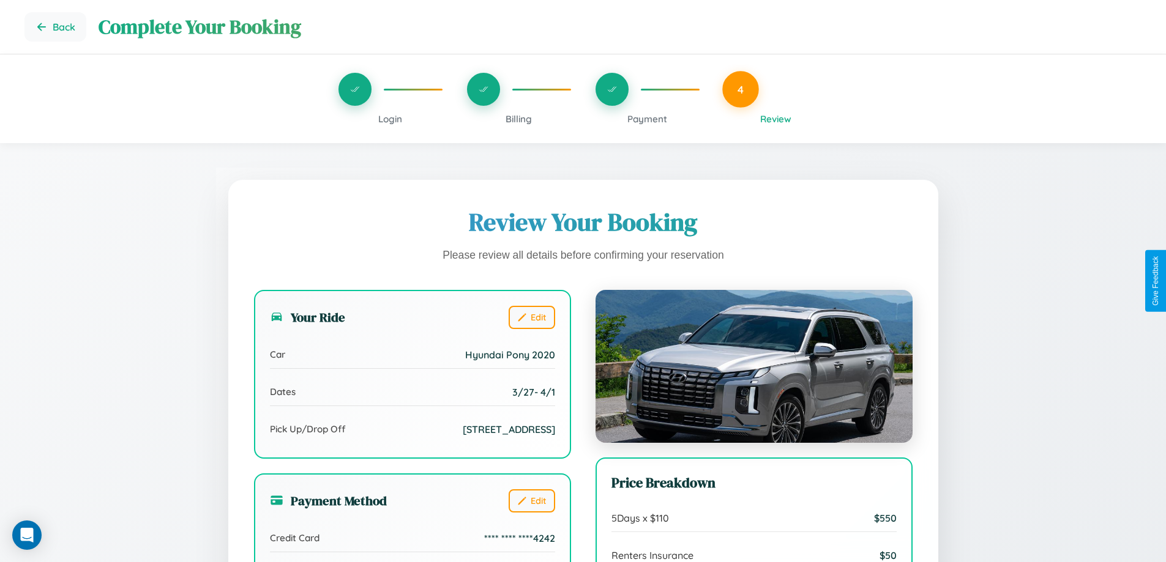
click at [647, 119] on span "Payment" at bounding box center [647, 119] width 40 height 12
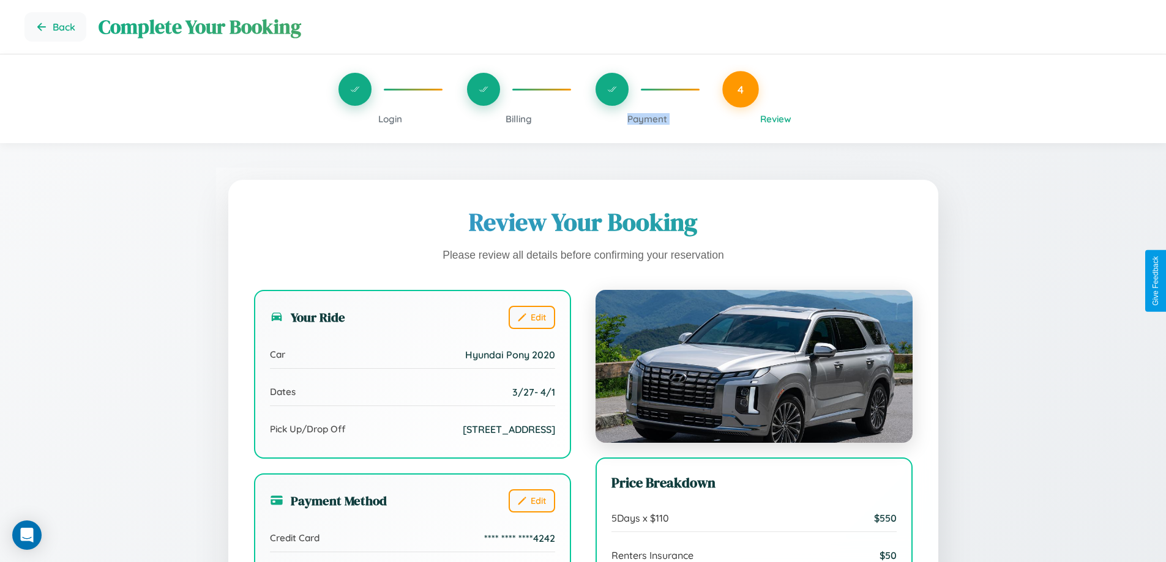
click at [647, 119] on span "Payment" at bounding box center [647, 119] width 40 height 12
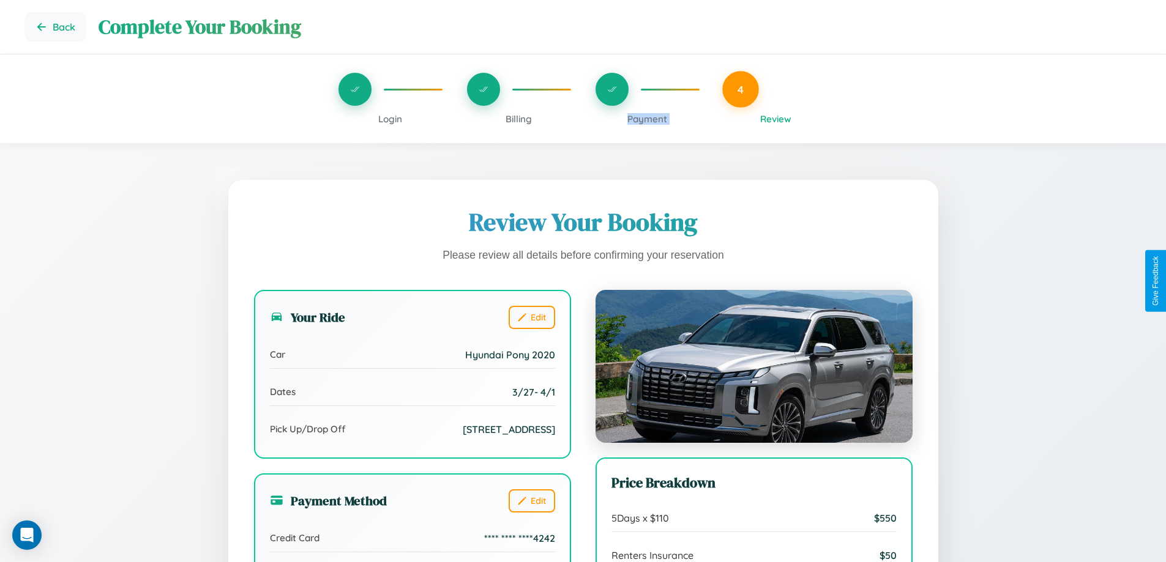
click at [647, 119] on span "Payment" at bounding box center [647, 119] width 40 height 12
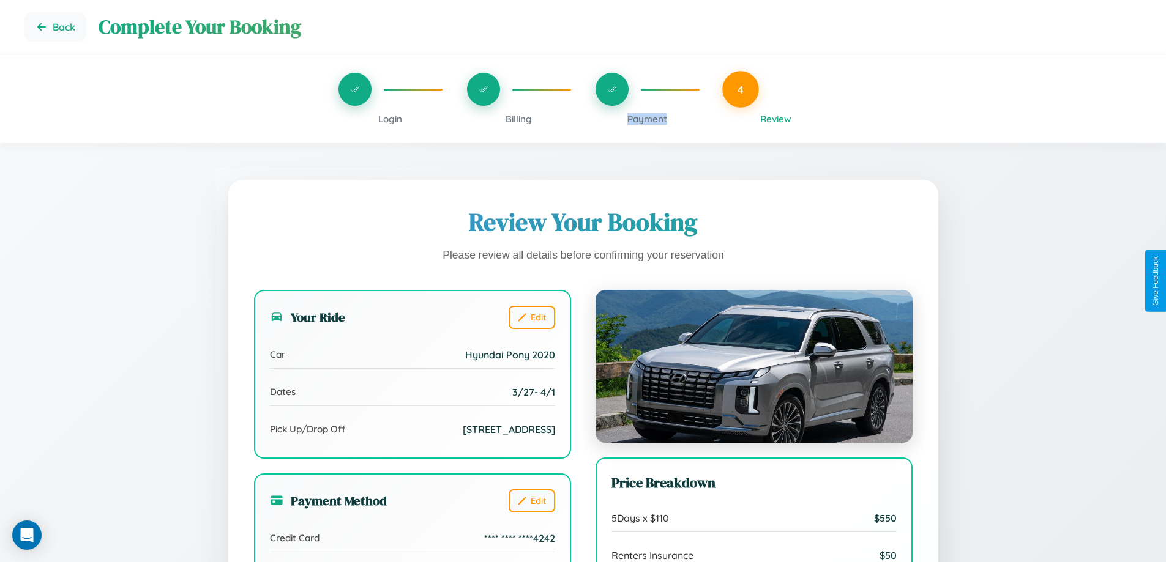
click at [647, 119] on span "Payment" at bounding box center [647, 119] width 40 height 12
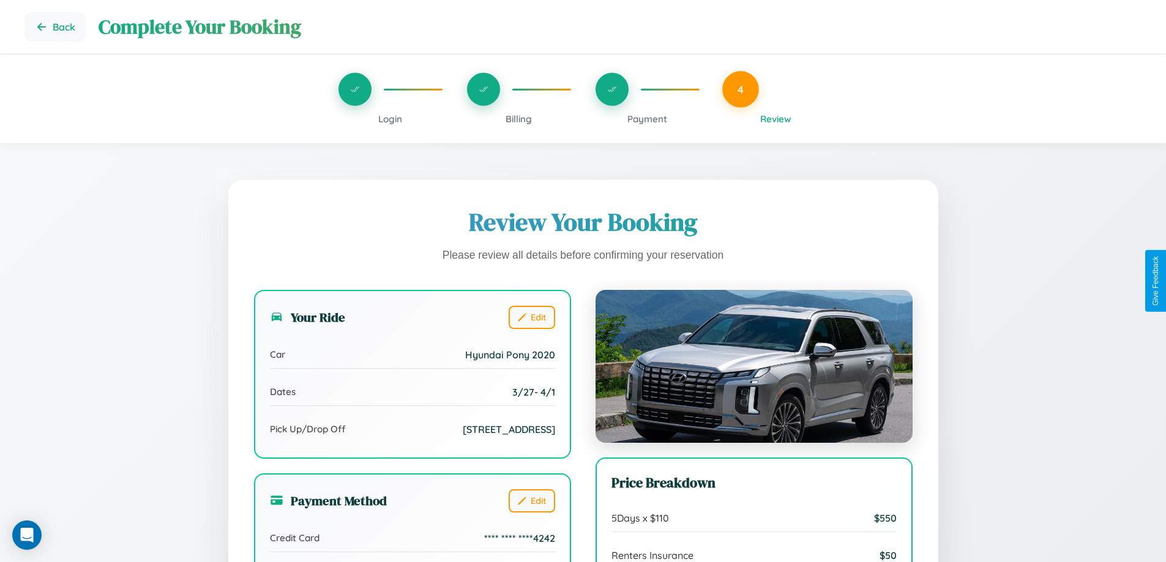
scroll to position [134, 0]
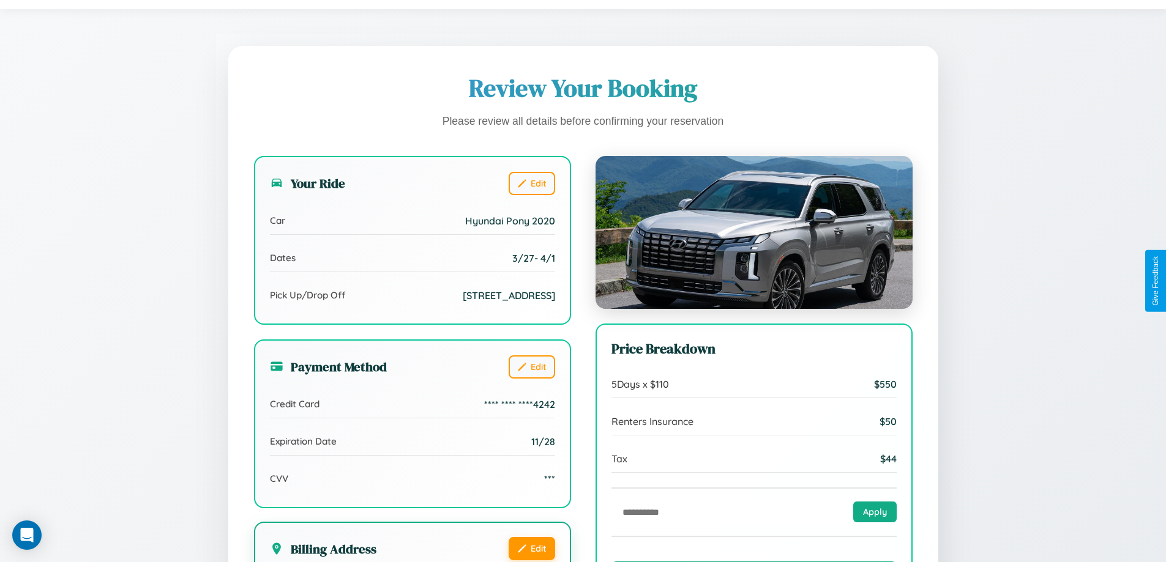
click at [531, 550] on button "Edit" at bounding box center [531, 548] width 47 height 23
click at [531, 548] on button "Edit" at bounding box center [531, 548] width 47 height 23
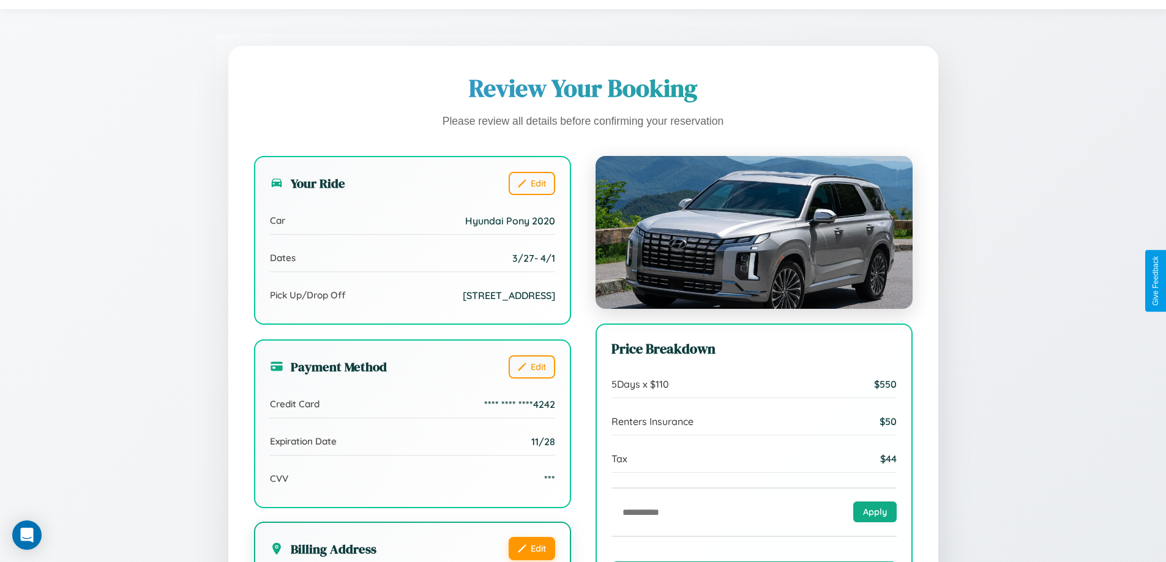
click at [531, 548] on button "Edit" at bounding box center [531, 548] width 47 height 23
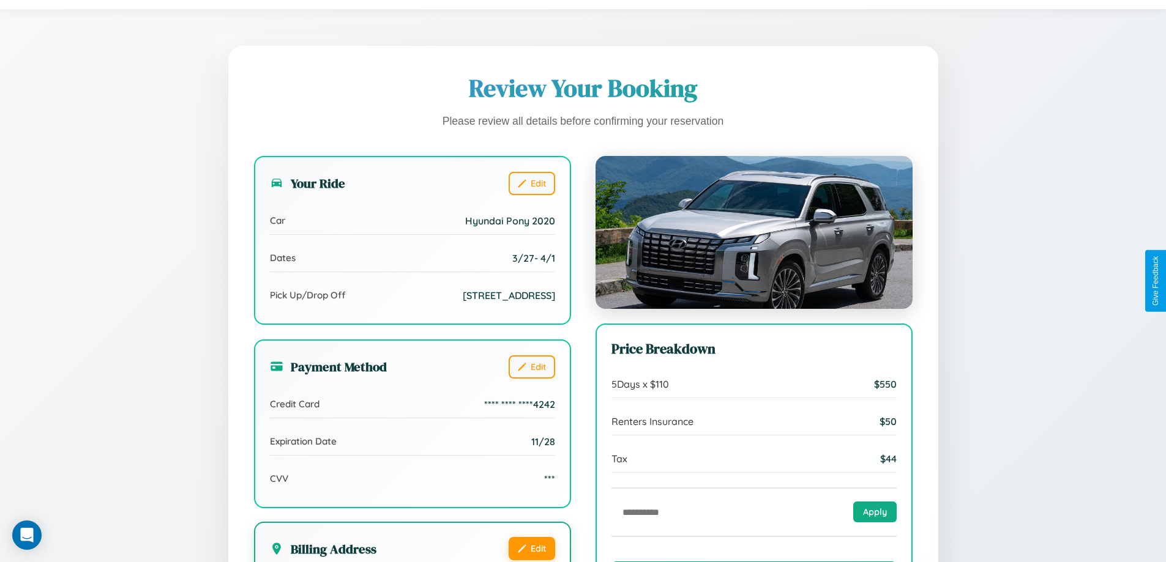
click at [531, 548] on button "Edit" at bounding box center [531, 548] width 47 height 23
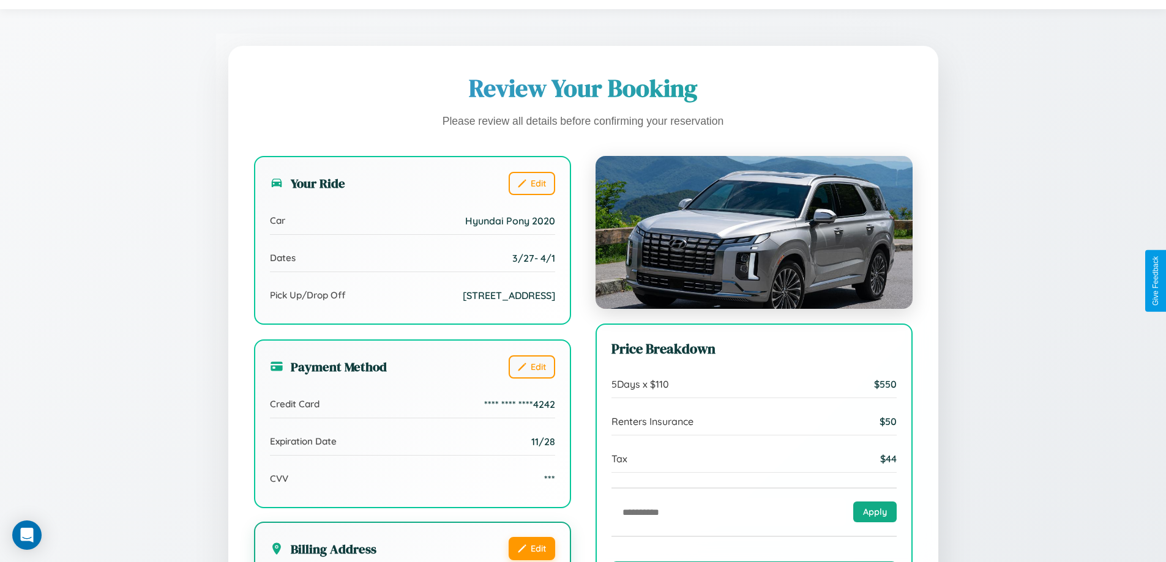
click at [531, 548] on button "Edit" at bounding box center [531, 548] width 47 height 23
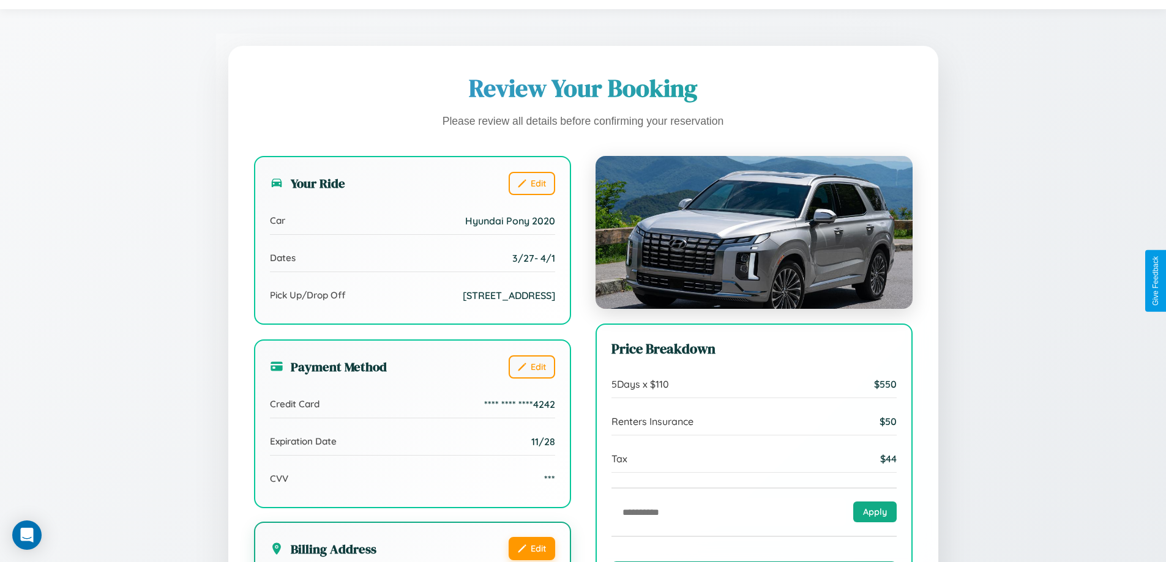
click at [531, 548] on button "Edit" at bounding box center [531, 548] width 47 height 23
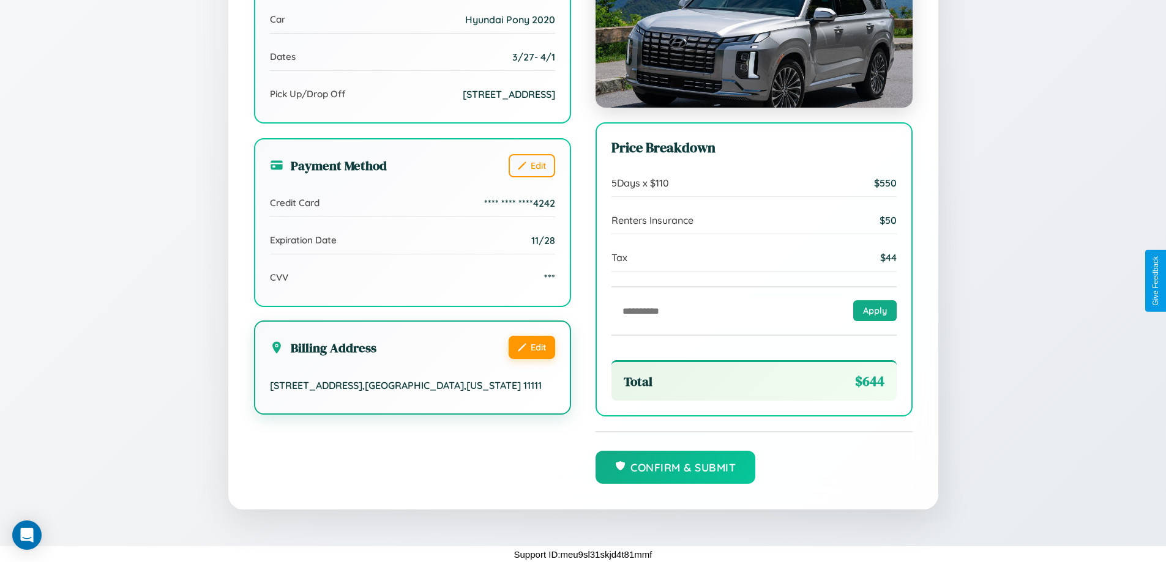
scroll to position [337, 0]
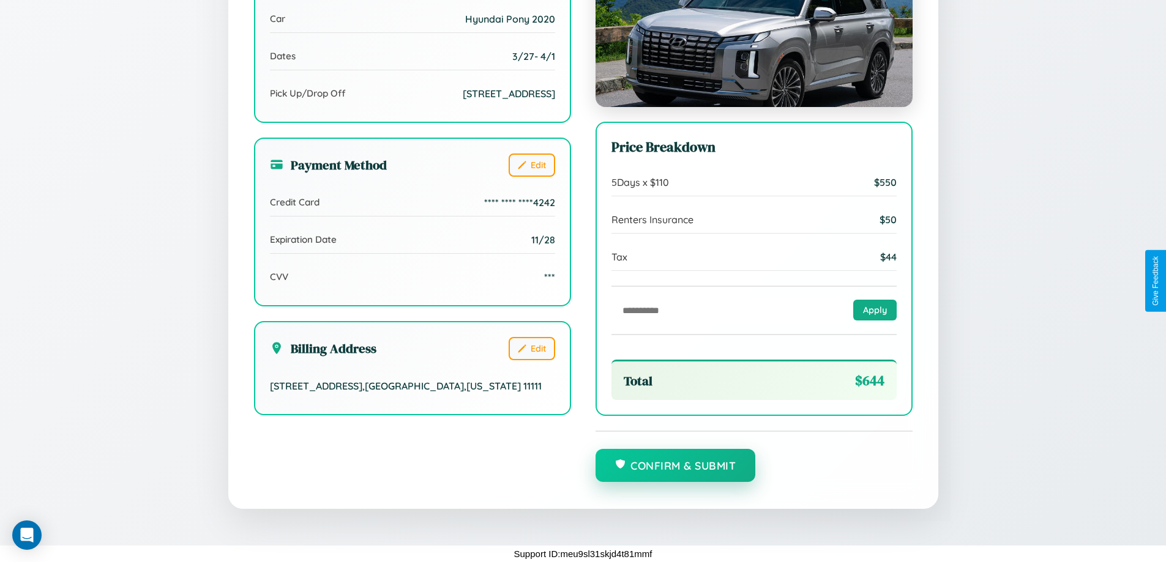
click at [675, 466] on button "Confirm & Submit" at bounding box center [675, 465] width 160 height 33
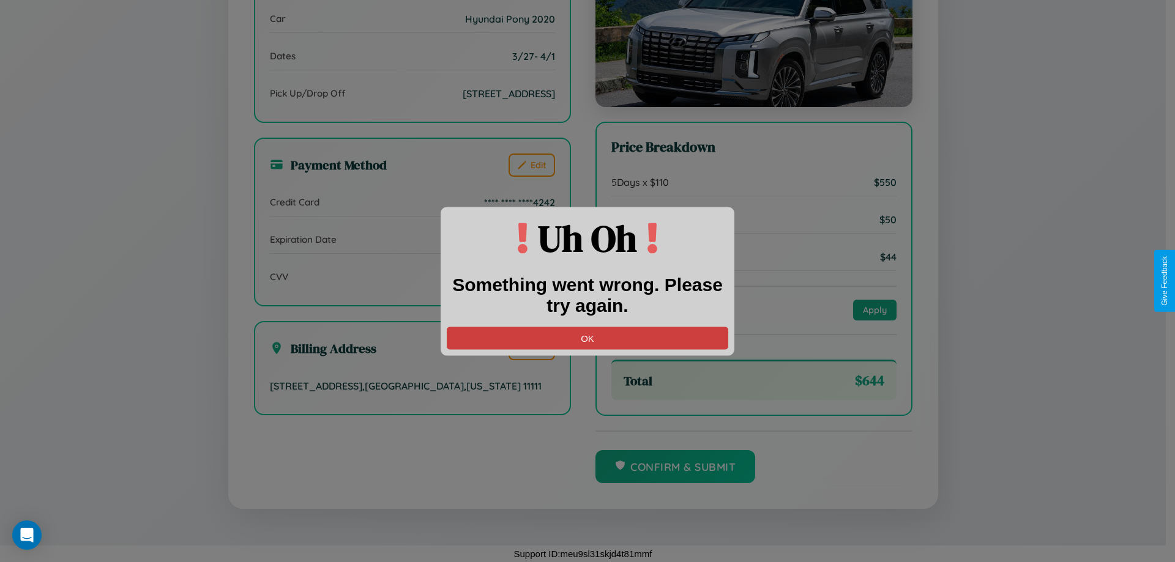
click at [587, 338] on button "OK" at bounding box center [587, 338] width 281 height 23
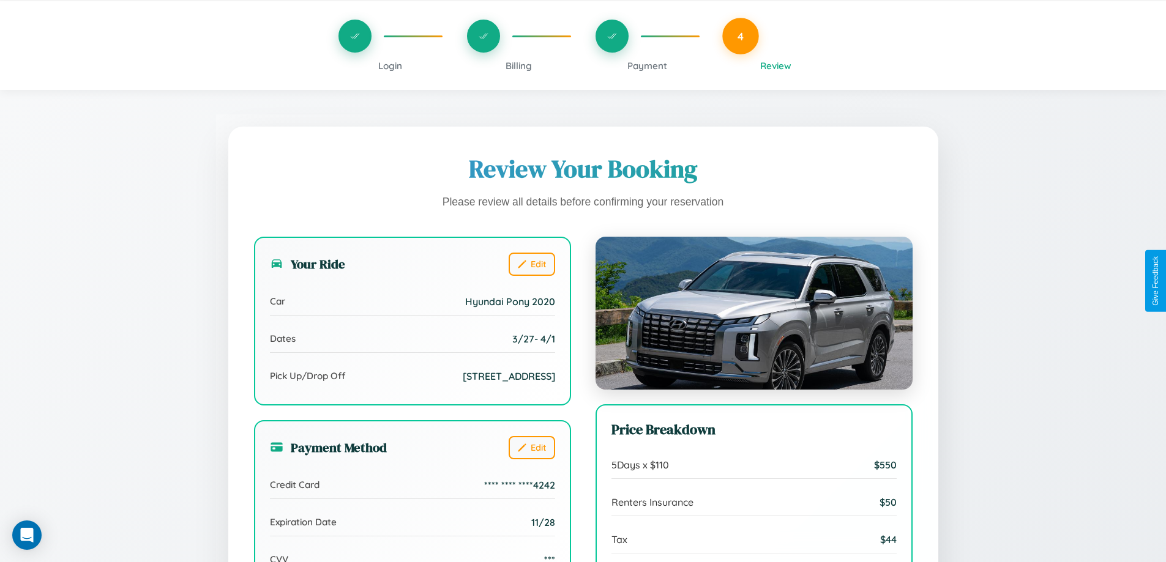
scroll to position [0, 0]
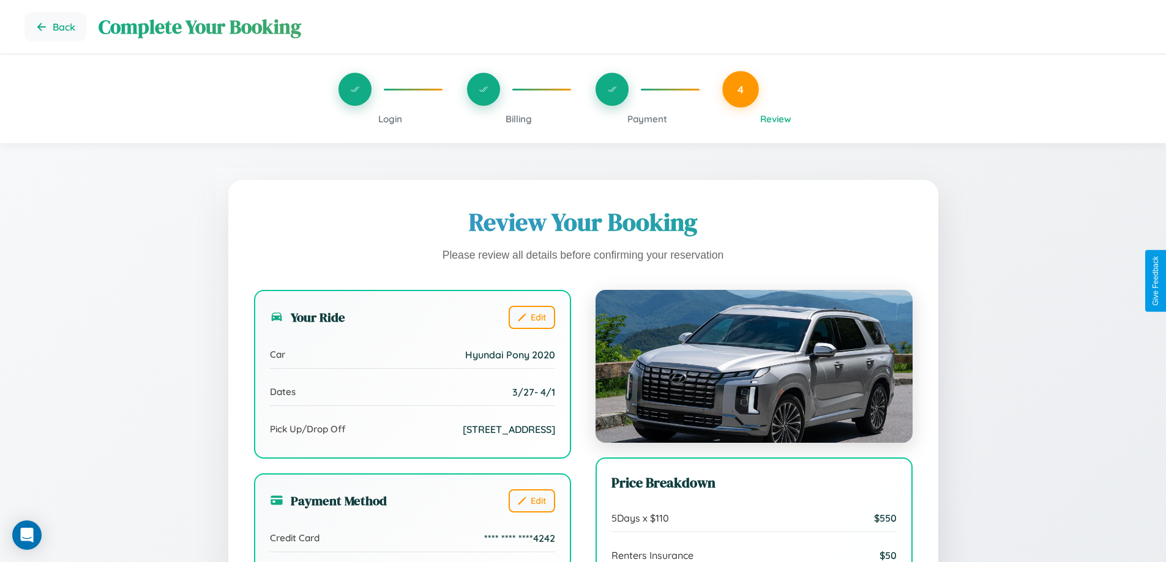
click at [518, 119] on span "Billing" at bounding box center [518, 119] width 26 height 12
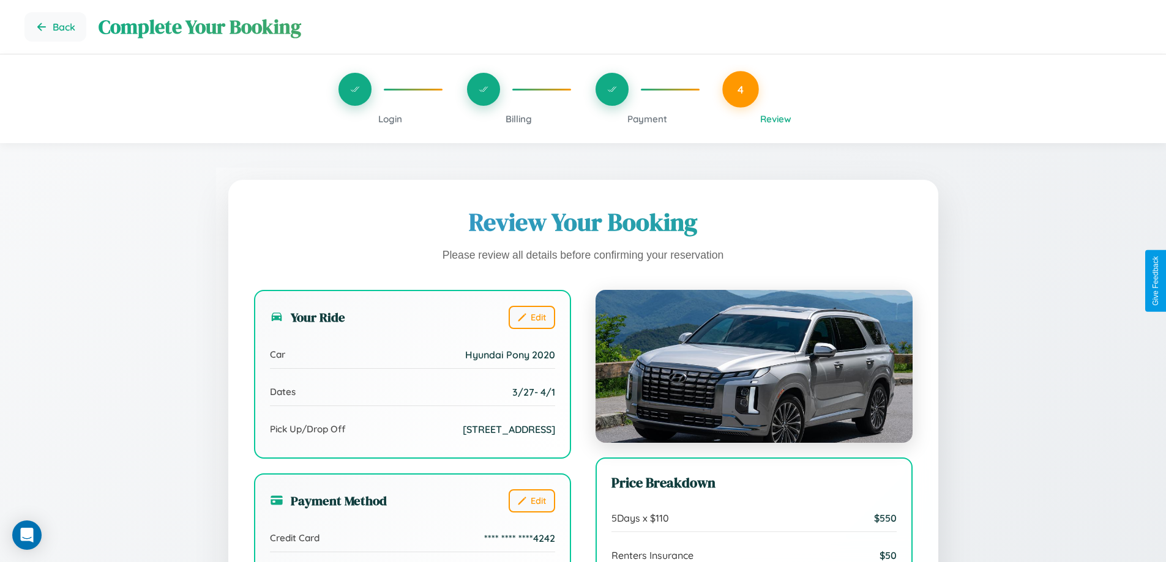
click at [518, 119] on span "Billing" at bounding box center [518, 119] width 26 height 12
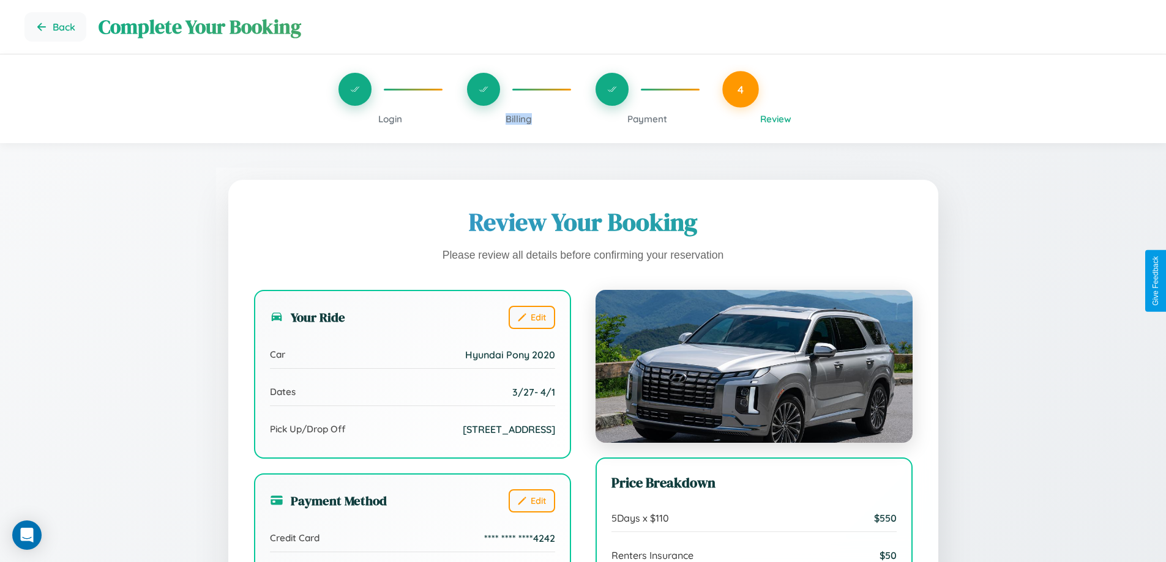
click at [518, 119] on span "Billing" at bounding box center [518, 119] width 26 height 12
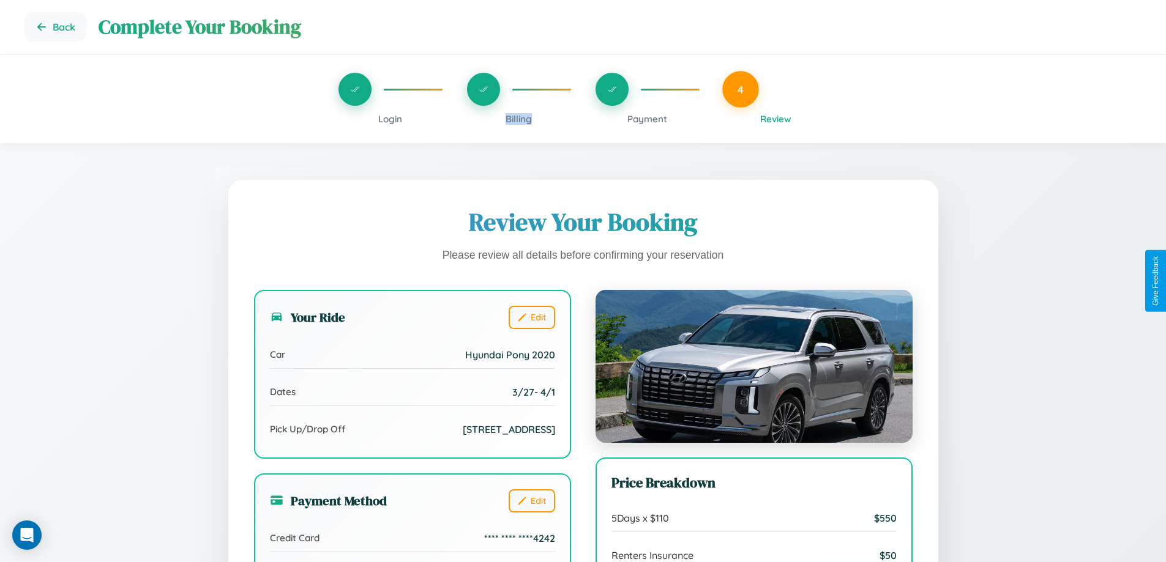
click at [518, 119] on span "Billing" at bounding box center [518, 119] width 26 height 12
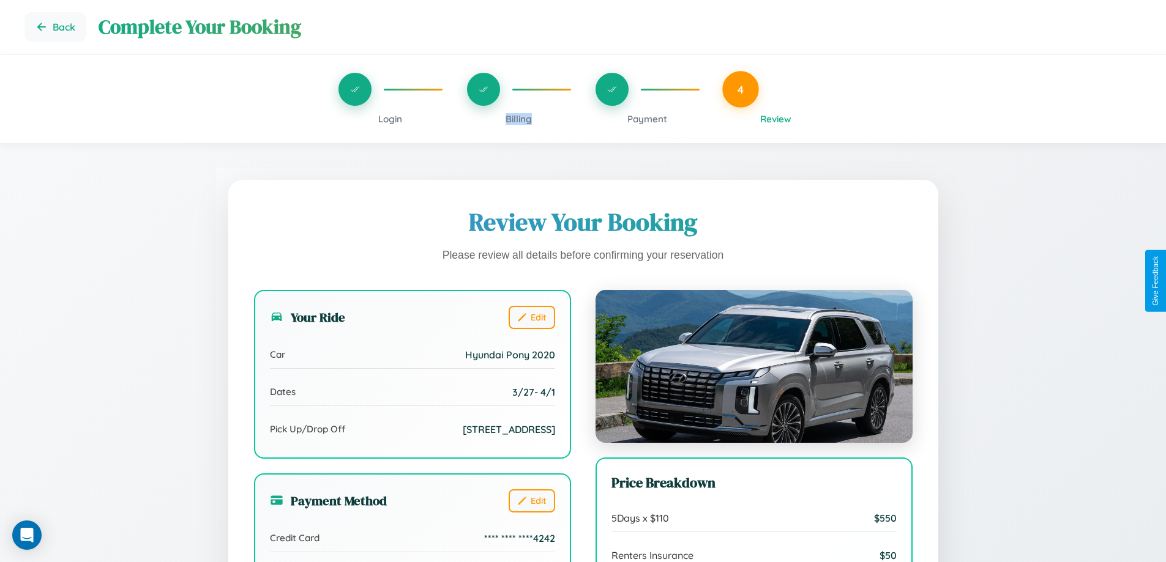
click at [518, 119] on span "Billing" at bounding box center [518, 119] width 26 height 12
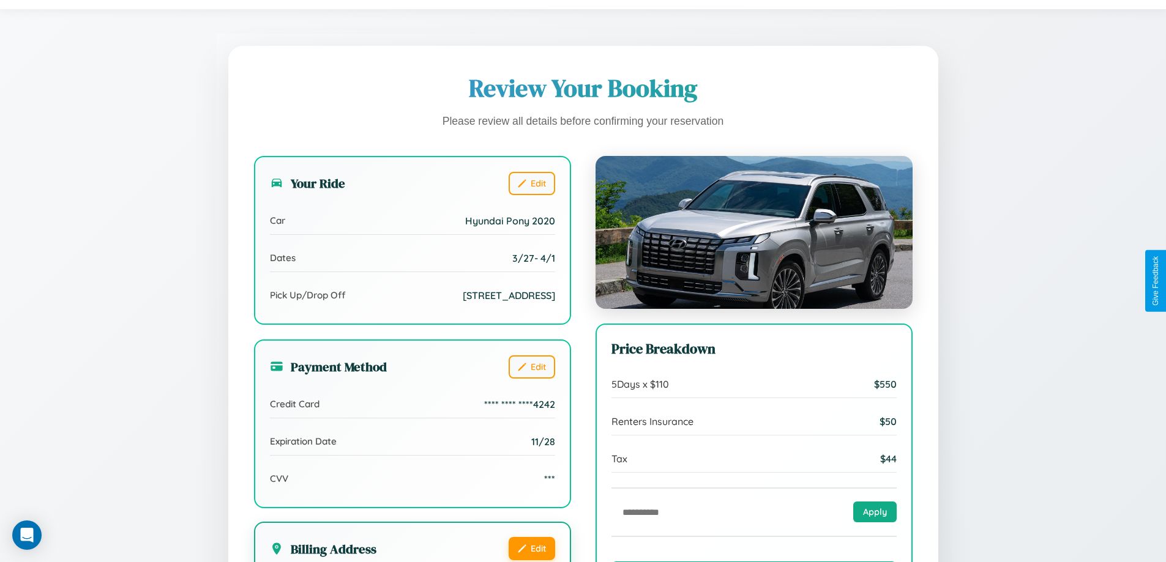
click at [531, 548] on button "Edit" at bounding box center [531, 548] width 47 height 23
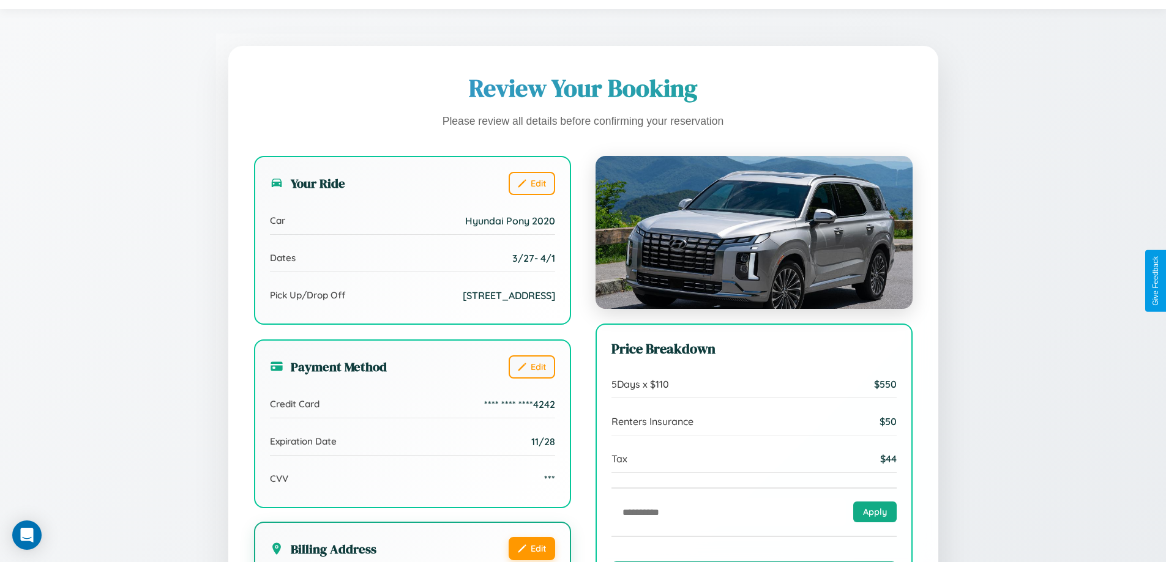
click at [531, 548] on button "Edit" at bounding box center [531, 548] width 47 height 23
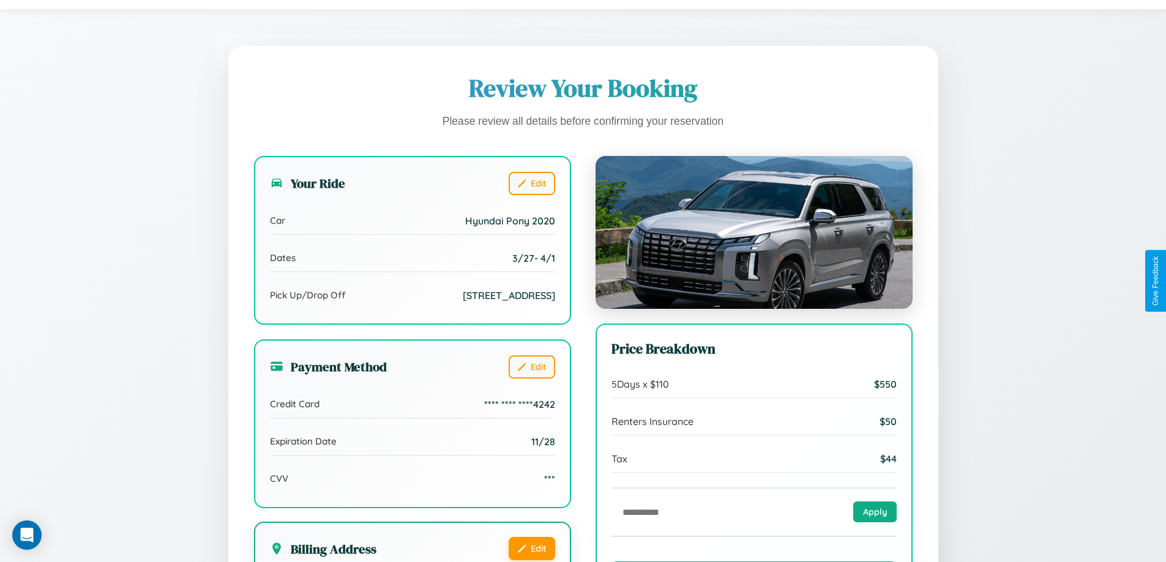
click at [531, 548] on button "Edit" at bounding box center [531, 548] width 47 height 23
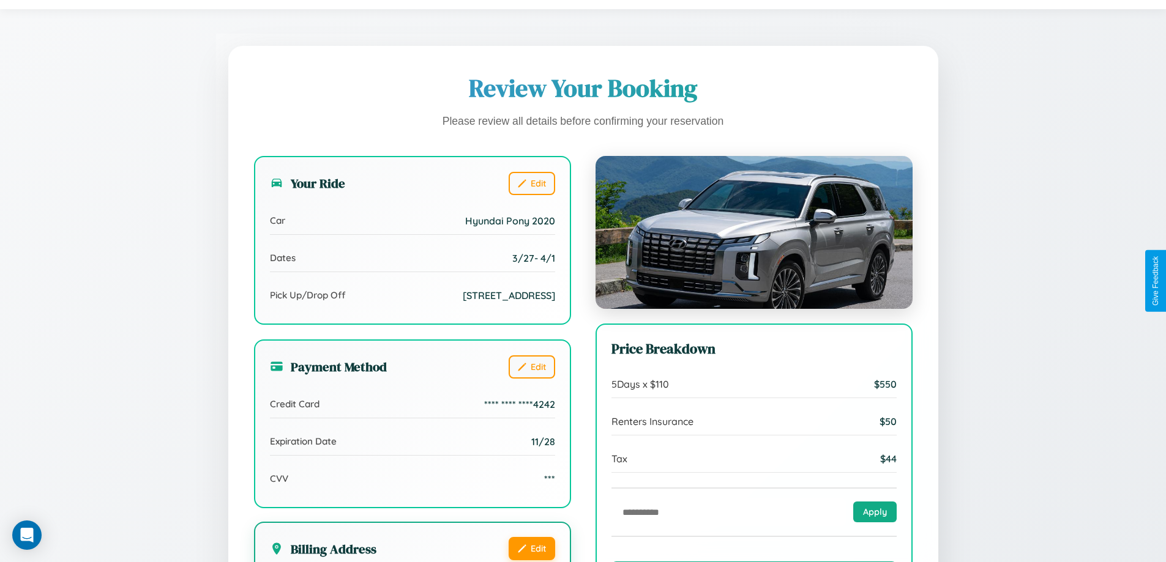
click at [531, 548] on button "Edit" at bounding box center [531, 548] width 47 height 23
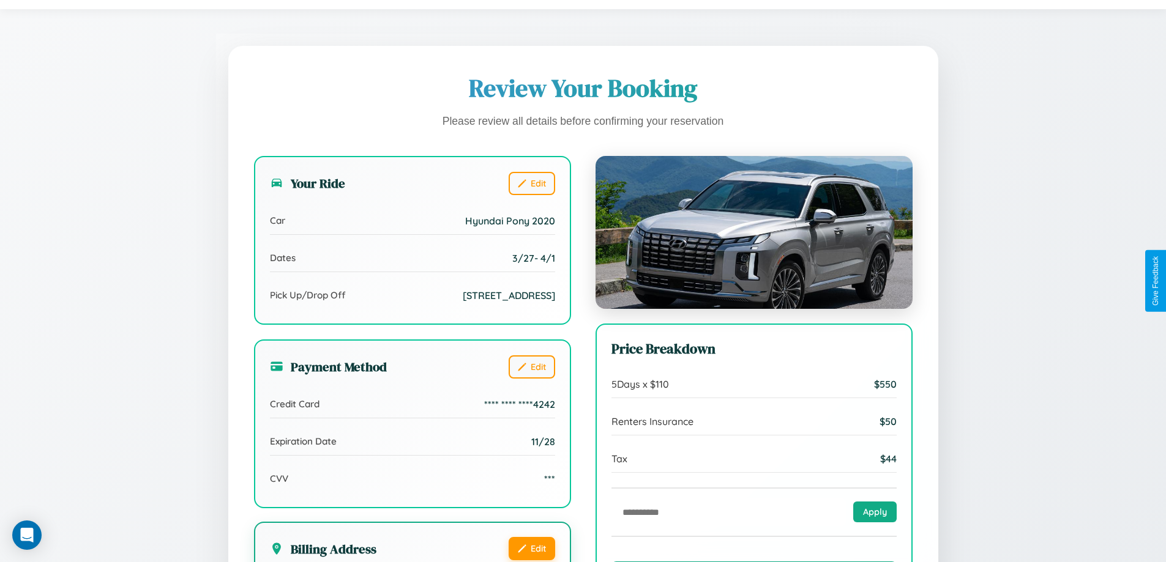
click at [531, 548] on button "Edit" at bounding box center [531, 548] width 47 height 23
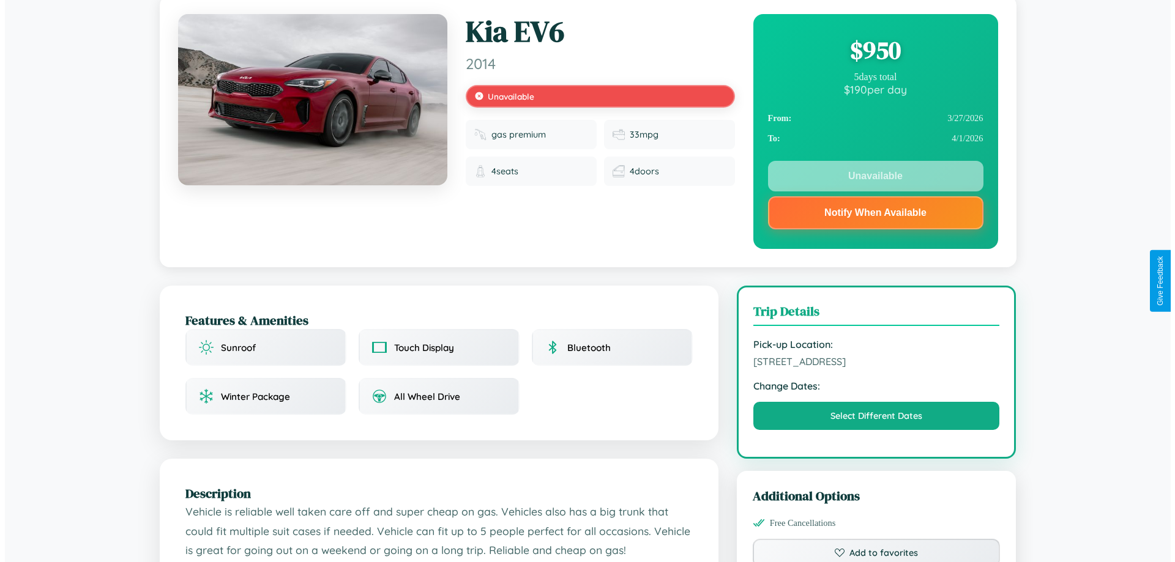
scroll to position [356, 0]
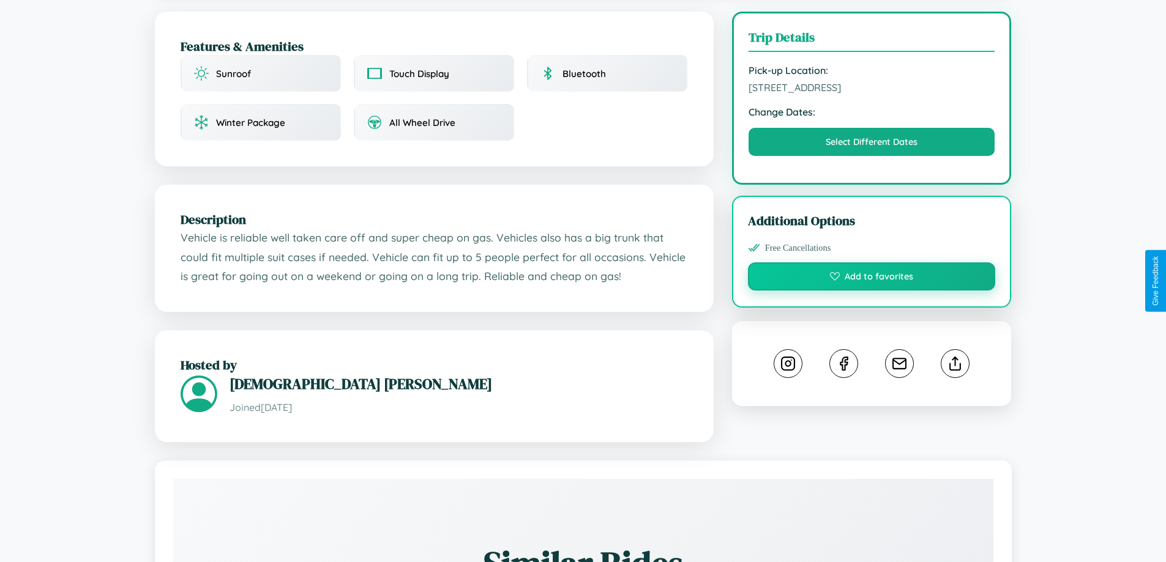
click at [871, 278] on button "Add to favorites" at bounding box center [872, 277] width 248 height 28
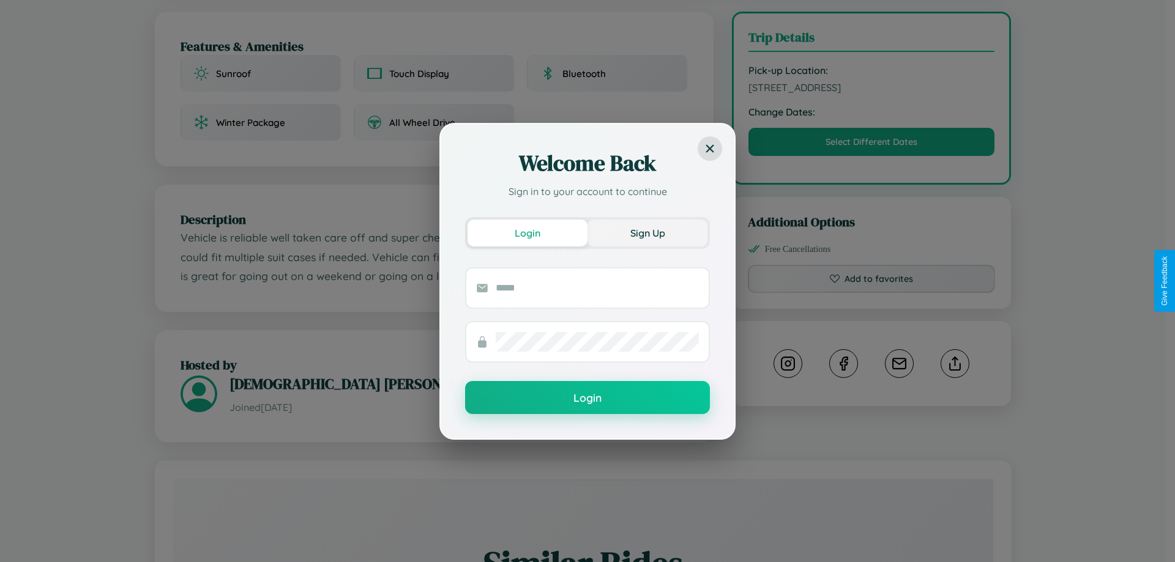
click at [647, 233] on button "Sign Up" at bounding box center [647, 233] width 120 height 27
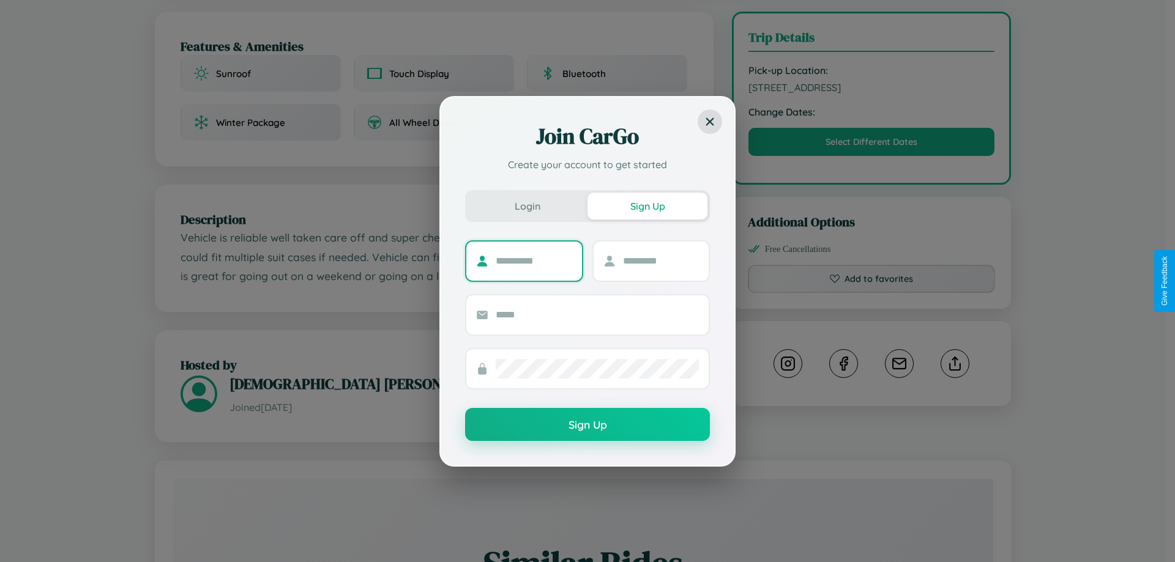
click at [534, 261] on input "text" at bounding box center [534, 261] width 76 height 20
type input "******"
click at [660, 261] on input "text" at bounding box center [661, 261] width 76 height 20
type input "*****"
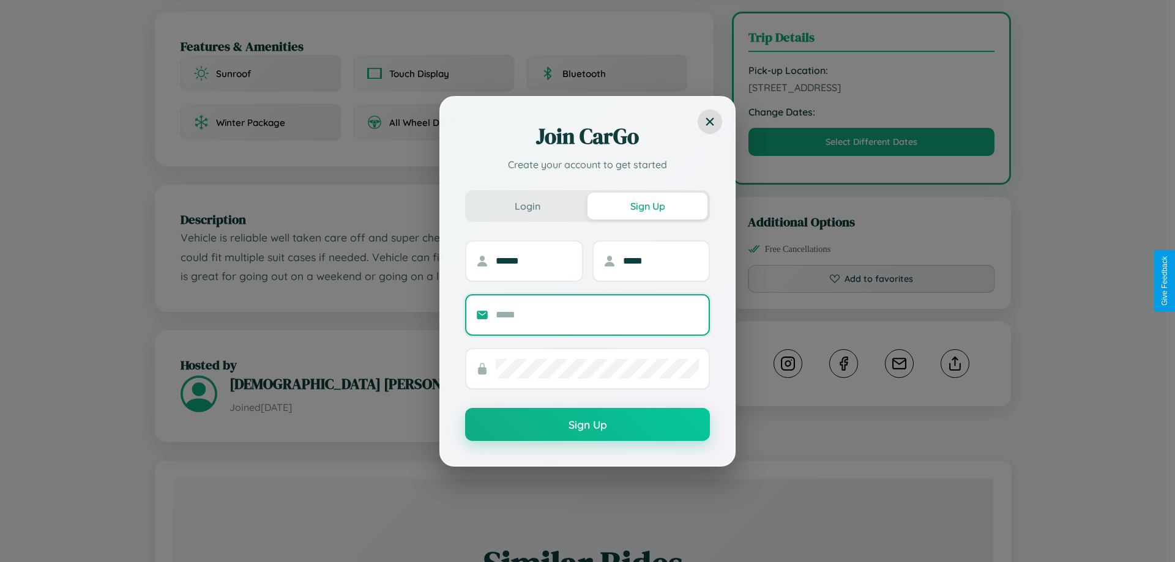
click at [597, 315] on input "text" at bounding box center [597, 315] width 203 height 20
type input "**********"
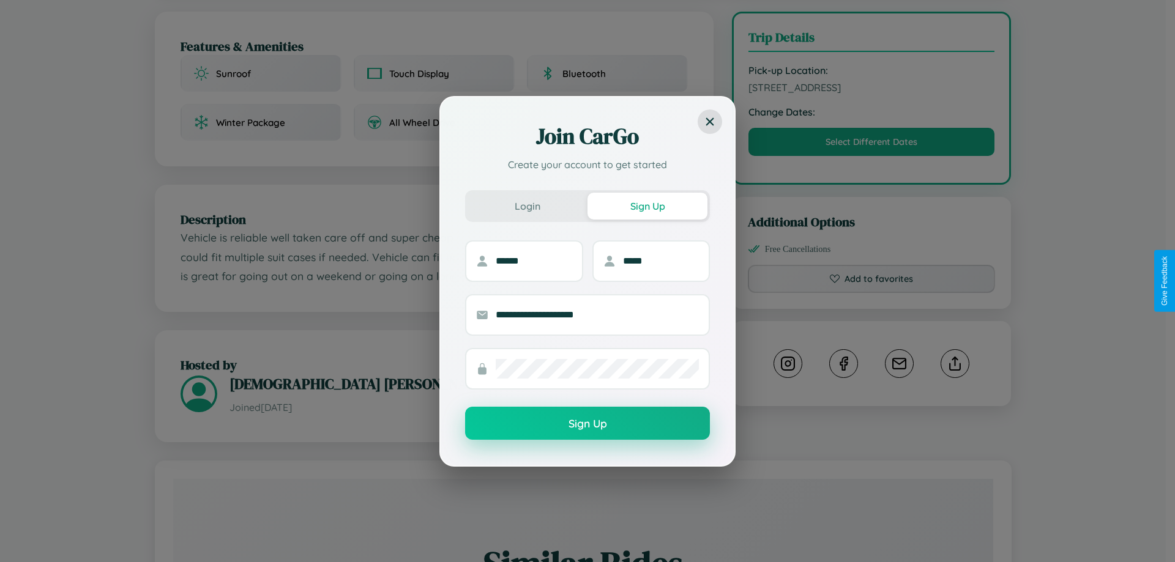
click at [587, 423] on button "Sign Up" at bounding box center [587, 423] width 245 height 33
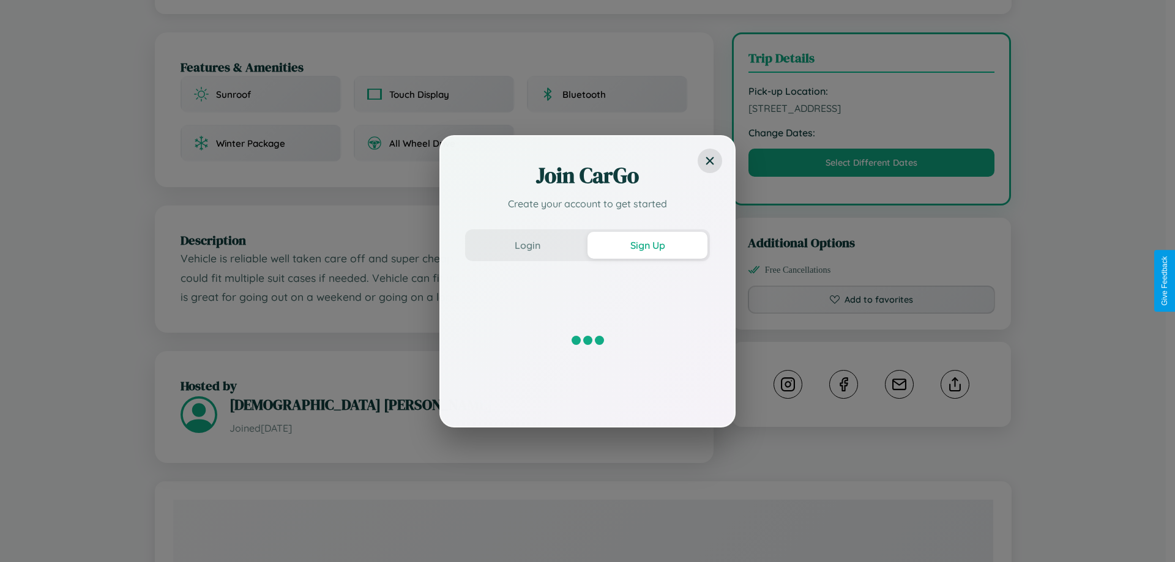
scroll to position [440, 0]
